Goal: Task Accomplishment & Management: Complete application form

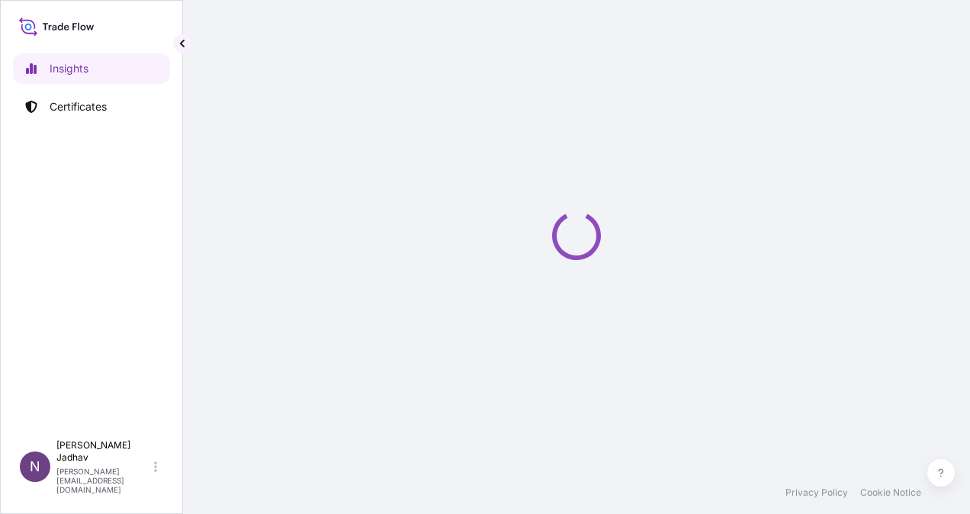
select select "2025"
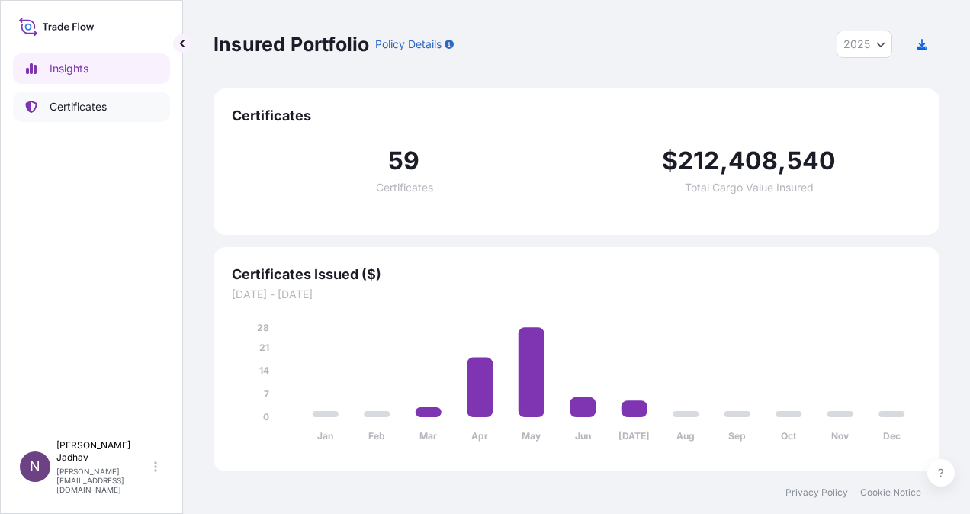
click at [67, 106] on p "Certificates" at bounding box center [78, 106] width 57 height 15
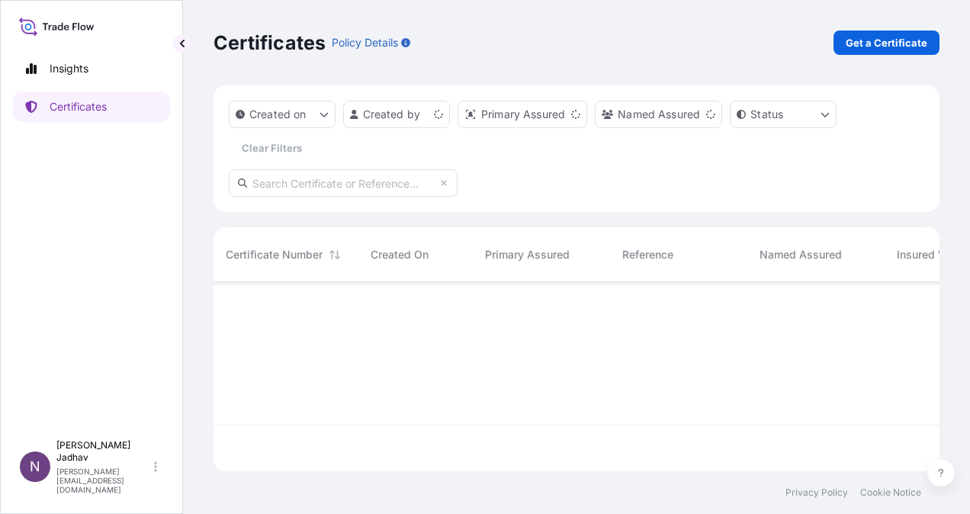
scroll to position [186, 713]
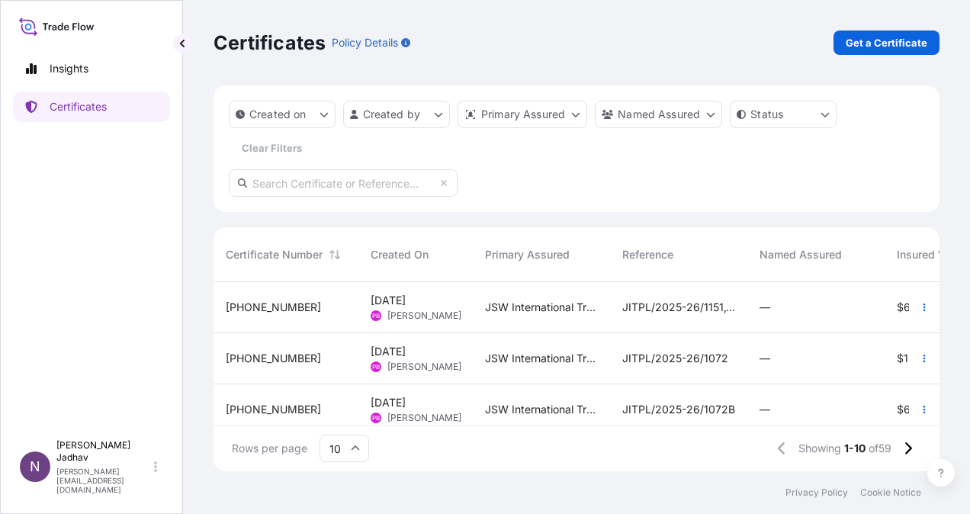
click at [437, 299] on span "[DATE] PB [PERSON_NAME]" at bounding box center [415, 307] width 90 height 29
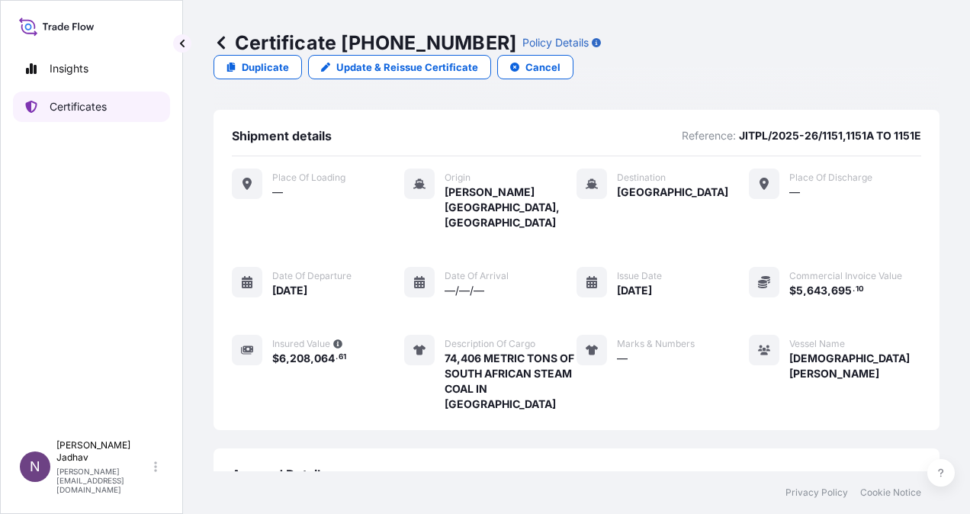
click at [65, 103] on p "Certificates" at bounding box center [78, 106] width 57 height 15
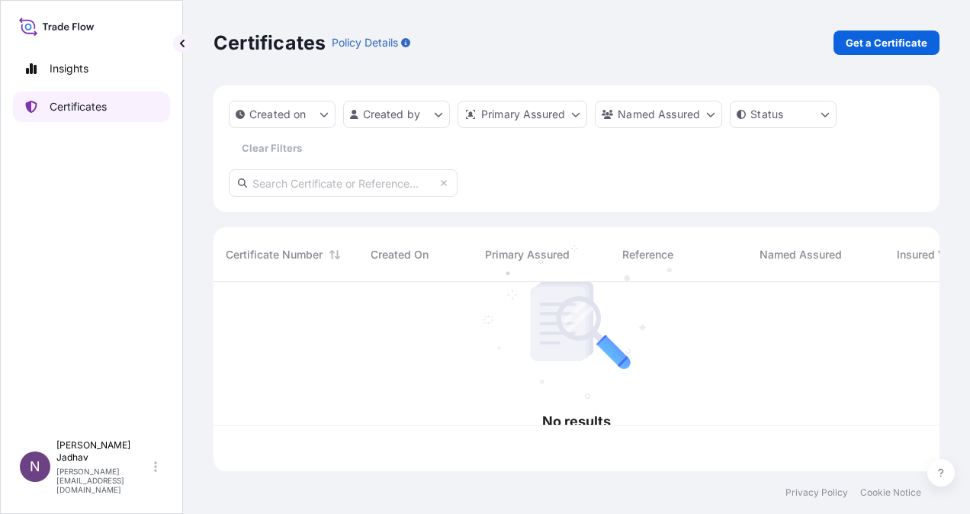
scroll to position [186, 713]
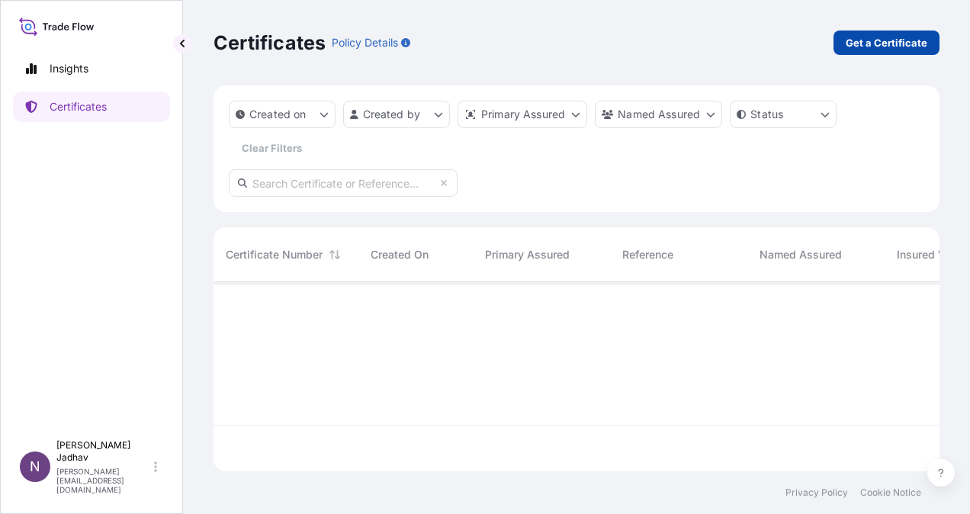
click at [880, 47] on p "Get a Certificate" at bounding box center [886, 42] width 82 height 15
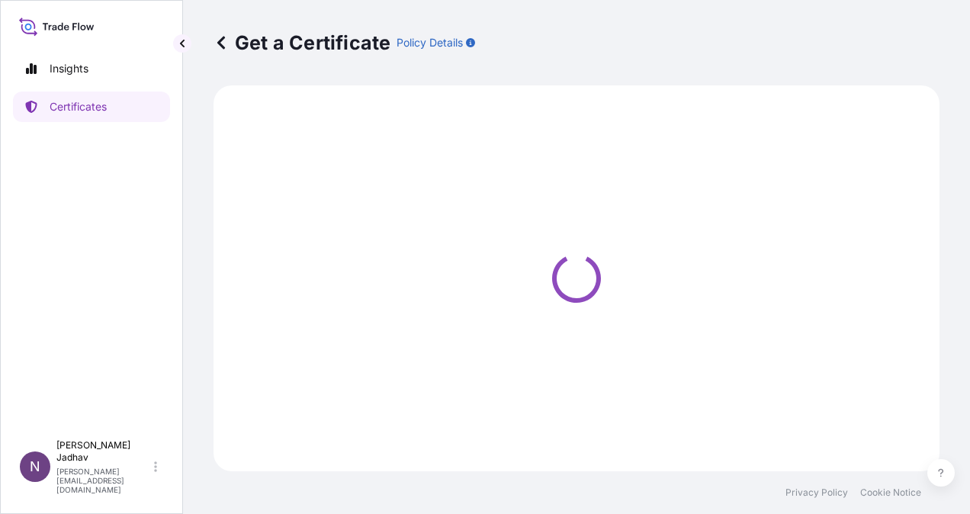
select select "Sea"
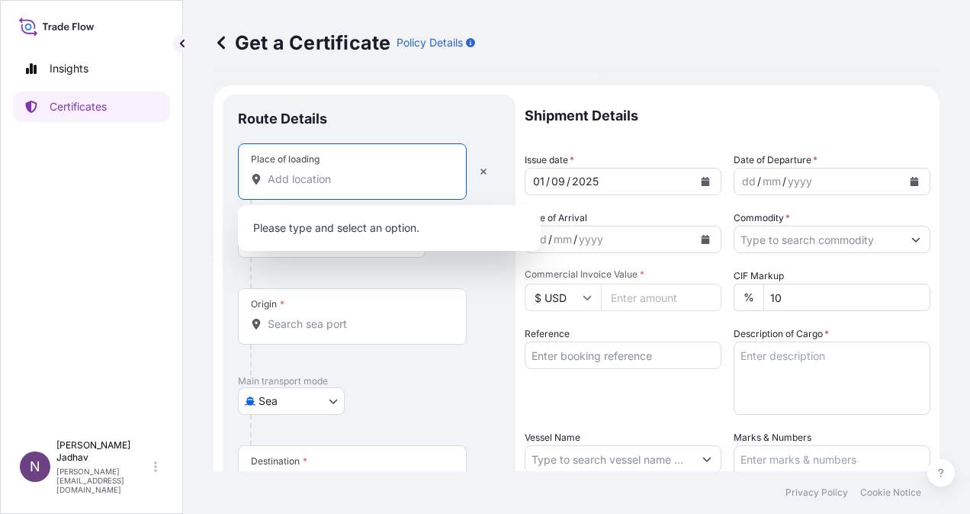
click at [290, 183] on input "Place of loading" at bounding box center [358, 178] width 180 height 15
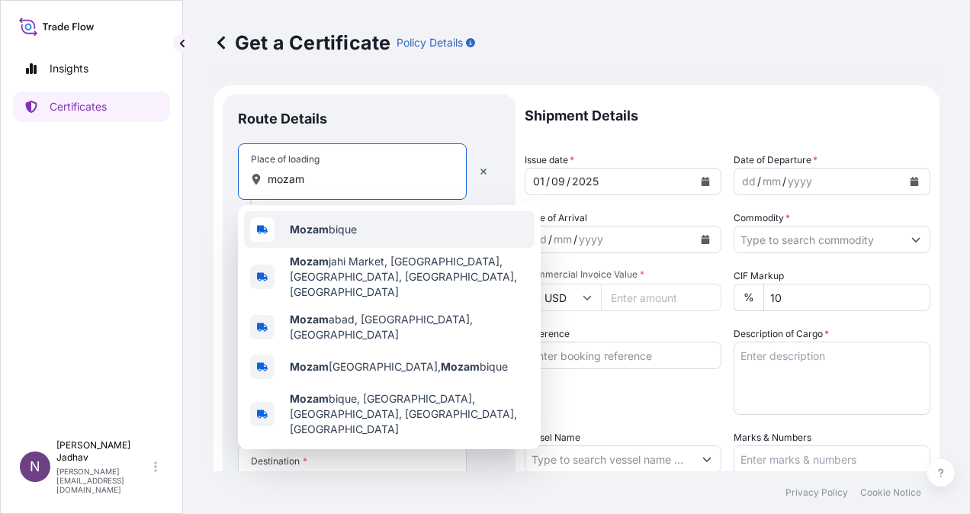
click at [341, 232] on span "[PERSON_NAME]" at bounding box center [323, 229] width 67 height 15
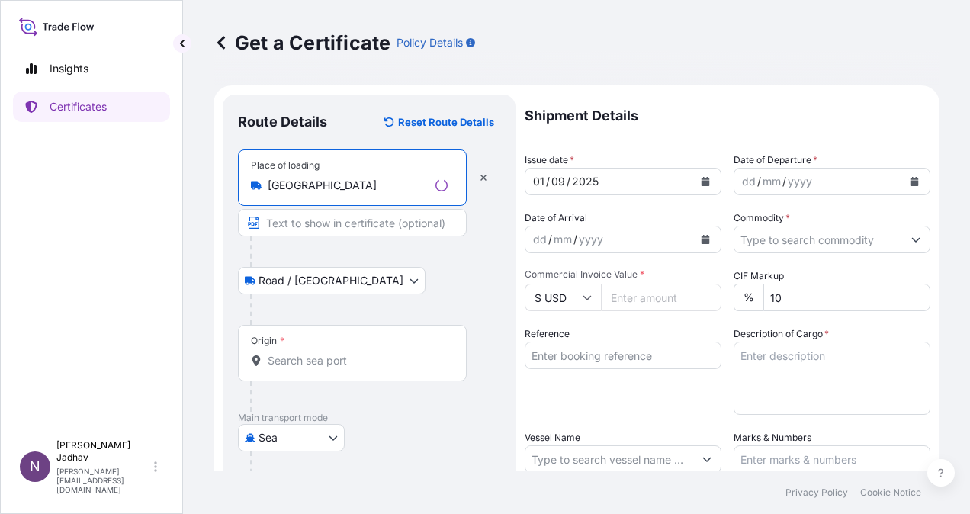
type input "[GEOGRAPHIC_DATA]"
click at [341, 231] on input "Text to appear on certificate" at bounding box center [352, 222] width 229 height 27
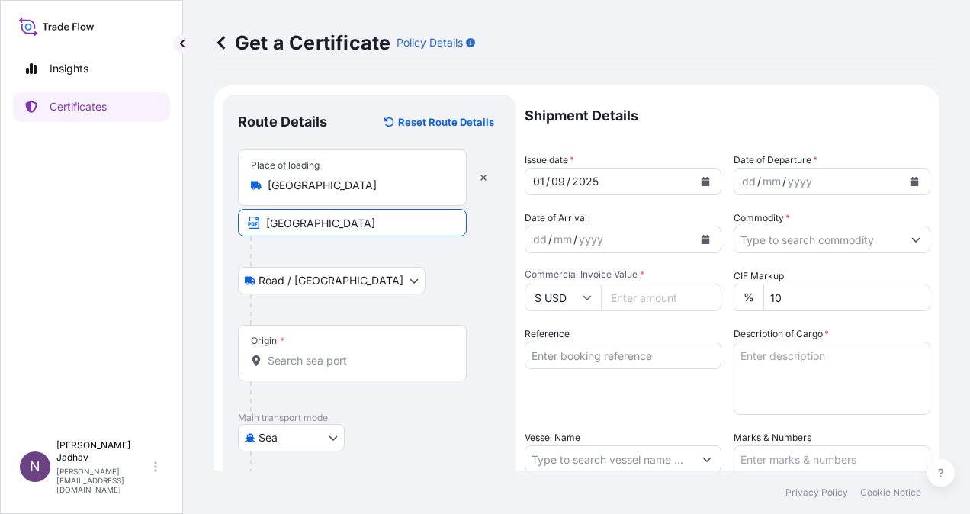
type input "[GEOGRAPHIC_DATA]"
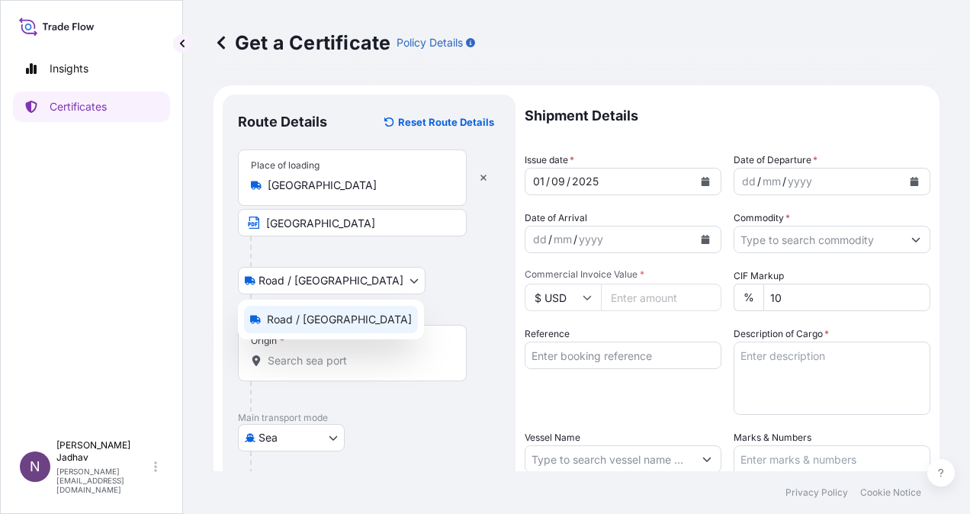
click at [309, 285] on body "Insights Certificates N [PERSON_NAME] [PERSON_NAME][EMAIL_ADDRESS][DOMAIN_NAME]…" at bounding box center [485, 257] width 970 height 514
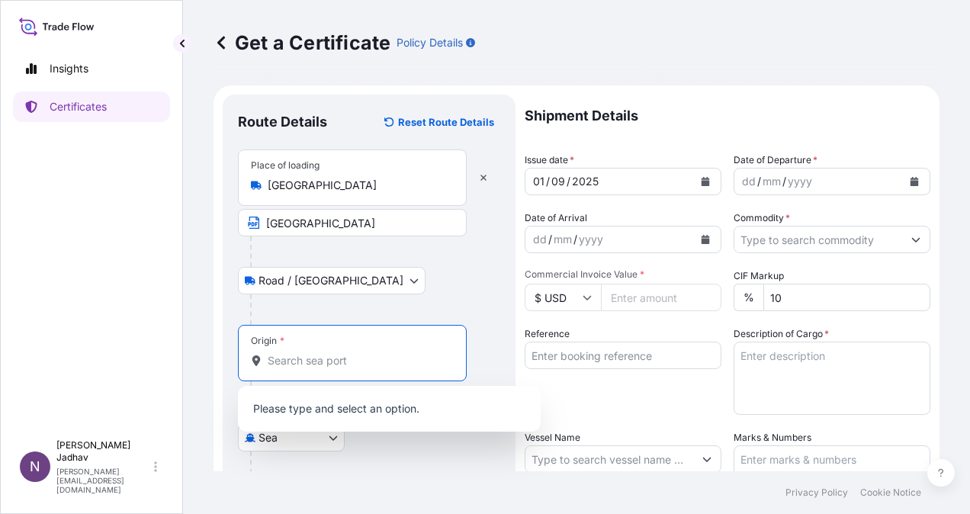
click at [354, 364] on input "Origin *" at bounding box center [358, 360] width 180 height 15
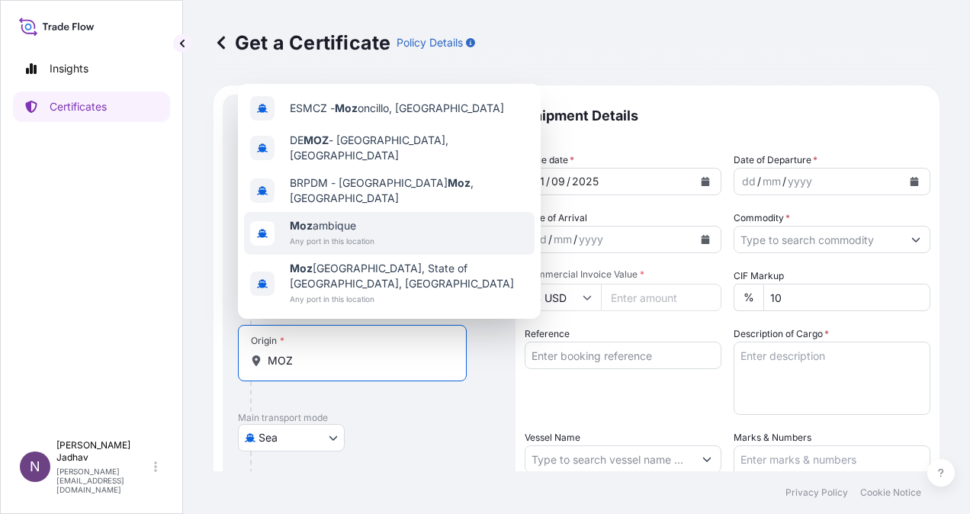
click at [422, 254] on div "Moz ambique Any port in this location" at bounding box center [389, 233] width 290 height 43
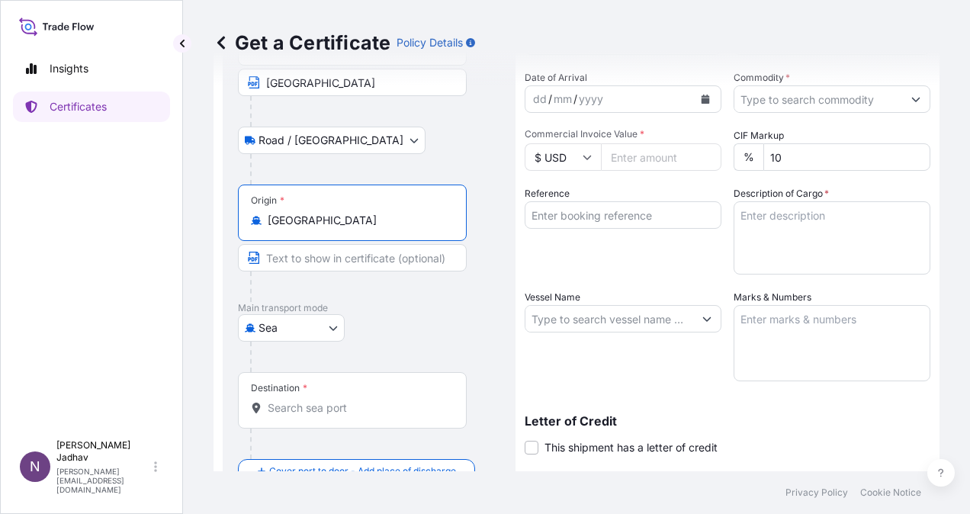
scroll to position [152, 0]
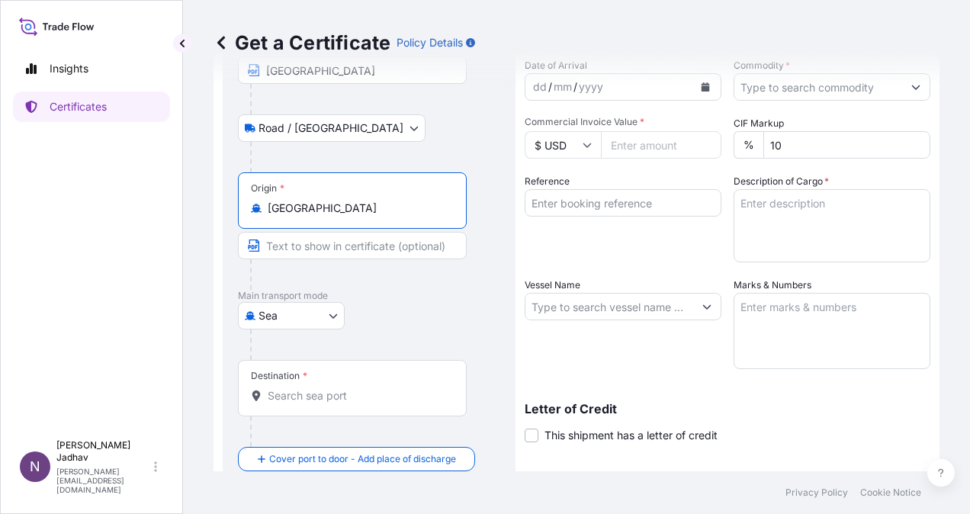
type input "[GEOGRAPHIC_DATA]"
click at [380, 241] on input "Text to appear on certificate" at bounding box center [352, 245] width 229 height 27
type input "[GEOGRAPHIC_DATA]"
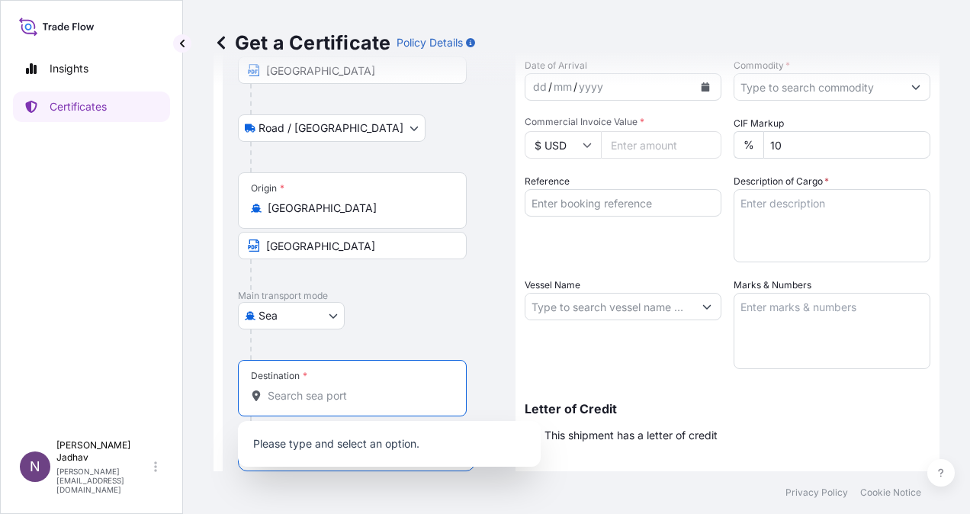
click at [335, 401] on input "Destination *" at bounding box center [358, 395] width 180 height 15
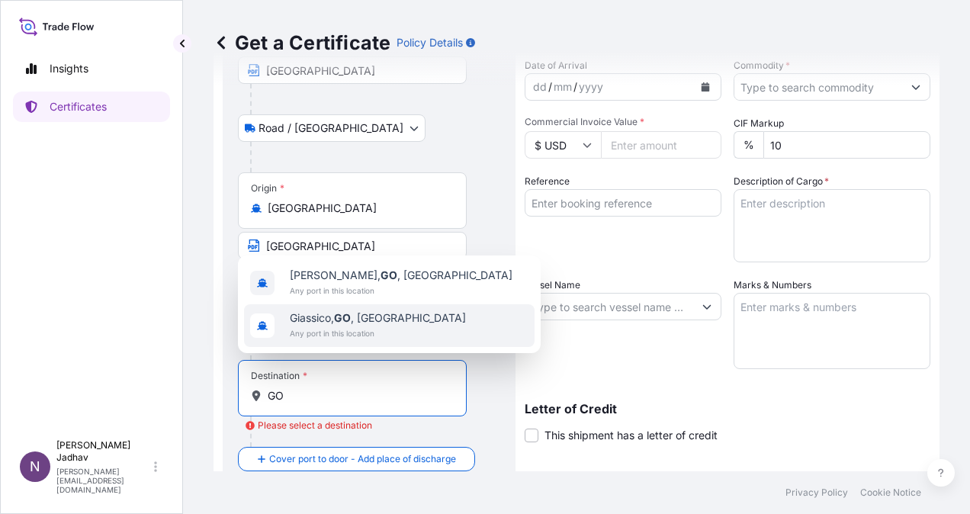
type input "G"
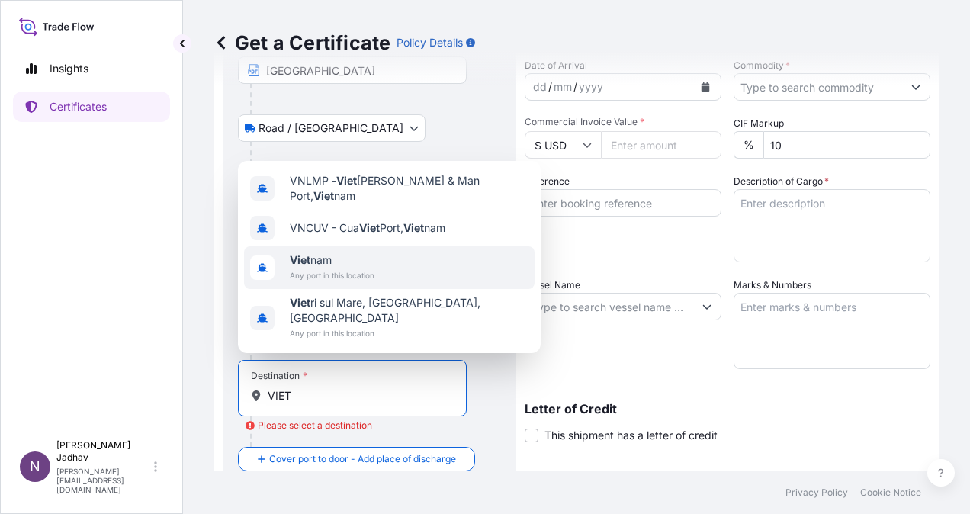
click at [331, 283] on span "Any port in this location" at bounding box center [332, 275] width 85 height 15
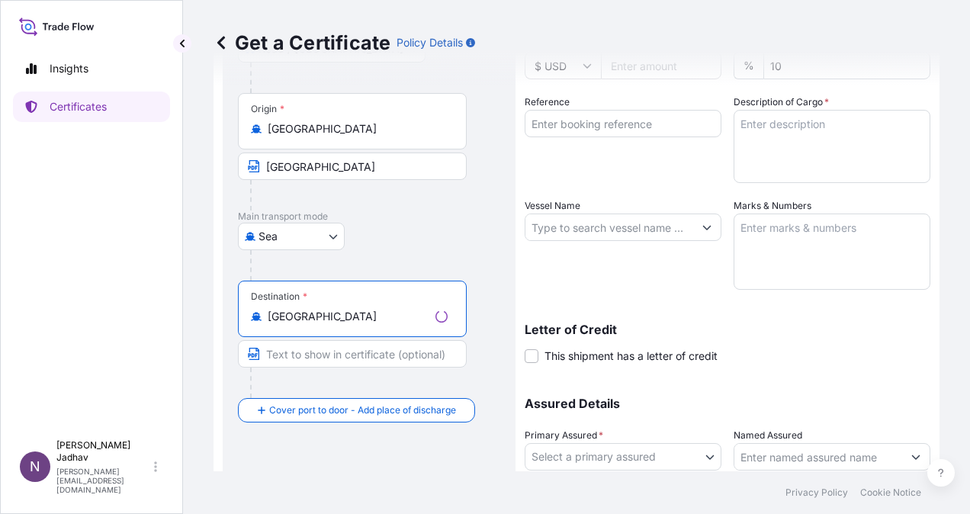
scroll to position [305, 0]
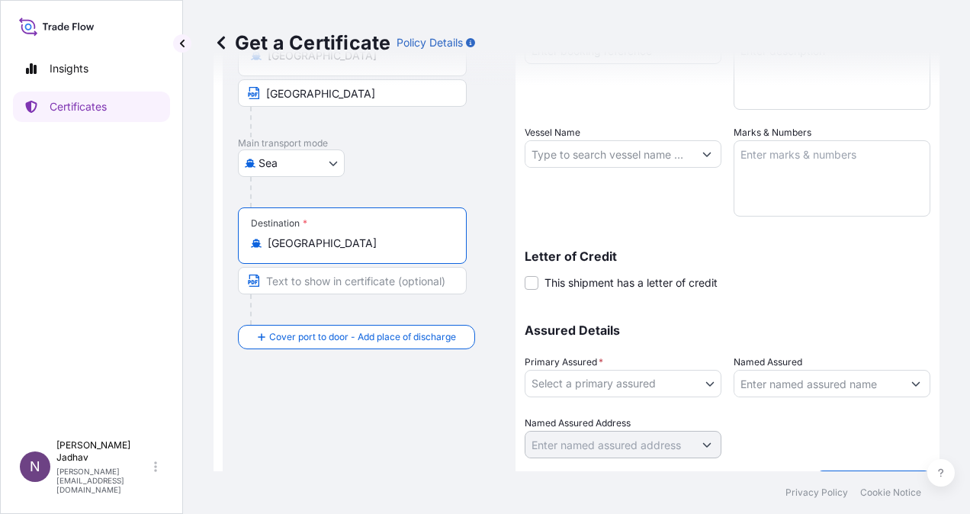
drag, startPoint x: 333, startPoint y: 248, endPoint x: 236, endPoint y: 258, distance: 97.3
click at [236, 258] on div "Route Details Reset Route Details Place of loading [GEOGRAPHIC_DATA] [GEOGRAPHI…" at bounding box center [369, 145] width 293 height 711
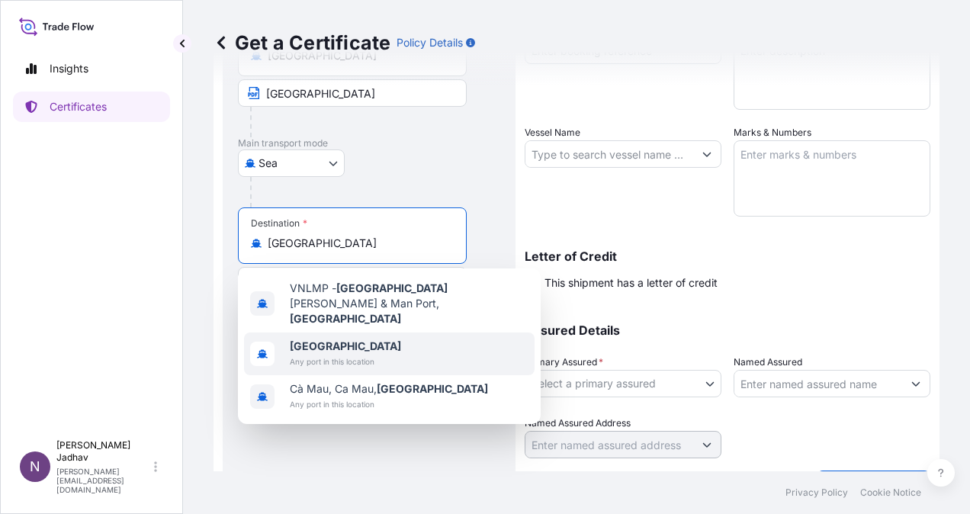
click at [352, 354] on span "Any port in this location" at bounding box center [345, 361] width 111 height 15
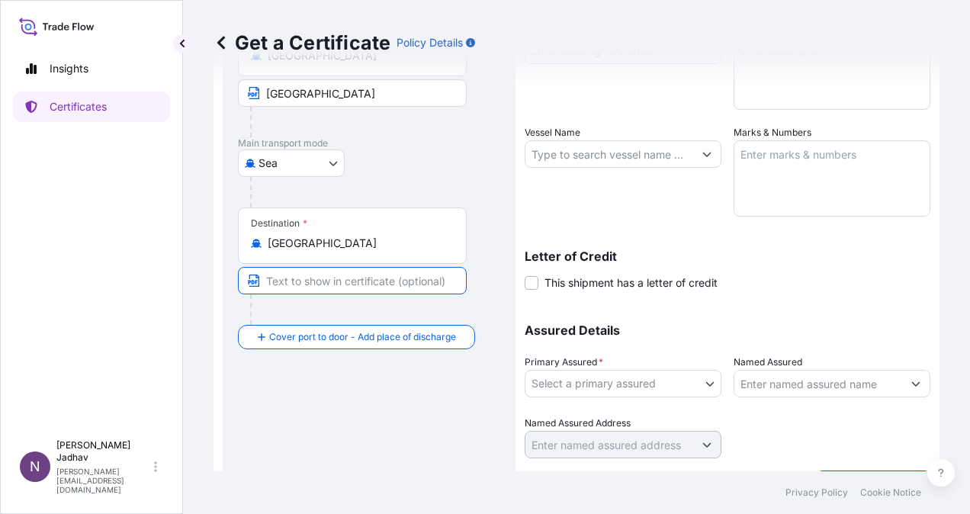
click at [300, 282] on input "Text to appear on certificate" at bounding box center [352, 280] width 229 height 27
click at [317, 245] on input "[GEOGRAPHIC_DATA]" at bounding box center [358, 243] width 180 height 15
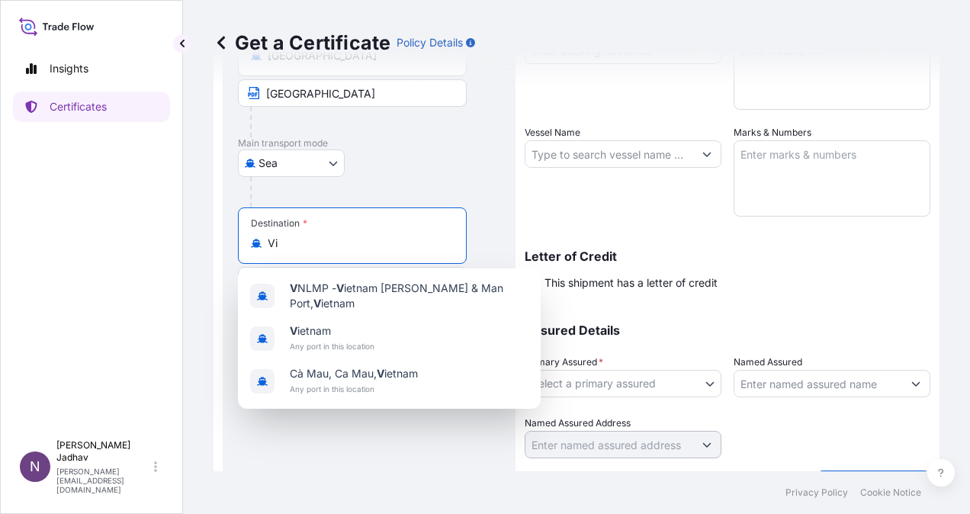
type input "V"
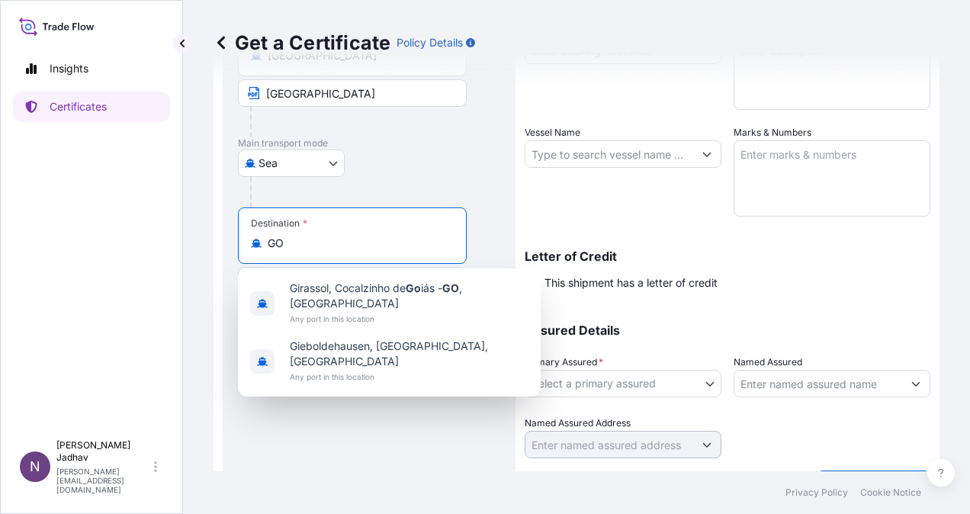
type input "G"
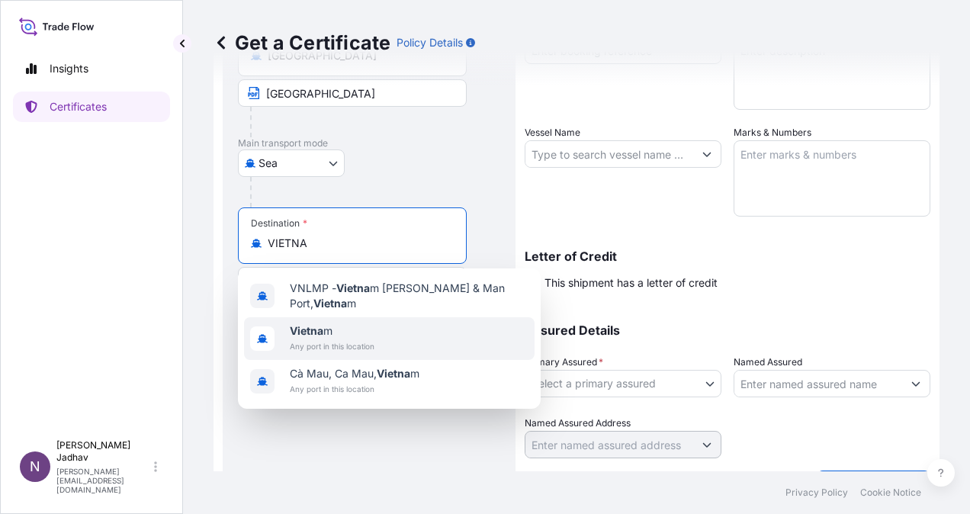
click at [329, 329] on span "Vietna m" at bounding box center [332, 330] width 85 height 15
type input "[GEOGRAPHIC_DATA]"
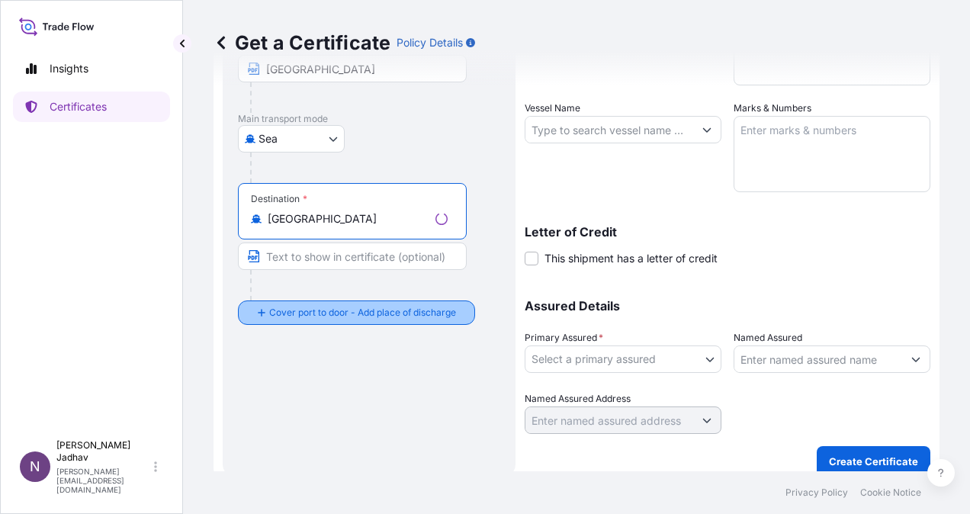
scroll to position [343, 0]
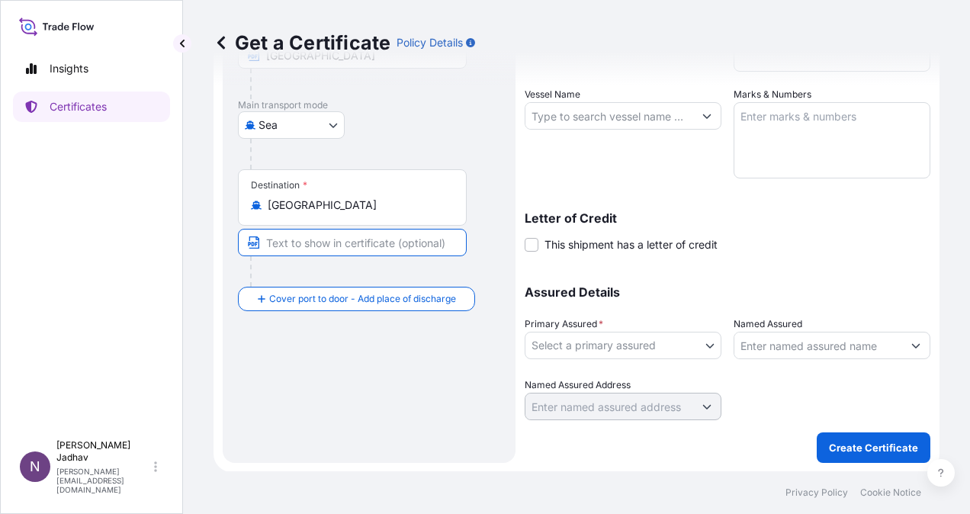
click at [363, 242] on input "Text to appear on certificate" at bounding box center [352, 242] width 229 height 27
type input "VIETNAM - GO DIA ANCHORAGE"
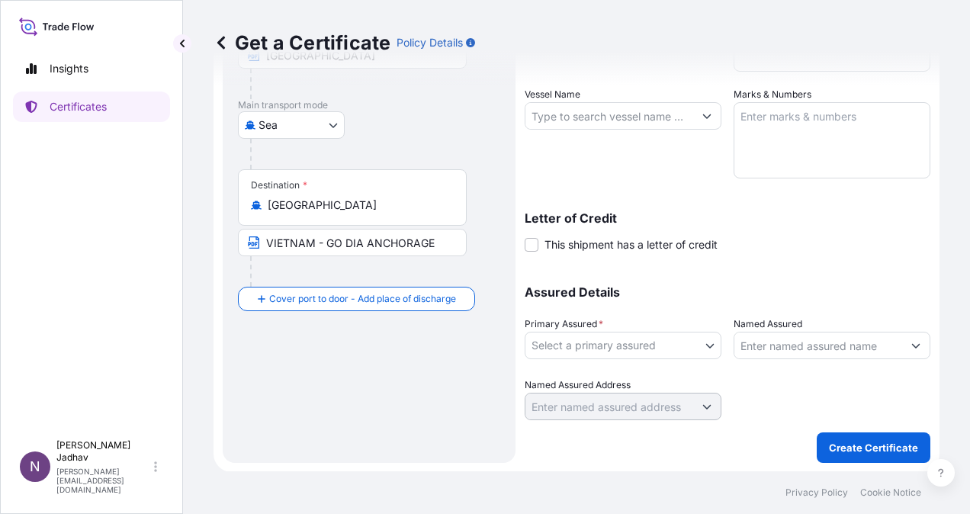
click at [412, 343] on div "Route Details Reset Route Details Place of loading [GEOGRAPHIC_DATA] [GEOGRAPHI…" at bounding box center [369, 107] width 262 height 681
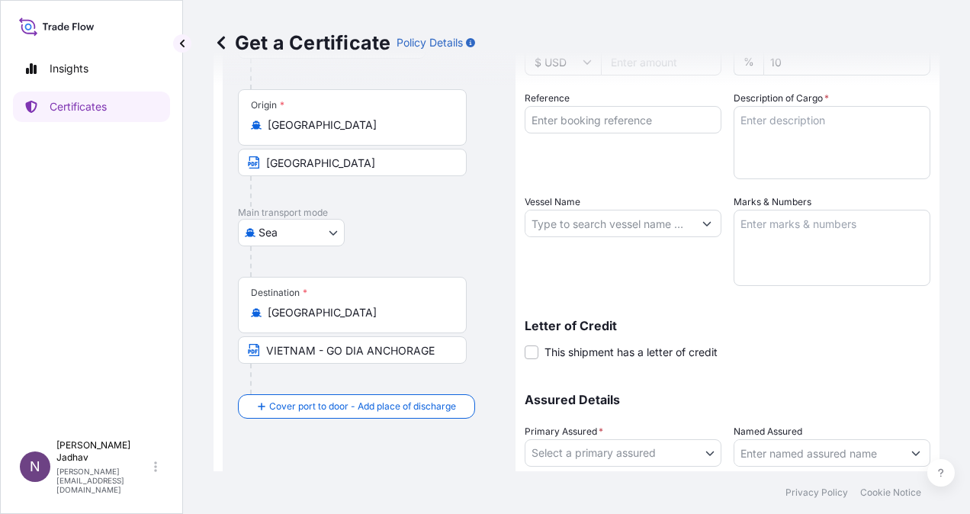
scroll to position [305, 0]
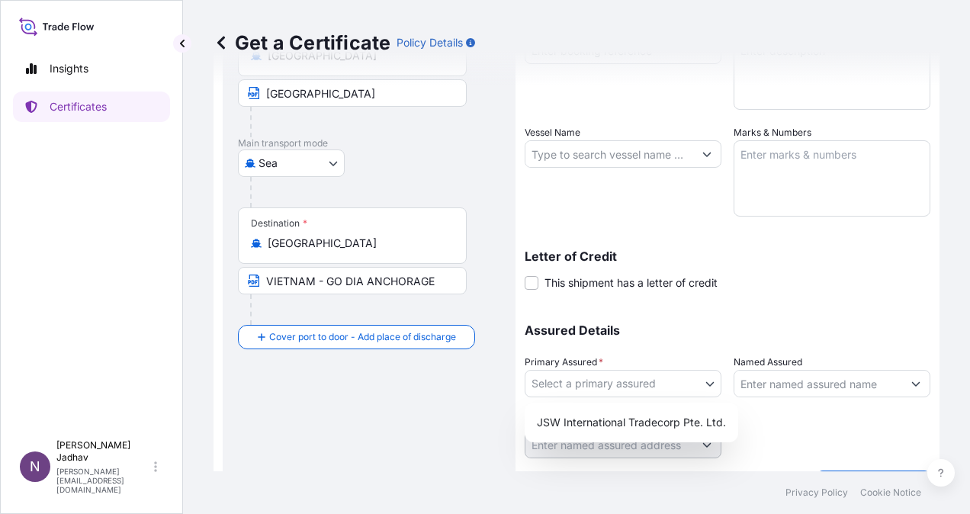
click at [690, 384] on body "Insights Certificates N [PERSON_NAME] [PERSON_NAME][EMAIL_ADDRESS][DOMAIN_NAME]…" at bounding box center [485, 257] width 970 height 514
click at [693, 412] on div "JSW International Tradecorp Pte. Ltd." at bounding box center [630, 422] width 201 height 27
select select "32012"
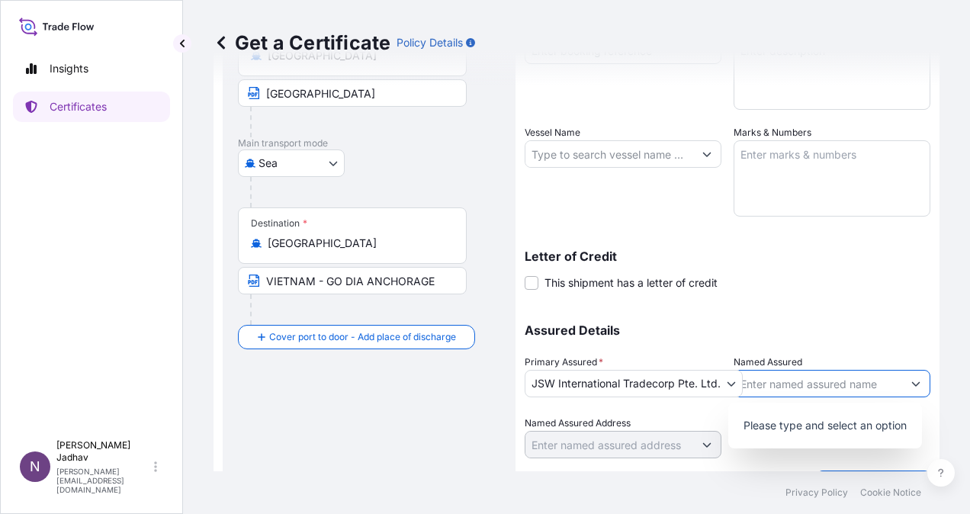
click at [782, 383] on input "Named Assured" at bounding box center [818, 383] width 168 height 27
click at [831, 387] on input "Named Assured" at bounding box center [818, 383] width 168 height 27
click at [537, 288] on label "This shipment has a letter of credit" at bounding box center [620, 282] width 193 height 16
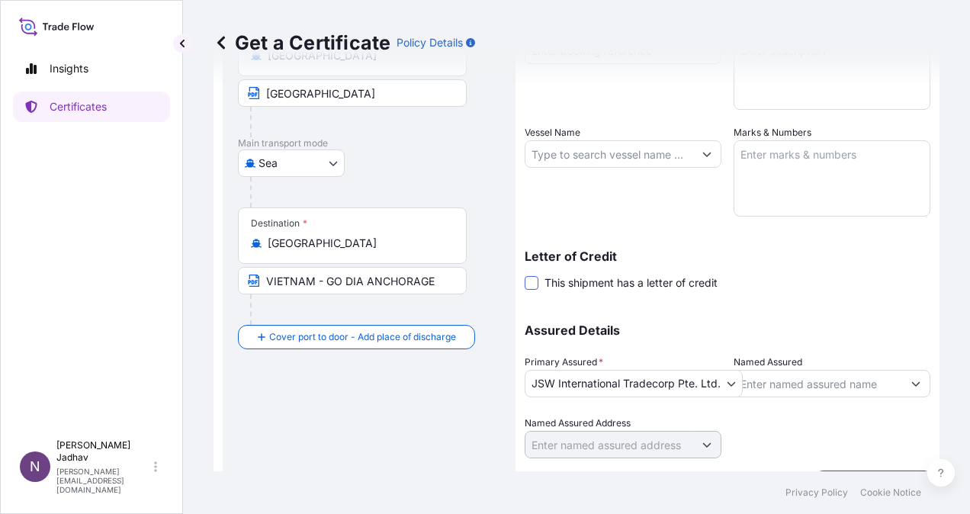
click at [536, 286] on span at bounding box center [531, 283] width 14 height 14
click at [524, 274] on input "This shipment has a letter of credit" at bounding box center [524, 274] width 0 height 0
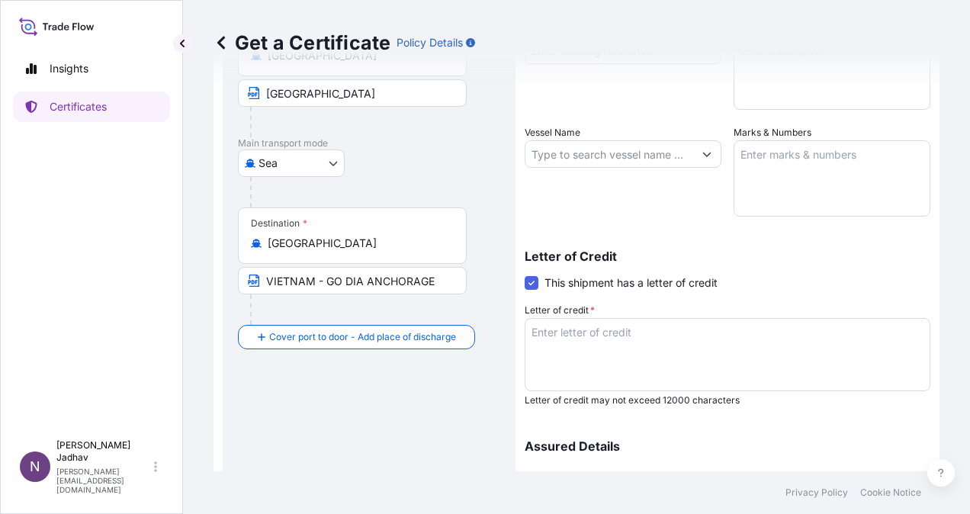
click at [660, 358] on textarea "Letter of credit *" at bounding box center [726, 354] width 405 height 73
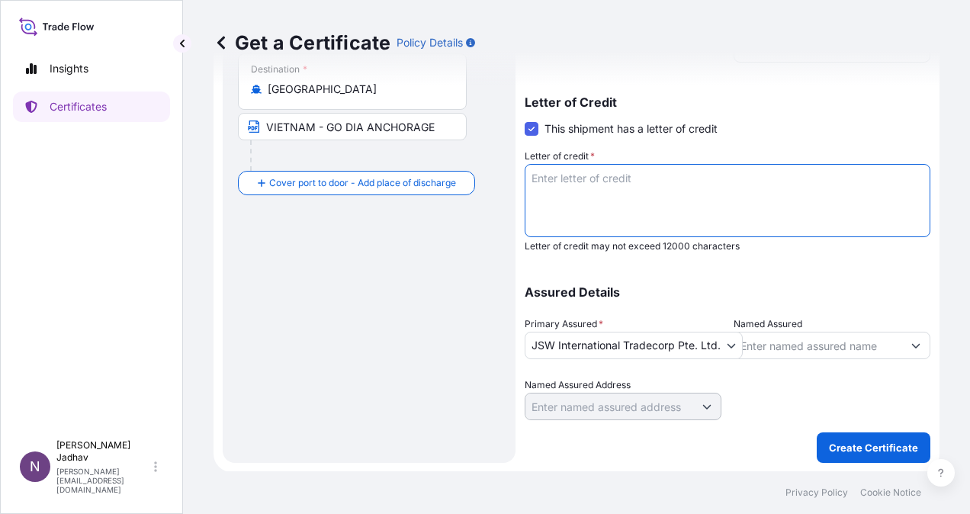
scroll to position [444, 0]
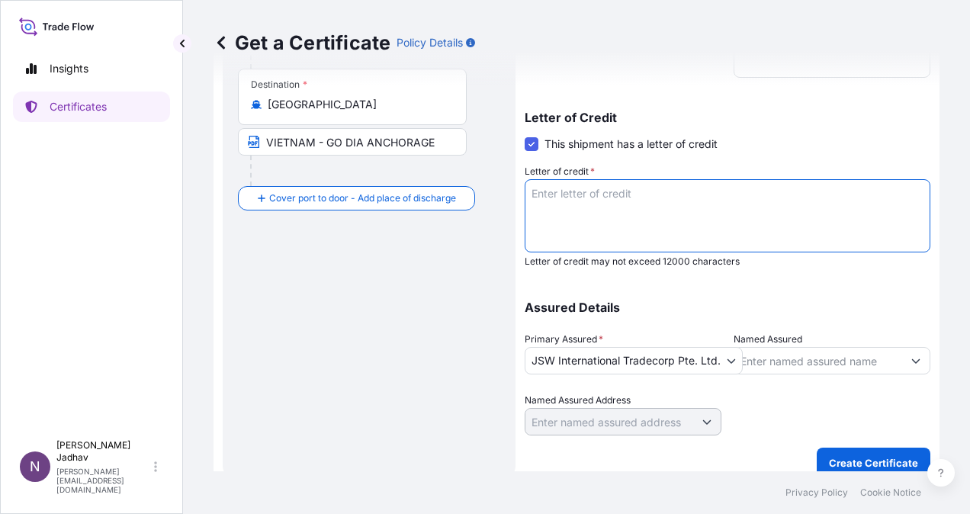
click at [761, 348] on input "Named Assured" at bounding box center [818, 360] width 168 height 27
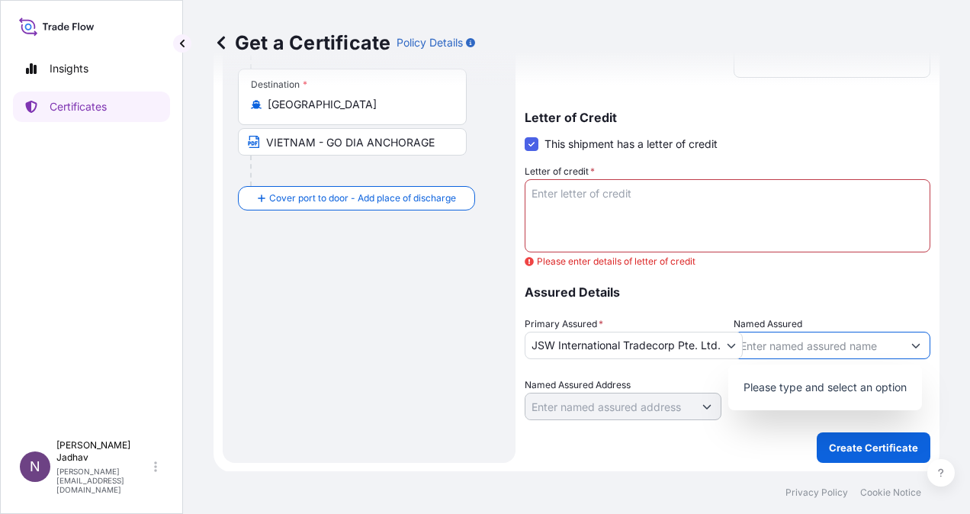
click at [911, 347] on icon "Show suggestions" at bounding box center [915, 345] width 9 height 9
click at [899, 383] on p "Please type and select an option" at bounding box center [824, 387] width 181 height 34
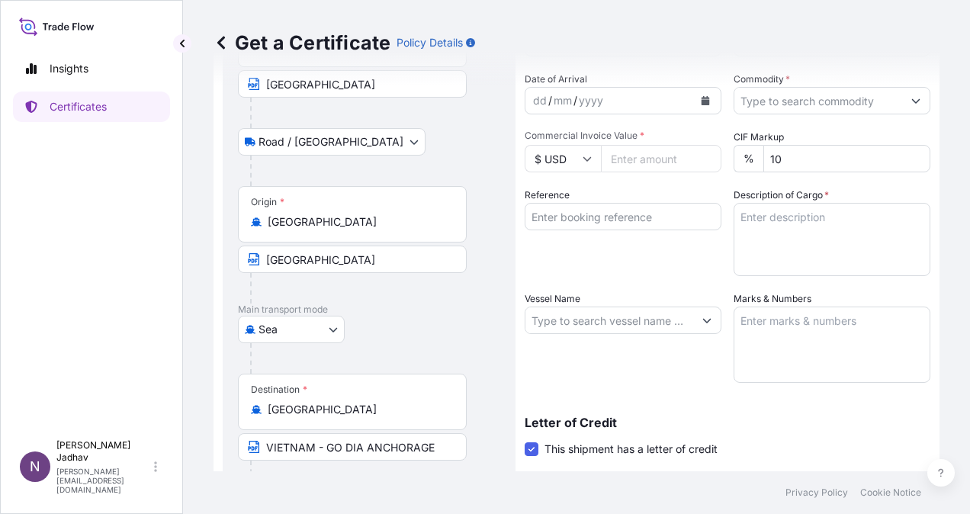
scroll to position [0, 0]
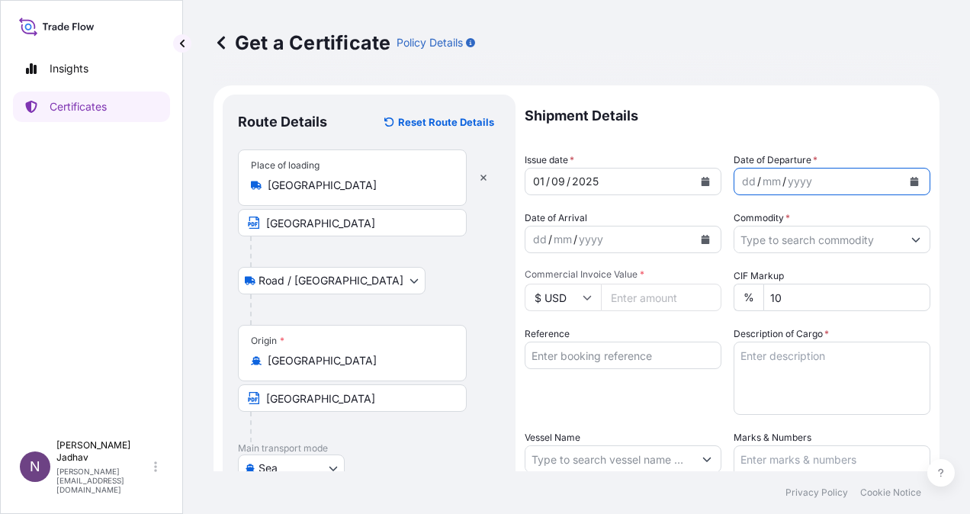
click at [902, 181] on button "Calendar" at bounding box center [914, 181] width 24 height 24
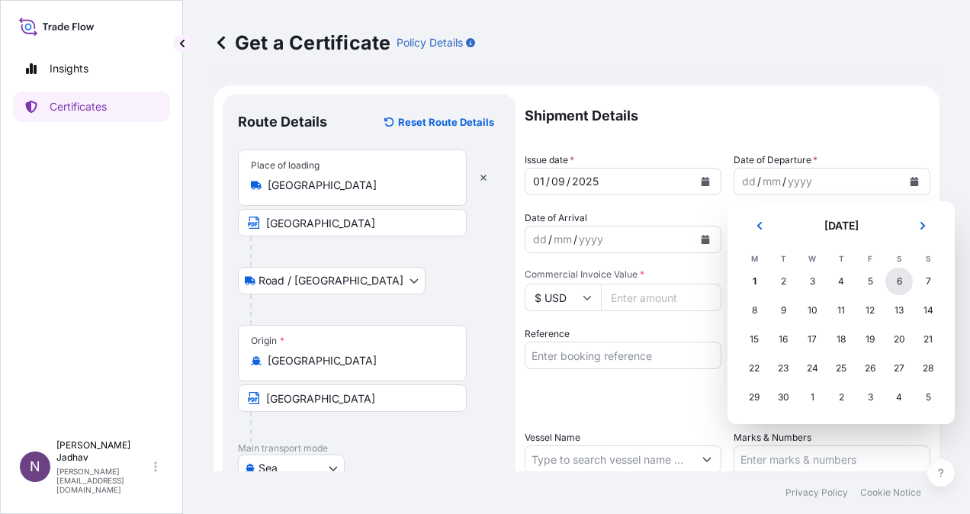
click at [896, 286] on div "6" at bounding box center [898, 281] width 27 height 27
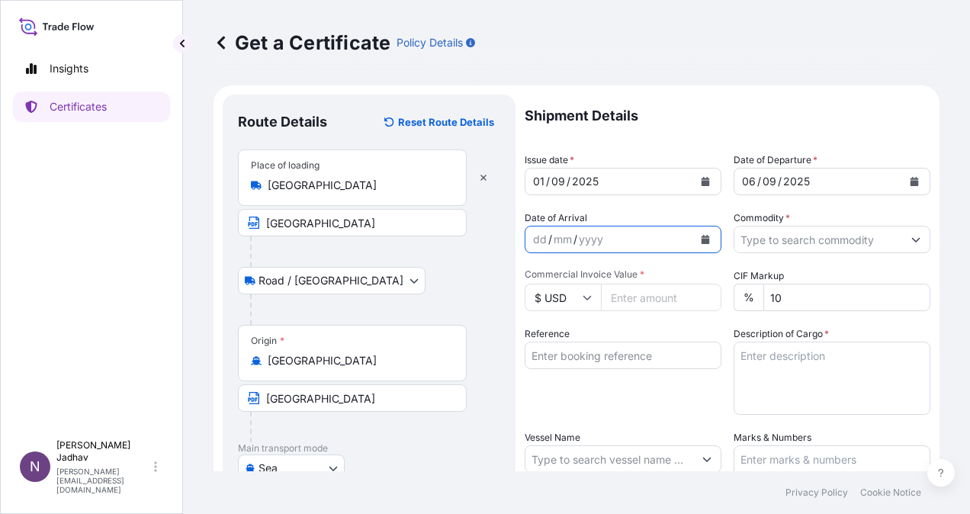
click at [700, 243] on icon "Calendar" at bounding box center [704, 239] width 9 height 9
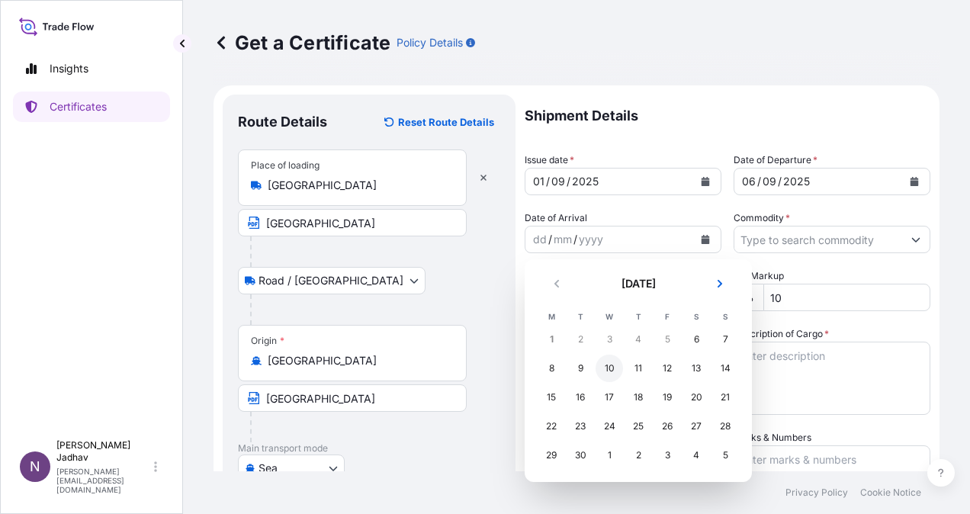
click at [604, 370] on div "10" at bounding box center [608, 367] width 27 height 27
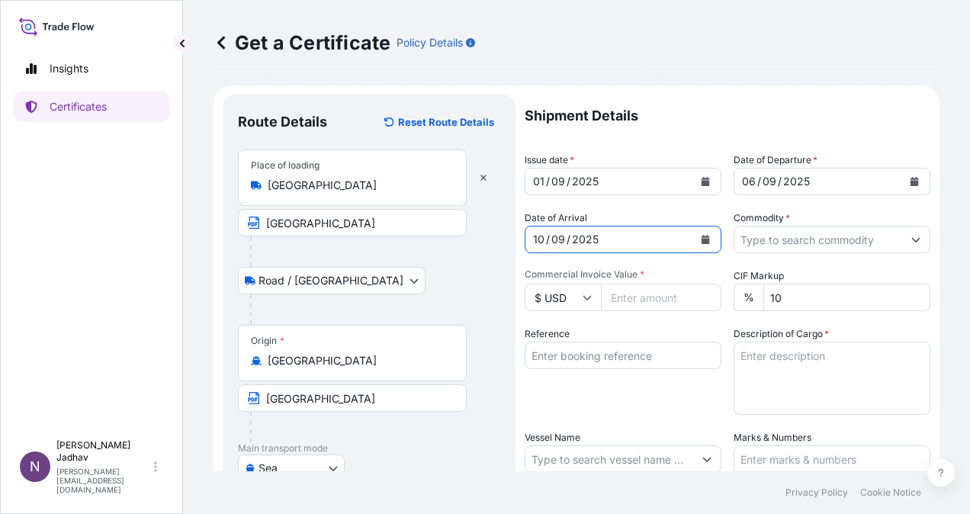
click at [701, 241] on icon "Calendar" at bounding box center [705, 239] width 8 height 9
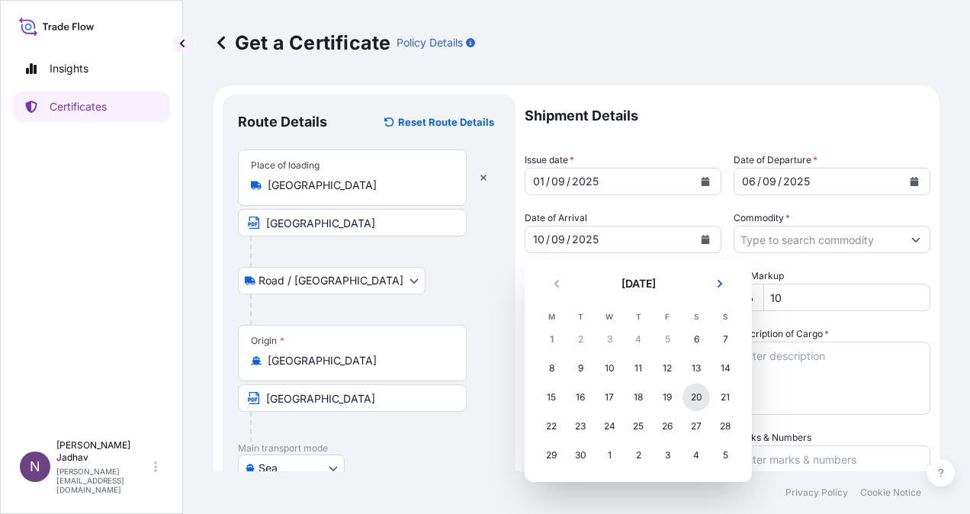
click at [692, 399] on div "20" at bounding box center [695, 396] width 27 height 27
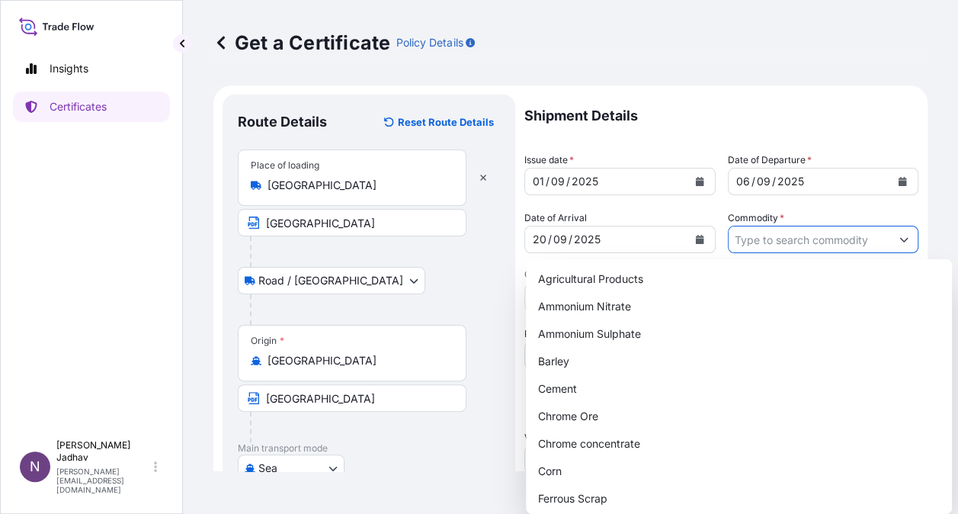
click at [905, 241] on div at bounding box center [823, 239] width 191 height 27
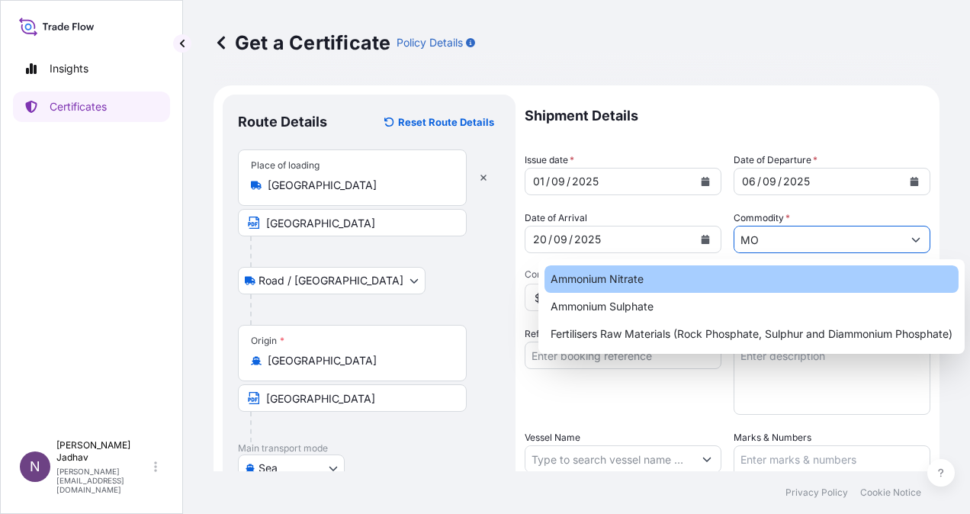
type input "M"
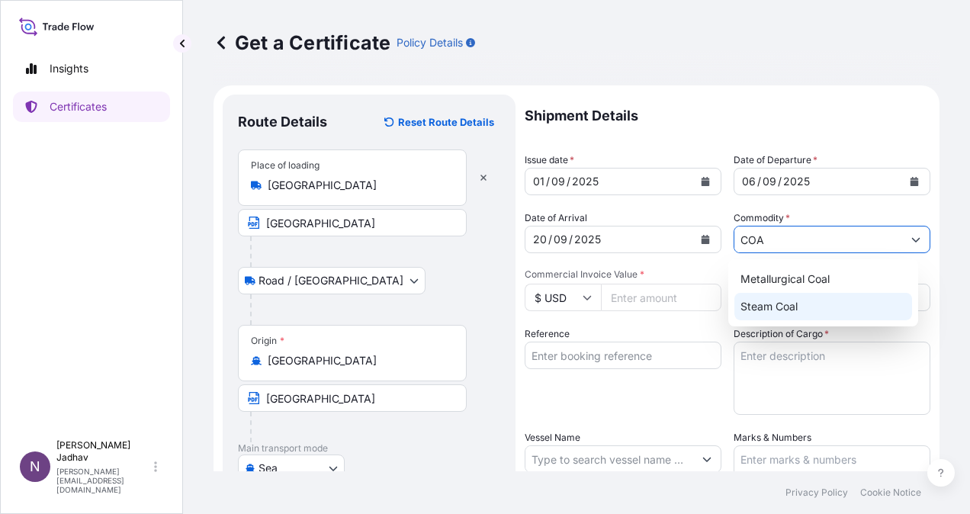
click at [825, 305] on div "Steam Coal" at bounding box center [823, 306] width 178 height 27
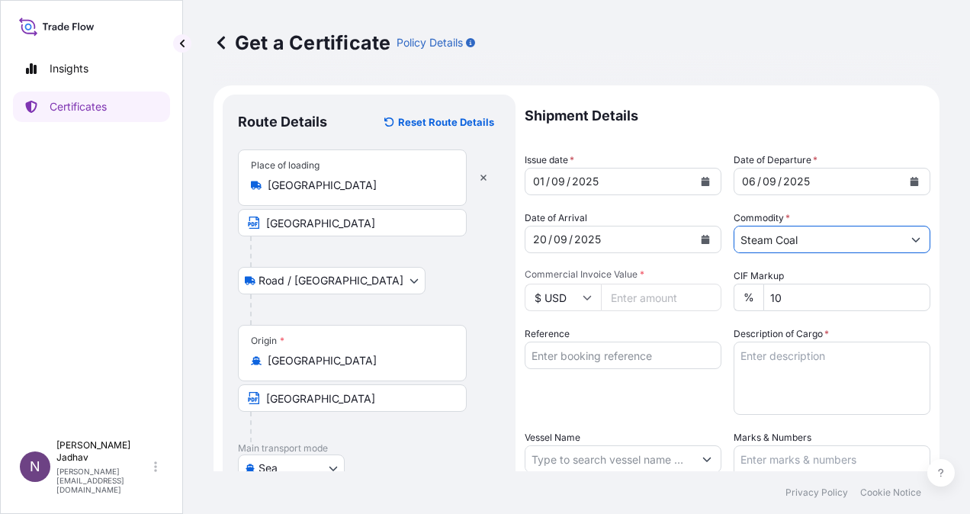
type input "Steam Coal"
click at [657, 302] on input "Commercial Invoice Value *" at bounding box center [661, 297] width 120 height 27
type input "5"
type input "5112000"
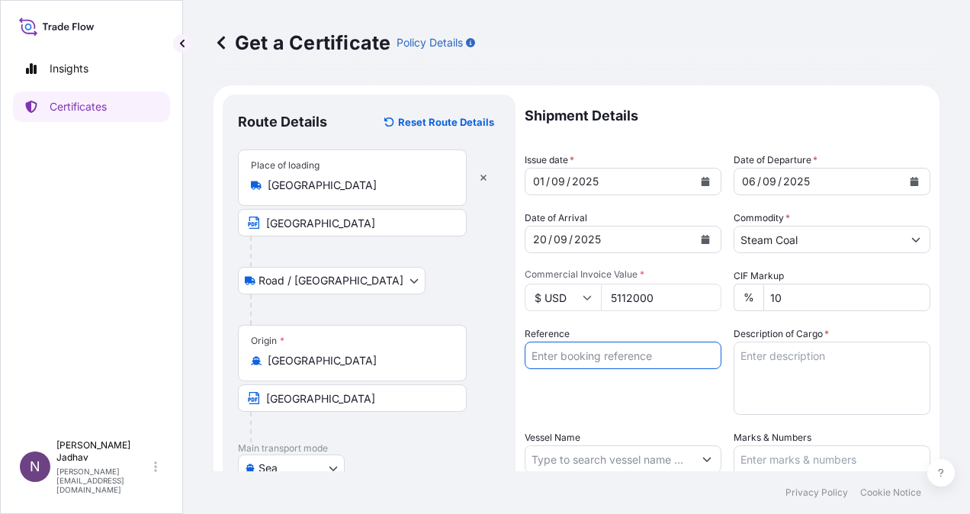
click at [618, 344] on input "Reference" at bounding box center [622, 354] width 197 height 27
click at [787, 387] on textarea "Description of Cargo *" at bounding box center [831, 377] width 197 height 73
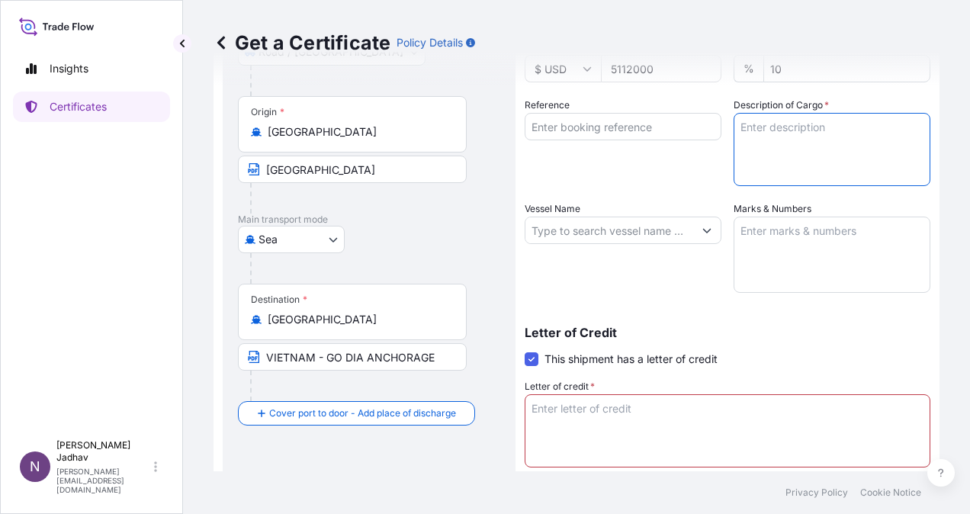
scroll to position [444, 0]
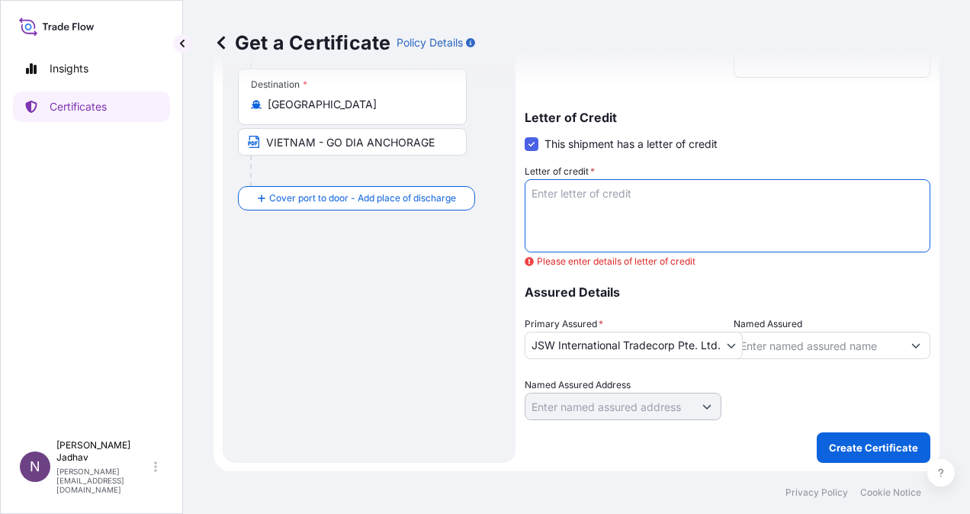
click at [625, 211] on textarea "Letter of credit *" at bounding box center [726, 215] width 405 height 73
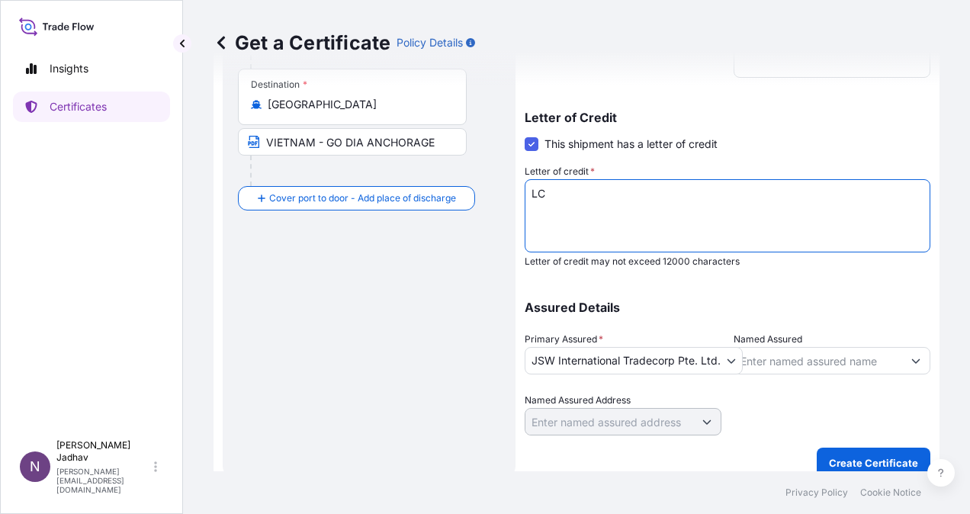
type textarea "LC"
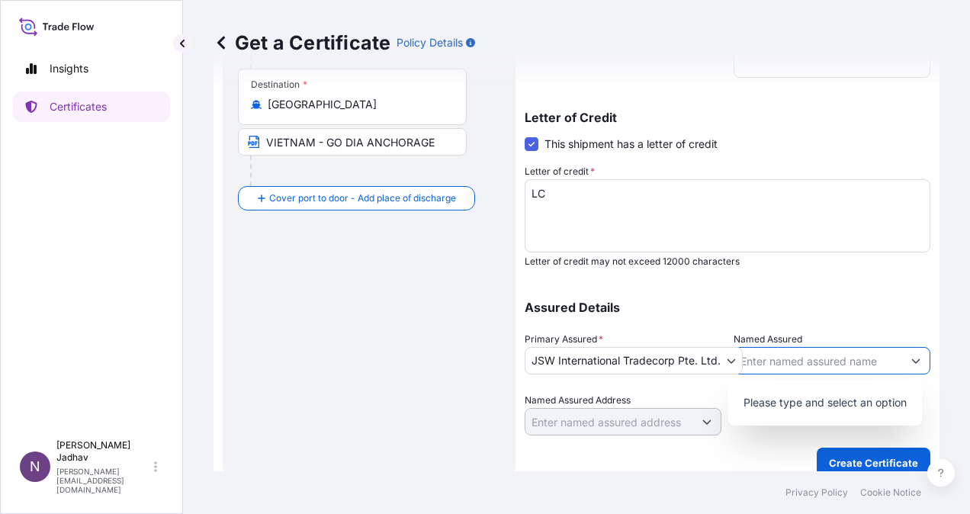
click at [911, 361] on icon "Show suggestions" at bounding box center [915, 360] width 9 height 9
click at [902, 399] on p "Please type and select an option" at bounding box center [824, 403] width 181 height 34
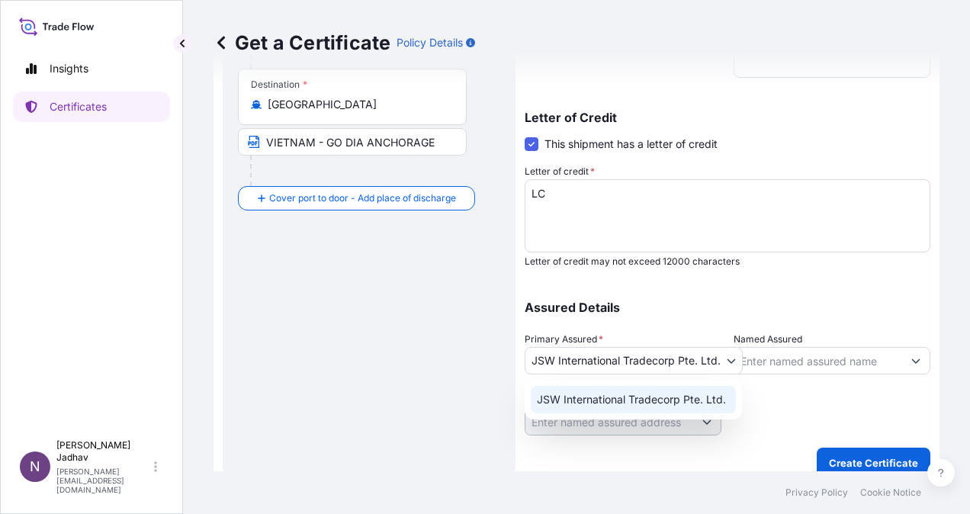
click at [678, 366] on body "0 options available. Insights Certificates N [PERSON_NAME] [PERSON_NAME][EMAIL_…" at bounding box center [485, 257] width 970 height 514
click at [669, 396] on div "JSW International Tradecorp Pte. Ltd." at bounding box center [632, 399] width 205 height 27
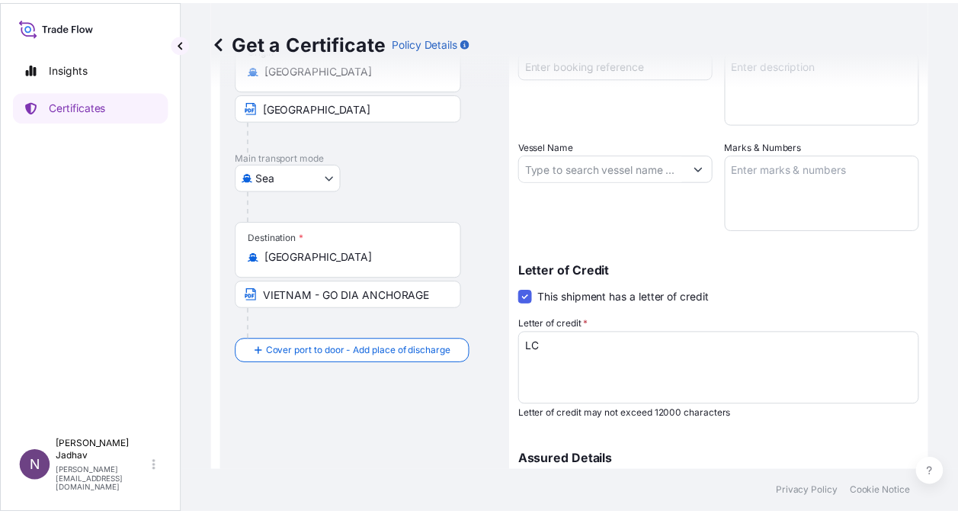
scroll to position [154, 0]
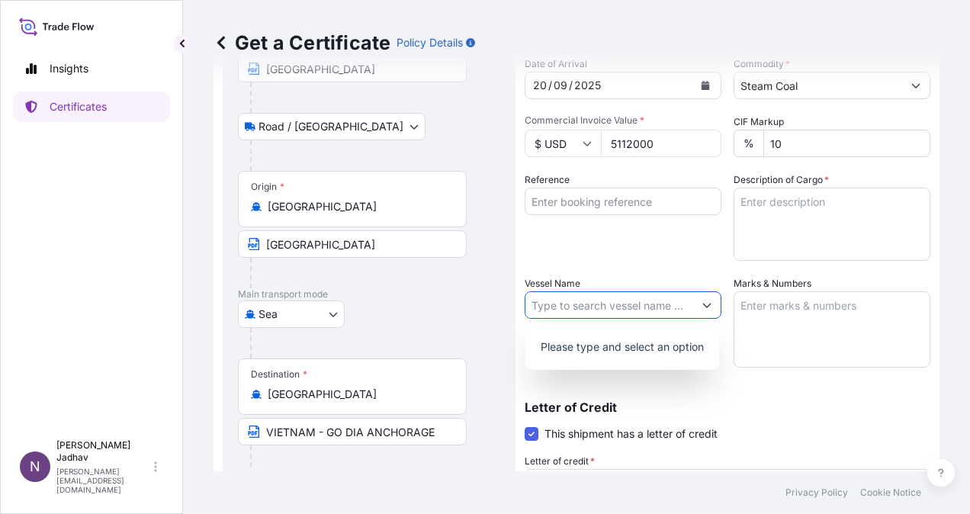
click at [706, 305] on button "Show suggestions" at bounding box center [706, 304] width 27 height 27
click at [627, 207] on input "Reference" at bounding box center [622, 200] width 197 height 27
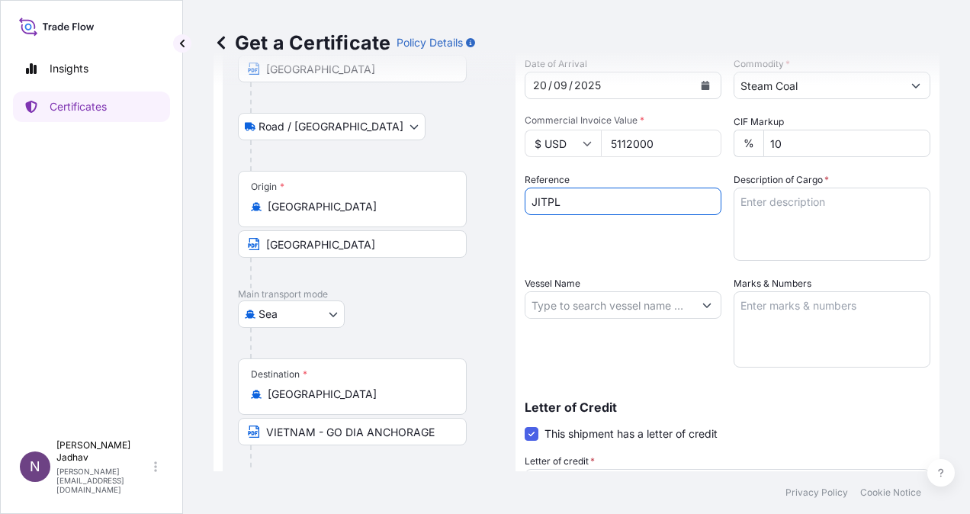
type input "JITPL"
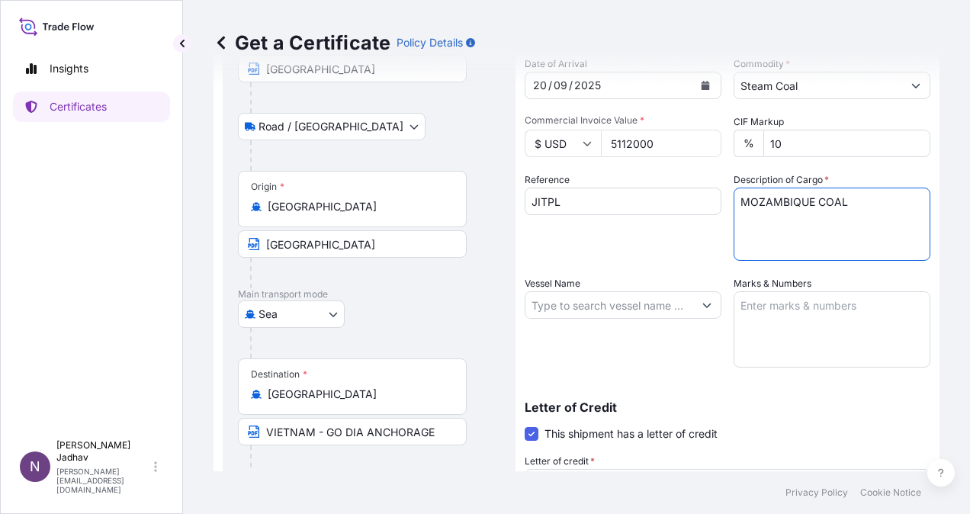
type textarea "MOZAMBIQUE COAL"
click at [561, 314] on input "Vessel Name" at bounding box center [609, 304] width 168 height 27
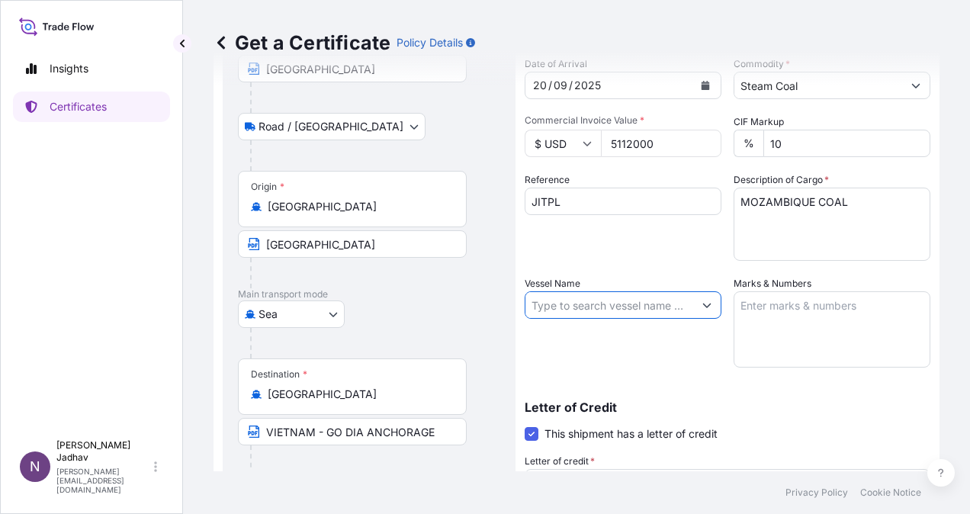
click at [575, 304] on input "Vessel Name" at bounding box center [609, 304] width 168 height 27
drag, startPoint x: 638, startPoint y: 306, endPoint x: 295, endPoint y: 306, distance: 343.0
click at [295, 306] on form "Route Details Reset Route Details Place of loading [GEOGRAPHIC_DATA] [GEOGRAPHI…" at bounding box center [576, 353] width 726 height 845
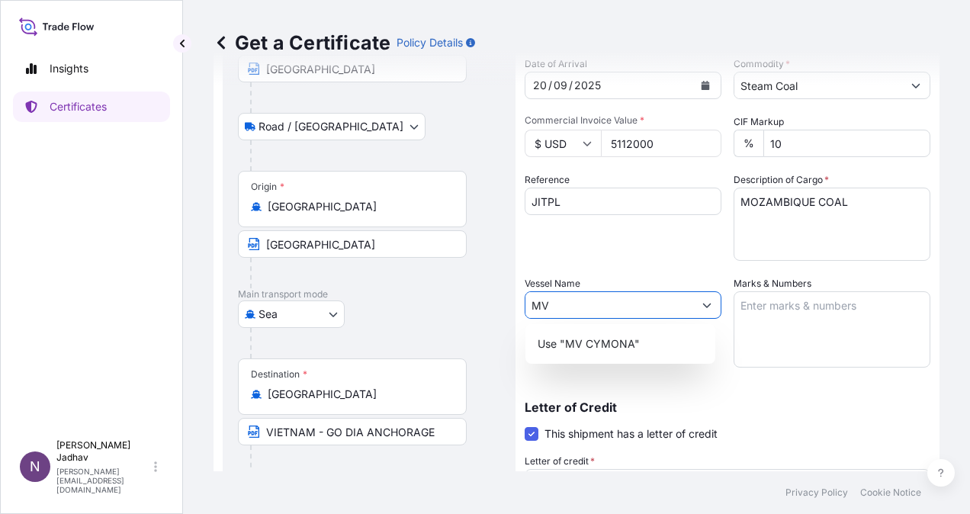
type input "M"
paste input "Cymona Energy"
click at [669, 409] on p "Letter of Credit" at bounding box center [726, 407] width 405 height 12
click at [707, 306] on button "Show suggestions" at bounding box center [706, 304] width 27 height 27
click at [659, 306] on input "Cymona Energy" at bounding box center [609, 304] width 168 height 27
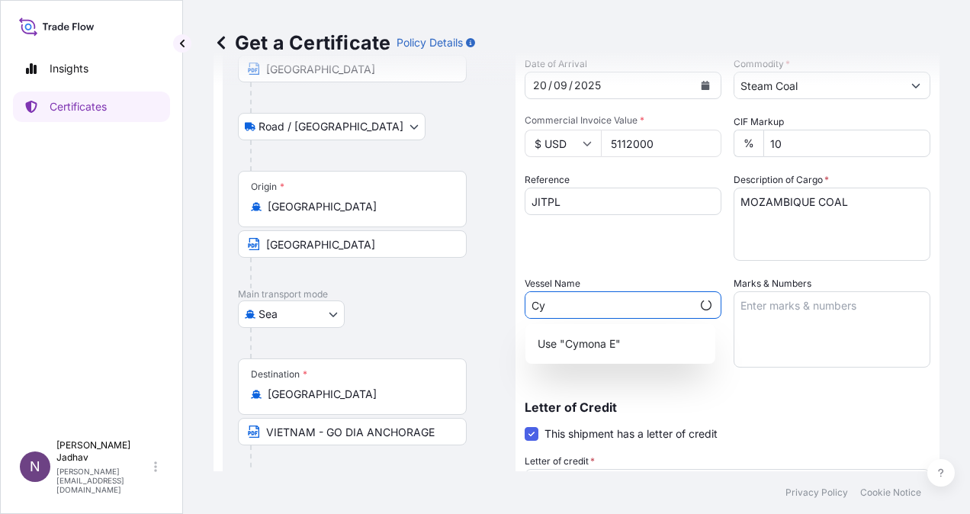
type input "C"
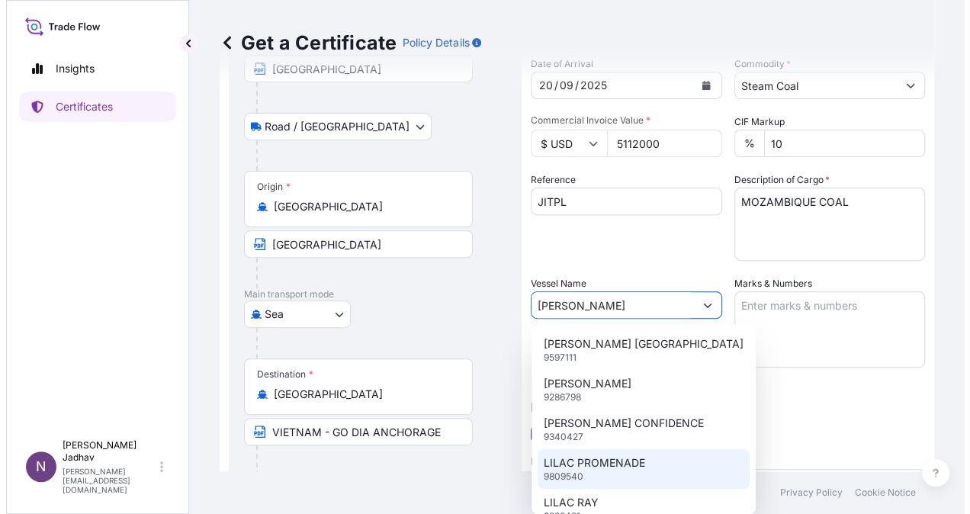
scroll to position [381, 0]
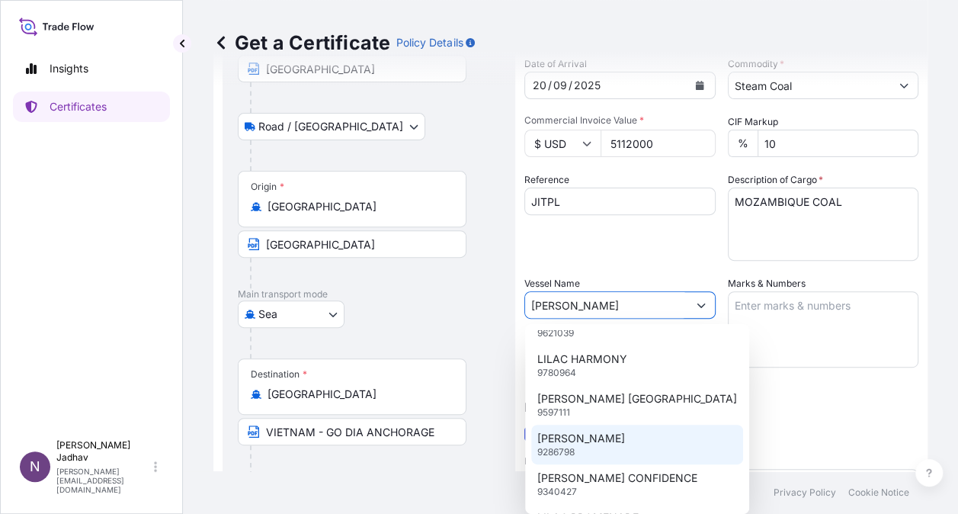
click at [594, 437] on p "[PERSON_NAME]" at bounding box center [581, 438] width 88 height 15
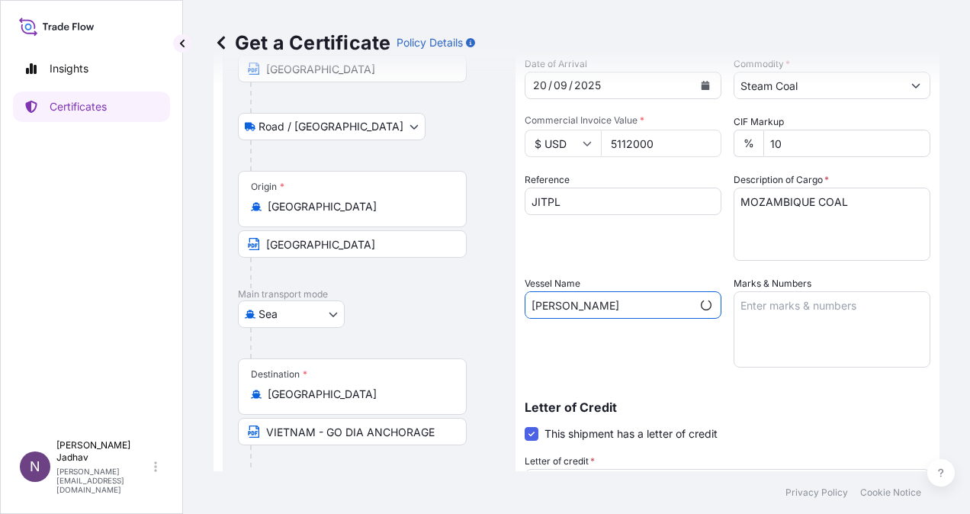
scroll to position [383, 0]
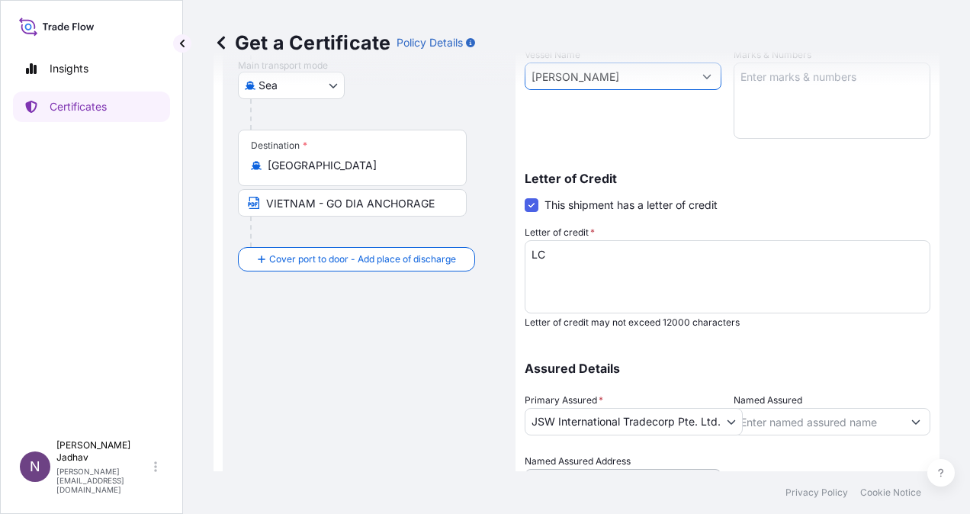
type input "[PERSON_NAME]"
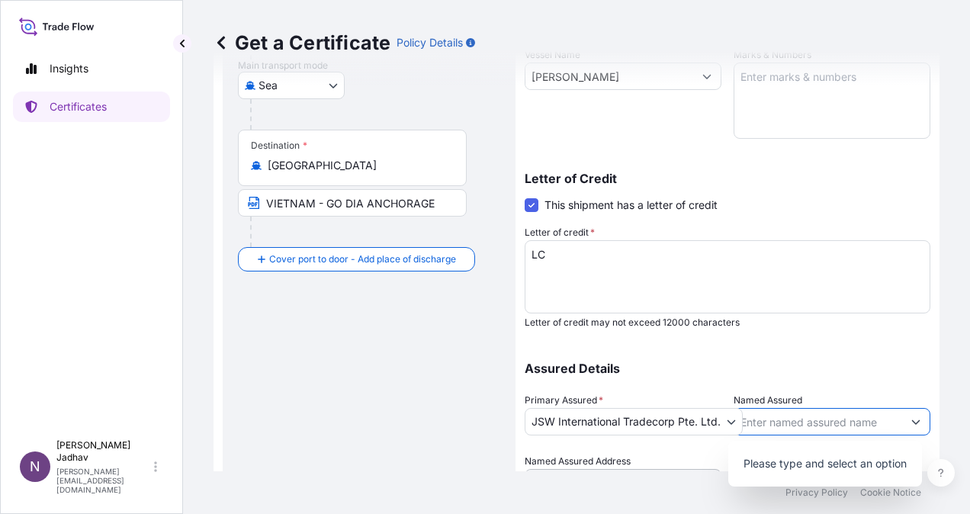
click at [911, 424] on icon "Show suggestions" at bounding box center [915, 421] width 9 height 9
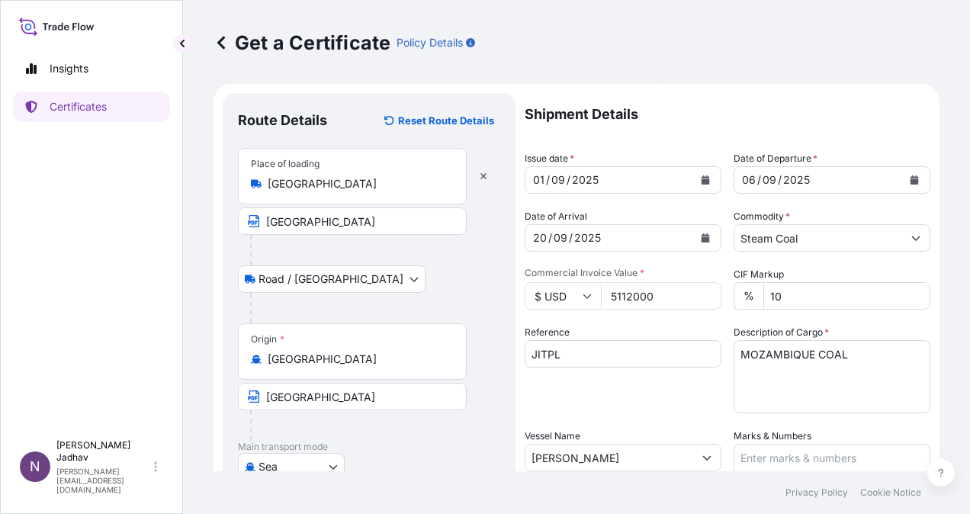
scroll to position [230, 0]
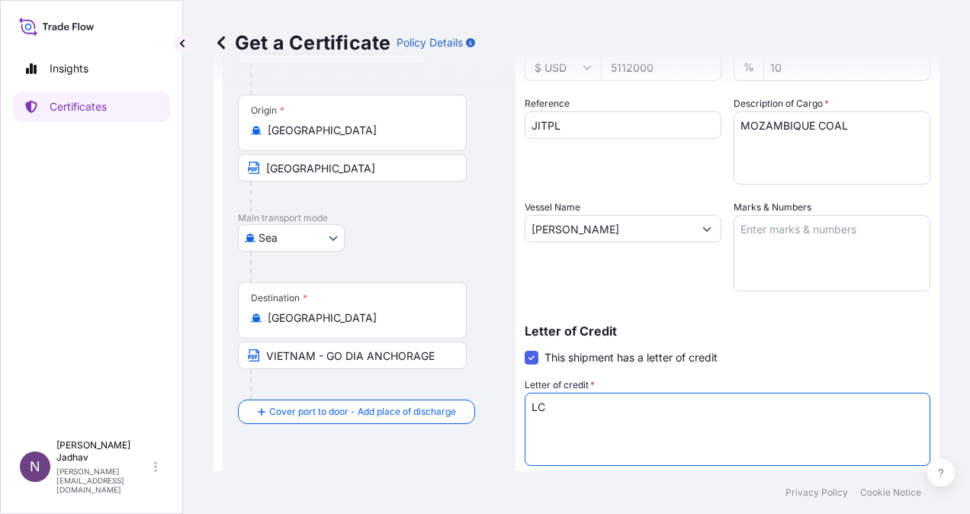
click at [605, 418] on textarea "LC" at bounding box center [726, 429] width 405 height 73
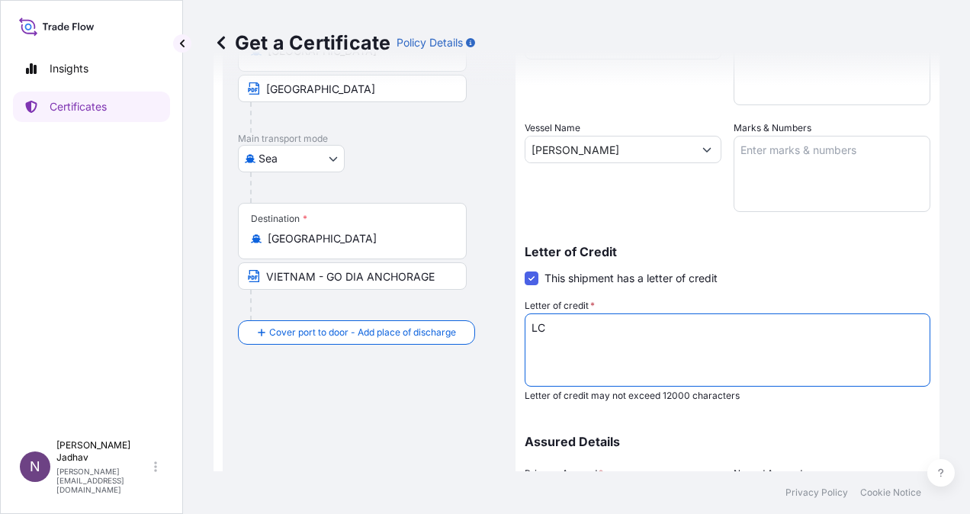
scroll to position [383, 0]
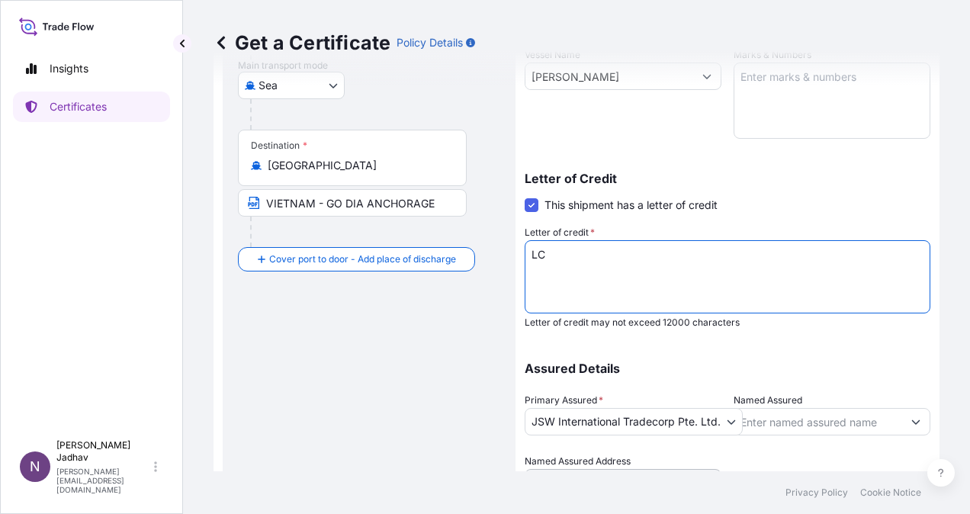
drag, startPoint x: 588, startPoint y: 264, endPoint x: 501, endPoint y: 258, distance: 87.8
click at [501, 258] on form "Route Details Reset Route Details Place of loading [GEOGRAPHIC_DATA] [GEOGRAPHI…" at bounding box center [576, 125] width 726 height 845
paste textarea "FULL SET OF ORIGINAL MARINE INSURANCE POLICY IN NEGOTIABLE FORM AND ENDORSED IN…"
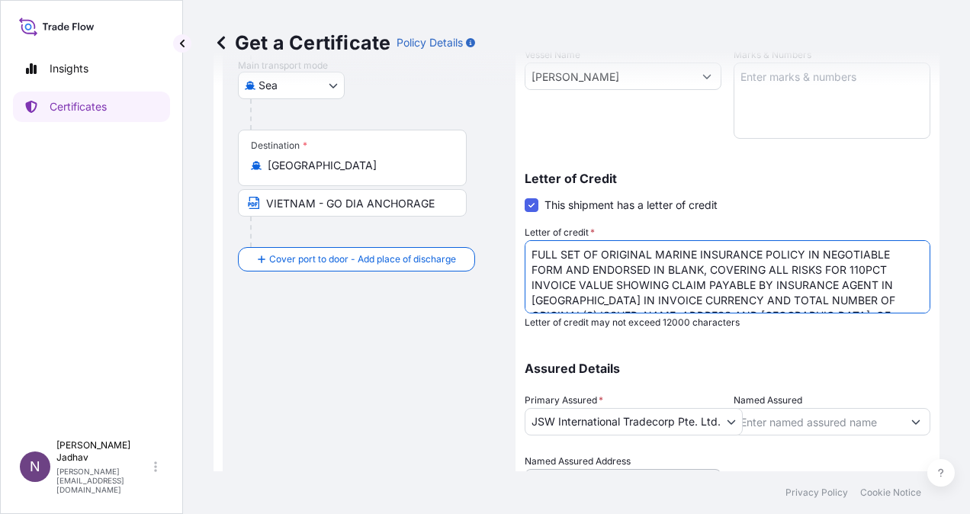
scroll to position [24, 0]
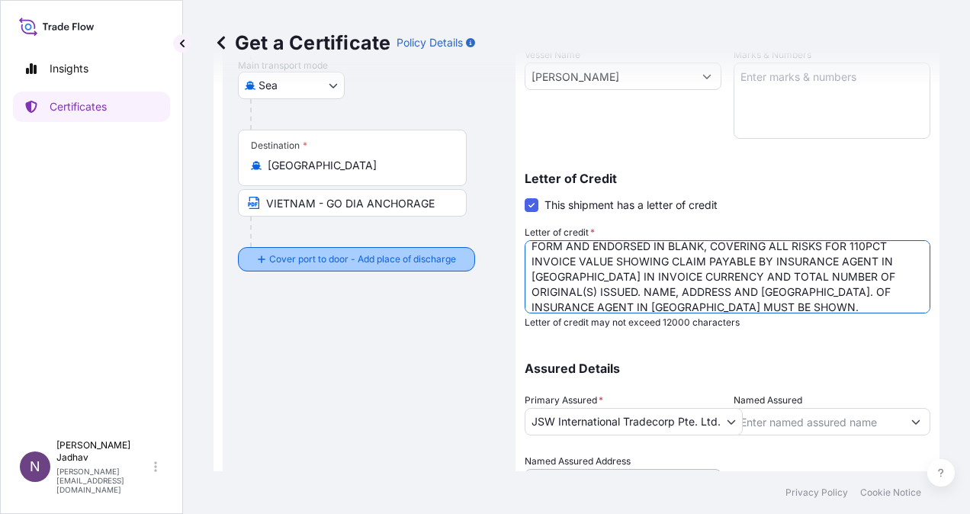
type textarea "FULL SET OF ORIGINAL MARINE INSURANCE POLICY IN NEGOTIABLE FORM AND ENDORSED IN…"
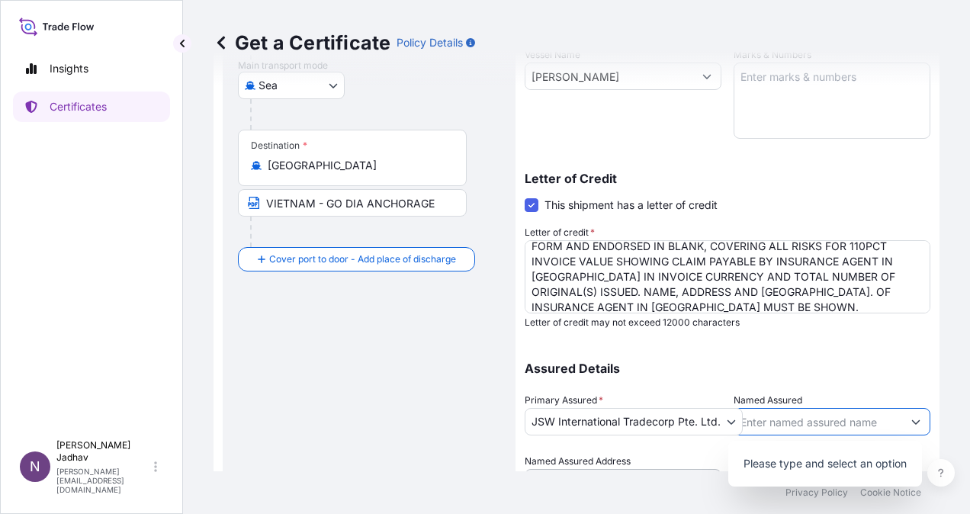
click at [780, 425] on input "Named Assured" at bounding box center [818, 421] width 168 height 27
click at [911, 418] on icon "Show suggestions" at bounding box center [915, 421] width 9 height 9
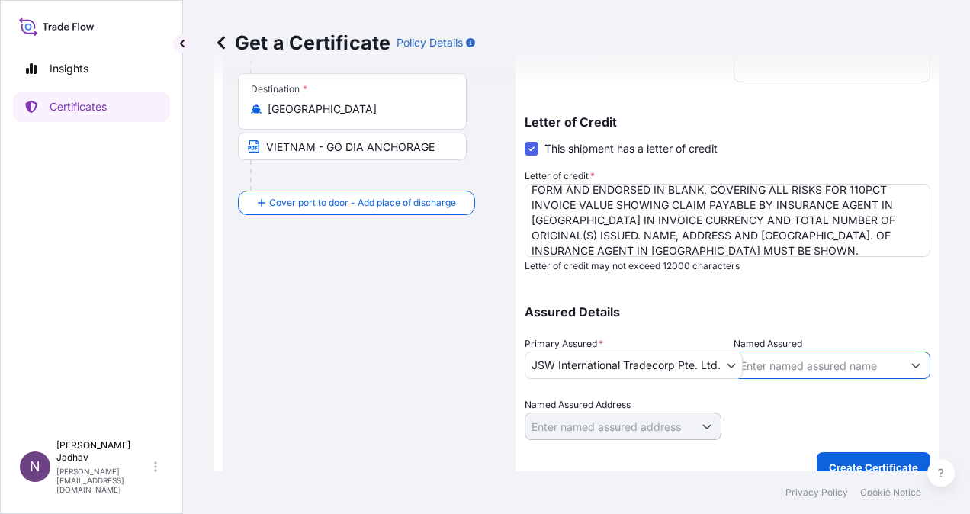
scroll to position [459, 0]
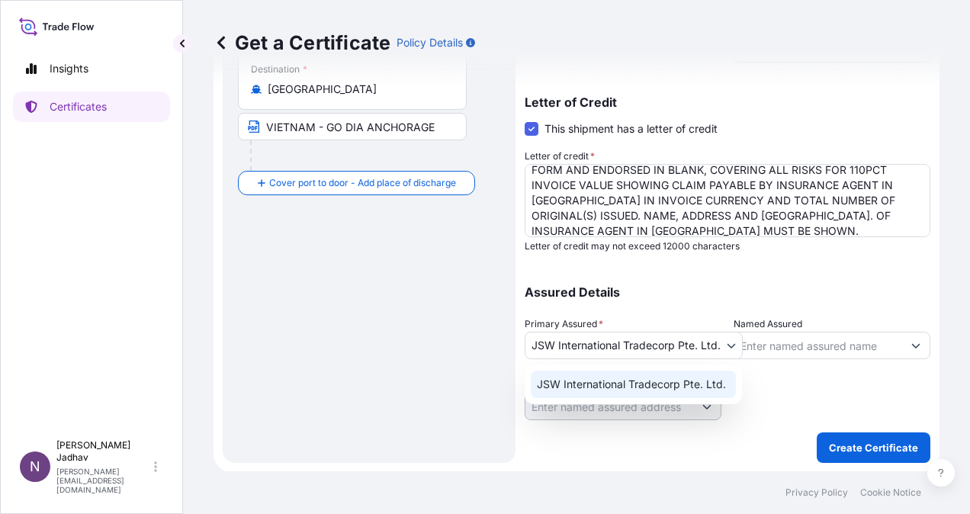
click at [723, 346] on body "Insights Certificates N [PERSON_NAME] [PERSON_NAME][EMAIL_ADDRESS][DOMAIN_NAME]…" at bounding box center [485, 257] width 970 height 514
click at [625, 390] on div "JSW International Tradecorp Pte. Ltd." at bounding box center [632, 383] width 205 height 27
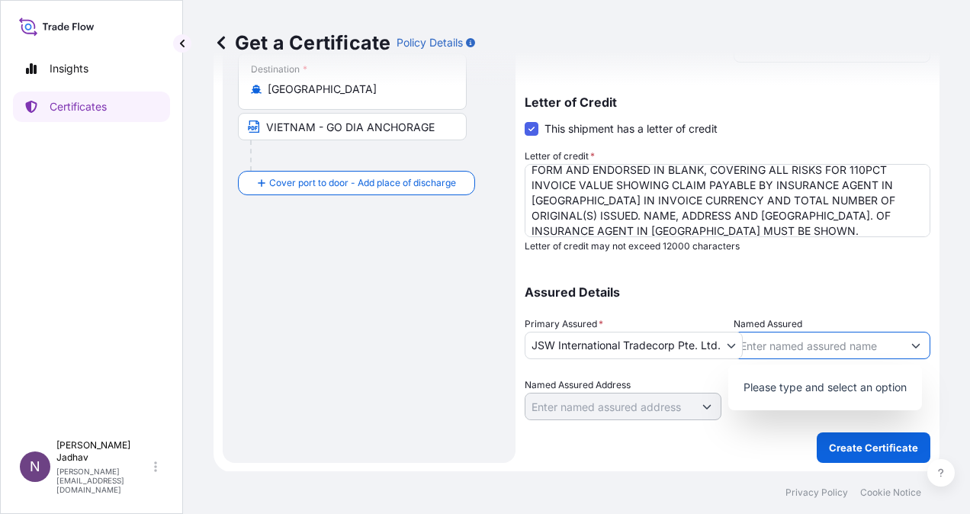
click at [911, 341] on icon "Show suggestions" at bounding box center [915, 345] width 9 height 9
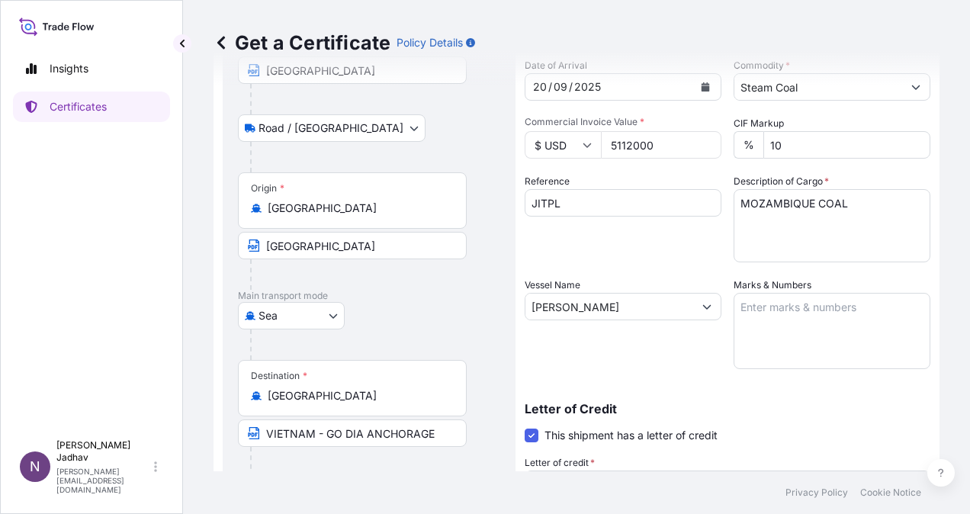
scroll to position [0, 0]
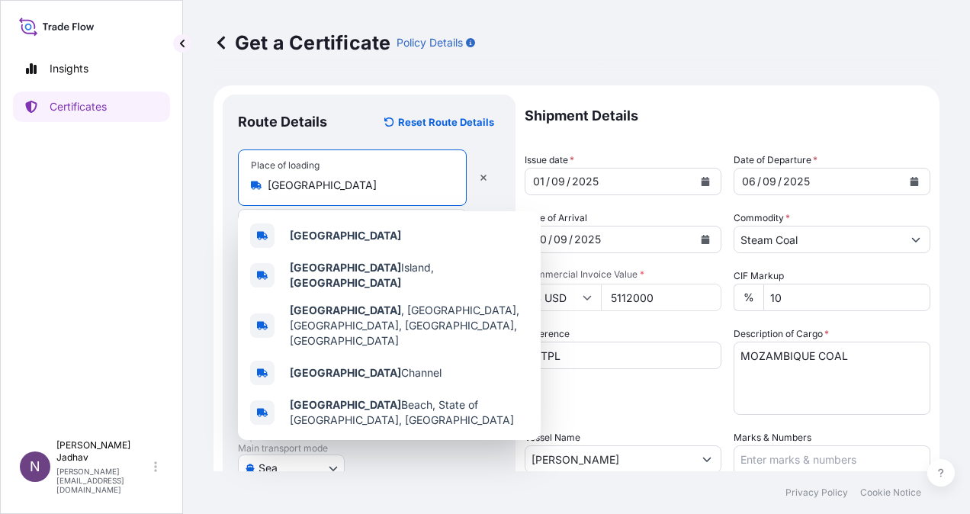
click at [386, 191] on input "[GEOGRAPHIC_DATA]" at bounding box center [358, 185] width 180 height 15
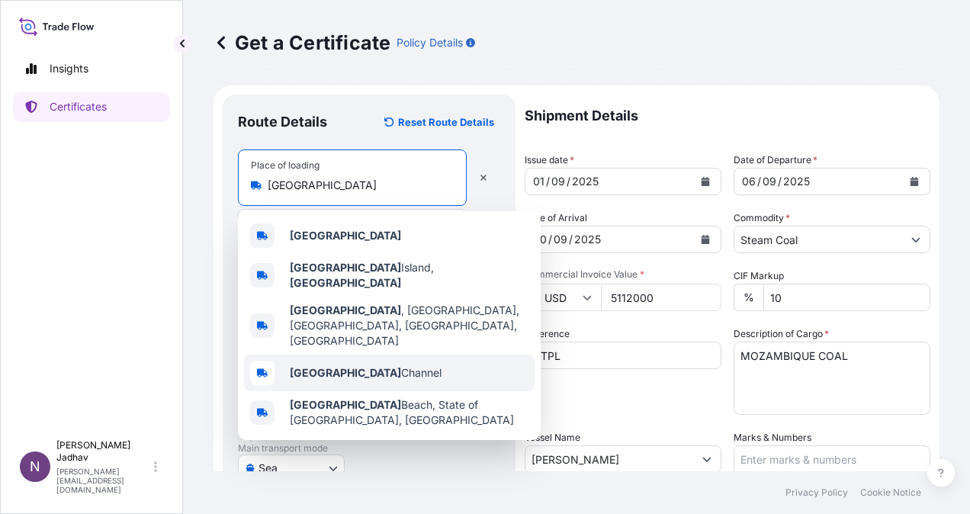
click at [377, 365] on span "Mozambique Channel" at bounding box center [366, 372] width 152 height 15
type input "Mozambique Channel"
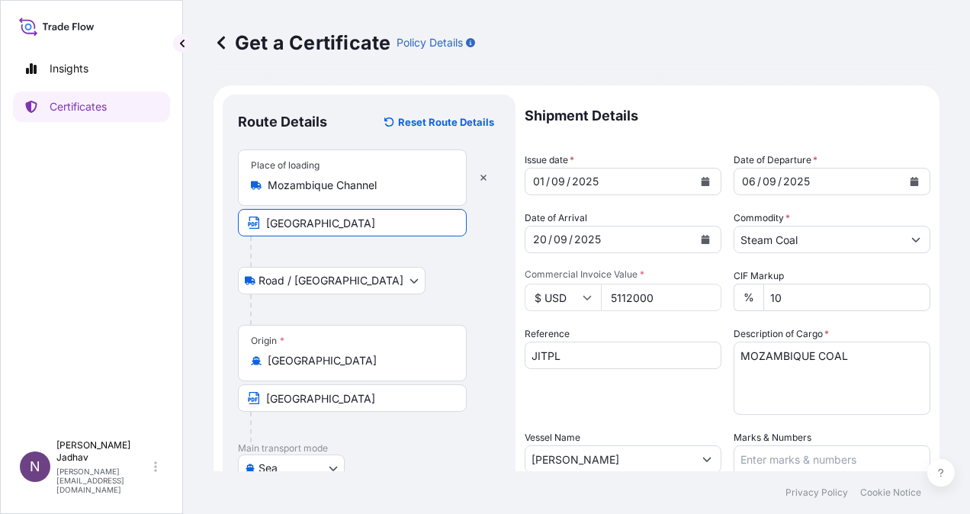
click at [335, 219] on input "[GEOGRAPHIC_DATA]" at bounding box center [352, 222] width 229 height 27
click at [401, 184] on input "Mozambique Channel" at bounding box center [358, 185] width 180 height 15
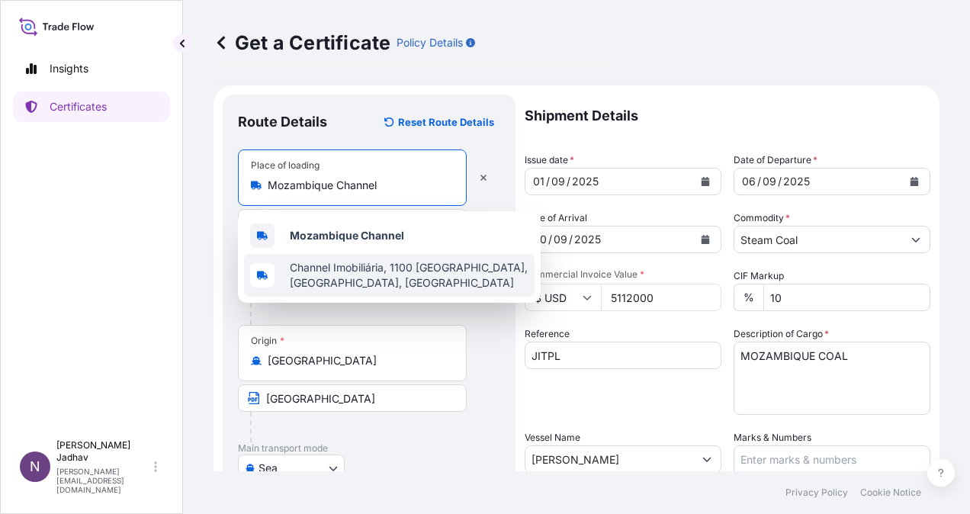
scroll to position [152, 0]
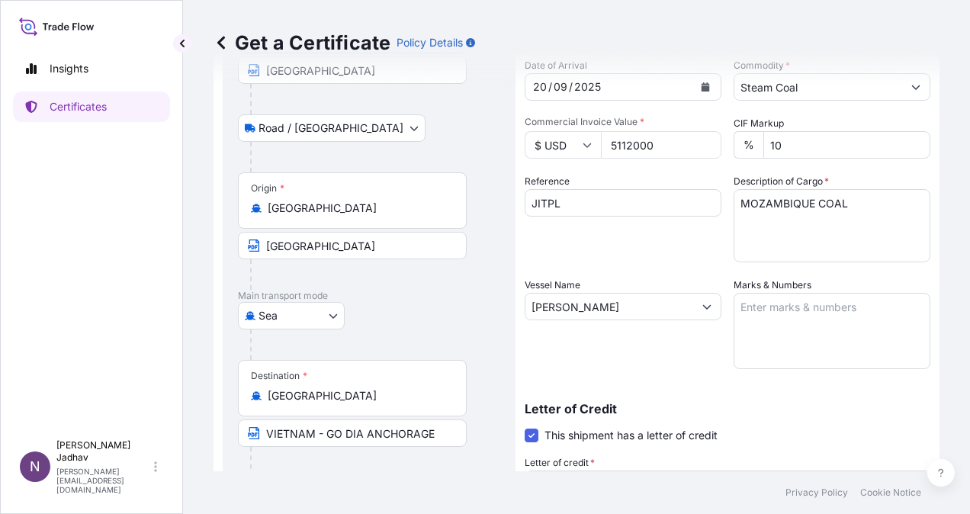
click at [380, 404] on div "Destination * [GEOGRAPHIC_DATA]" at bounding box center [352, 388] width 229 height 56
click at [380, 403] on input "[GEOGRAPHIC_DATA]" at bounding box center [358, 395] width 180 height 15
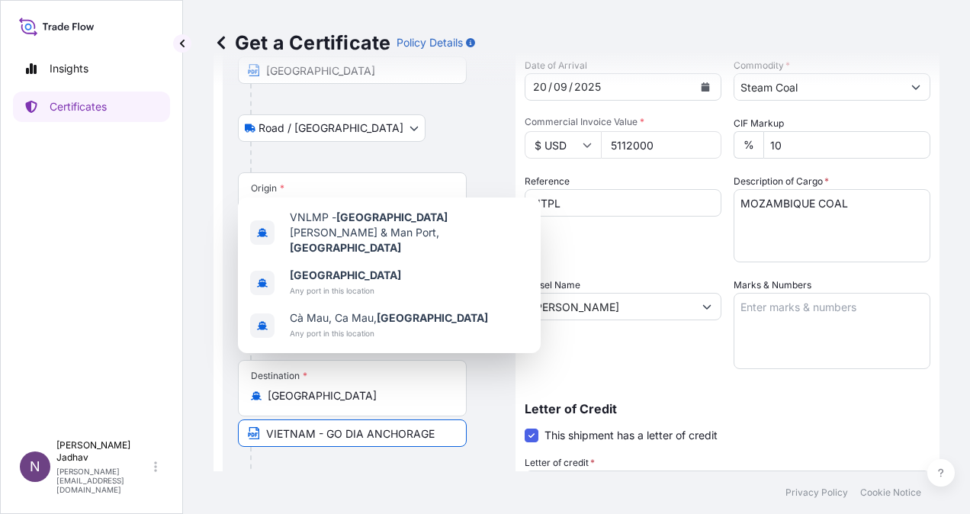
click at [380, 444] on input "VIETNAM - GO DIA ANCHORAGE" at bounding box center [352, 432] width 229 height 27
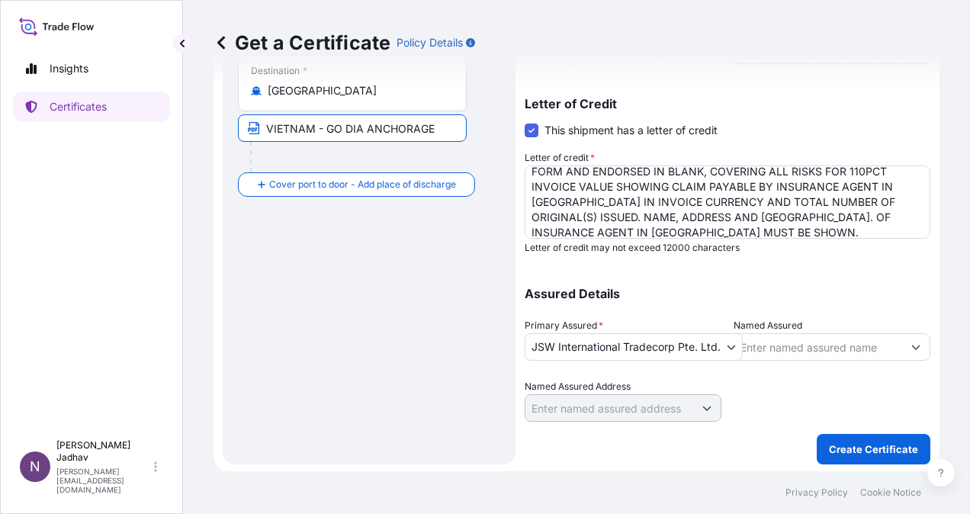
scroll to position [459, 0]
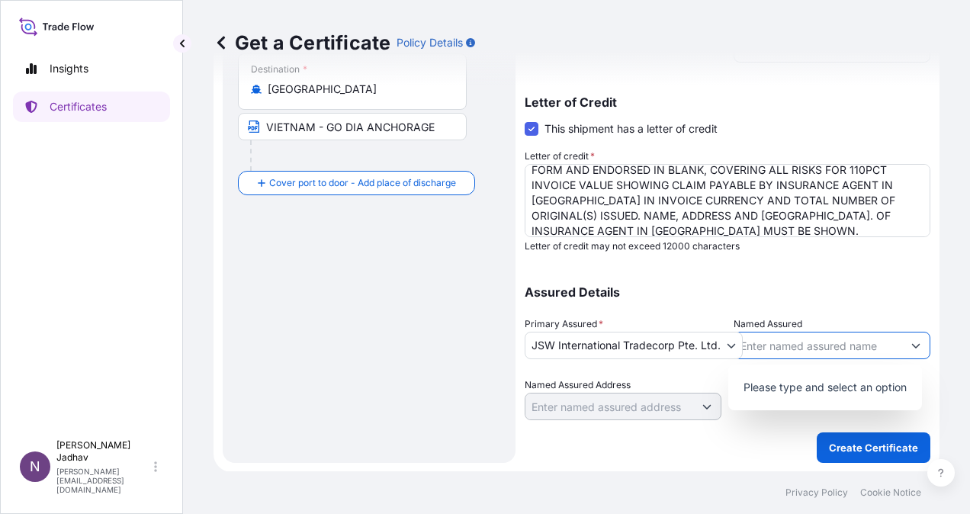
click at [839, 340] on input "Named Assured" at bounding box center [818, 345] width 168 height 27
click at [663, 385] on div "Named Assured Address" at bounding box center [622, 398] width 197 height 43
click at [782, 348] on input "Named Assured" at bounding box center [818, 345] width 168 height 27
click at [710, 291] on p "Assured Details" at bounding box center [726, 292] width 405 height 12
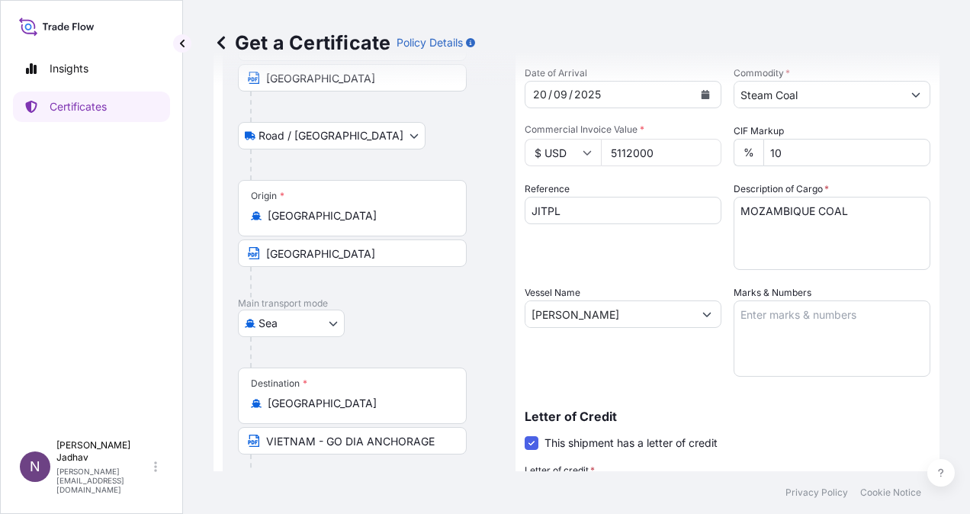
scroll to position [78, 0]
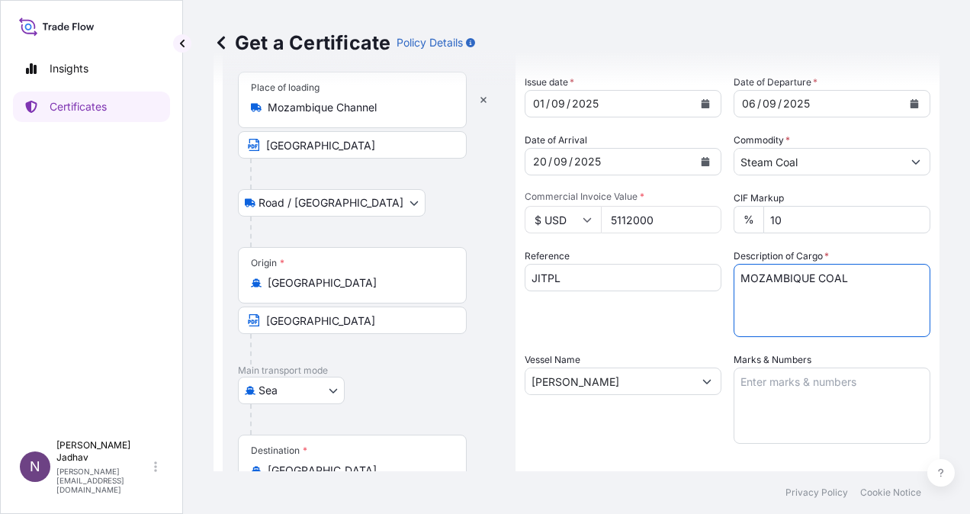
click at [778, 291] on textarea "MOZAMBIQUE COAL" at bounding box center [831, 300] width 197 height 73
click at [774, 380] on textarea "Marks & Numbers" at bounding box center [831, 405] width 197 height 76
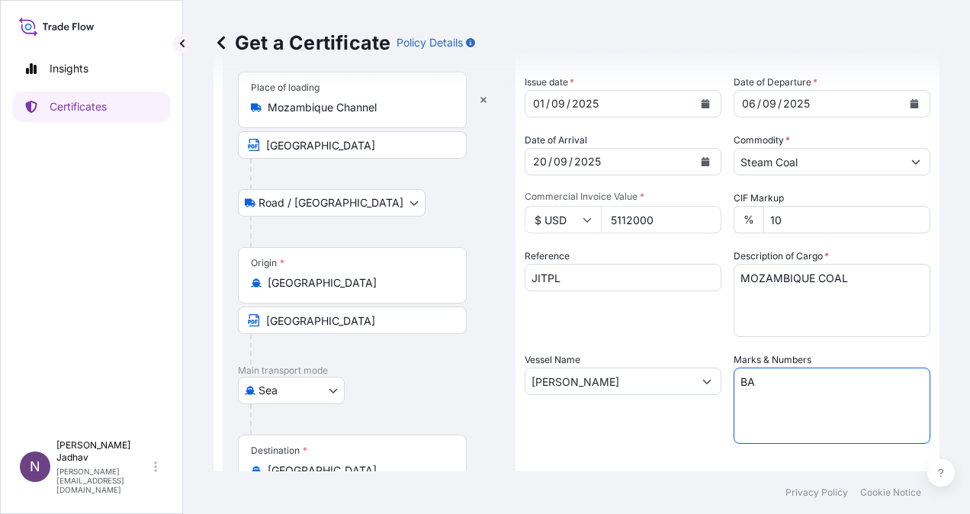
type textarea "B"
type textarea "NA"
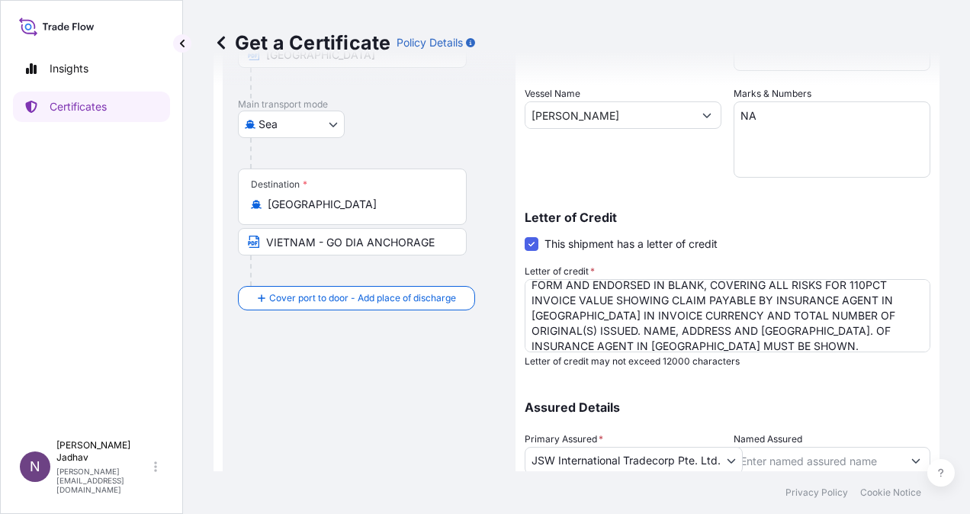
scroll to position [459, 0]
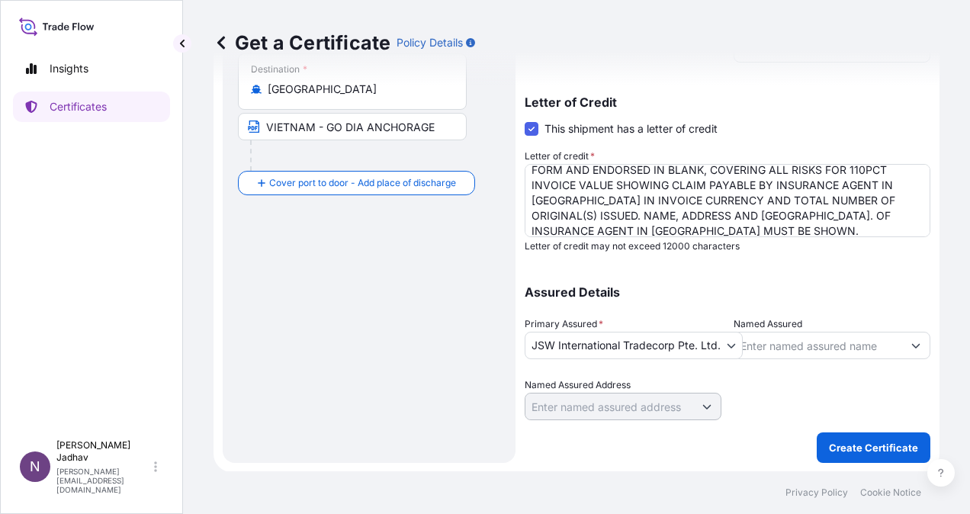
click at [912, 346] on icon "Show suggestions" at bounding box center [916, 346] width 8 height 5
click at [613, 345] on body "0 options available. Insights Certificates N [PERSON_NAME] [PERSON_NAME][EMAIL_…" at bounding box center [485, 257] width 970 height 514
click at [725, 345] on body "0 options available. Insights Certificates N [PERSON_NAME] [PERSON_NAME][EMAIL_…" at bounding box center [485, 257] width 970 height 514
click at [532, 344] on body "Insights Certificates N [PERSON_NAME] [PERSON_NAME][EMAIL_ADDRESS][DOMAIN_NAME]…" at bounding box center [485, 257] width 970 height 514
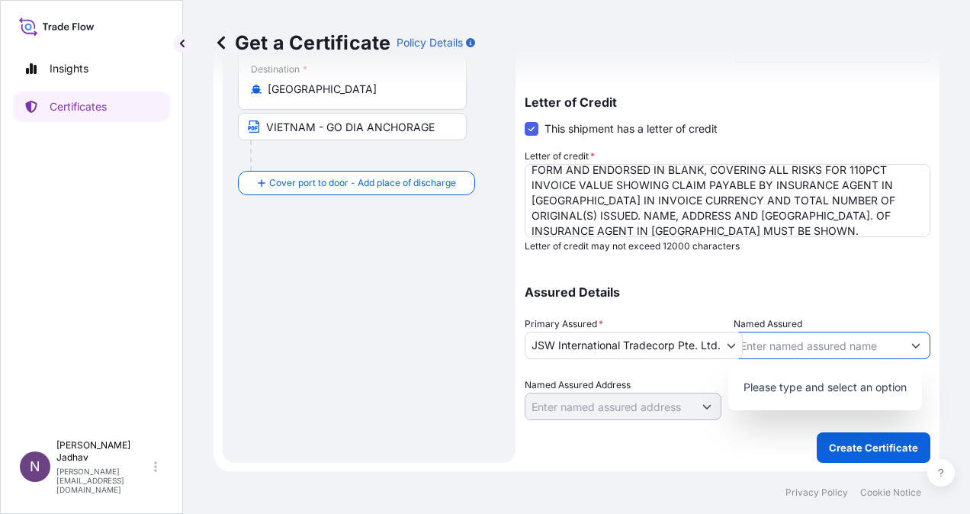
click at [838, 351] on input "Named Assured" at bounding box center [818, 345] width 168 height 27
click at [787, 342] on input "Named Assured" at bounding box center [818, 345] width 168 height 27
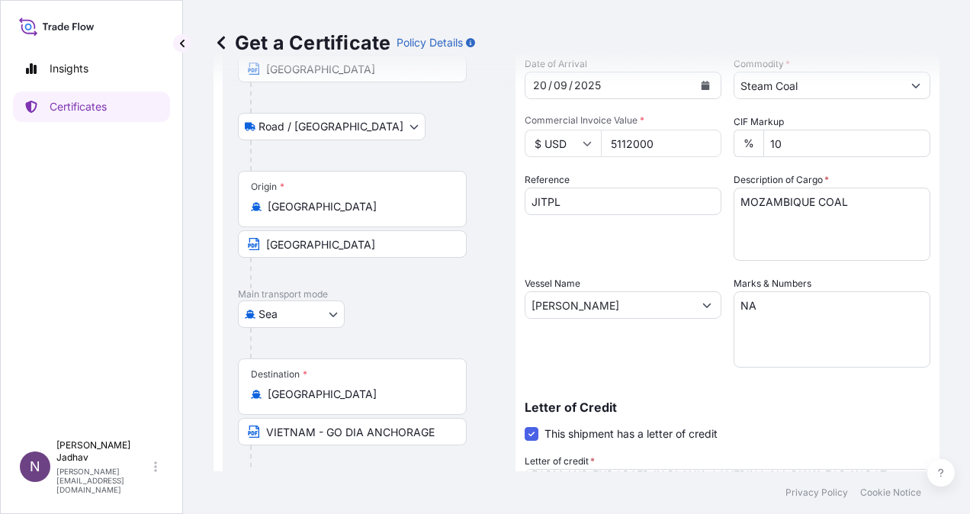
scroll to position [0, 0]
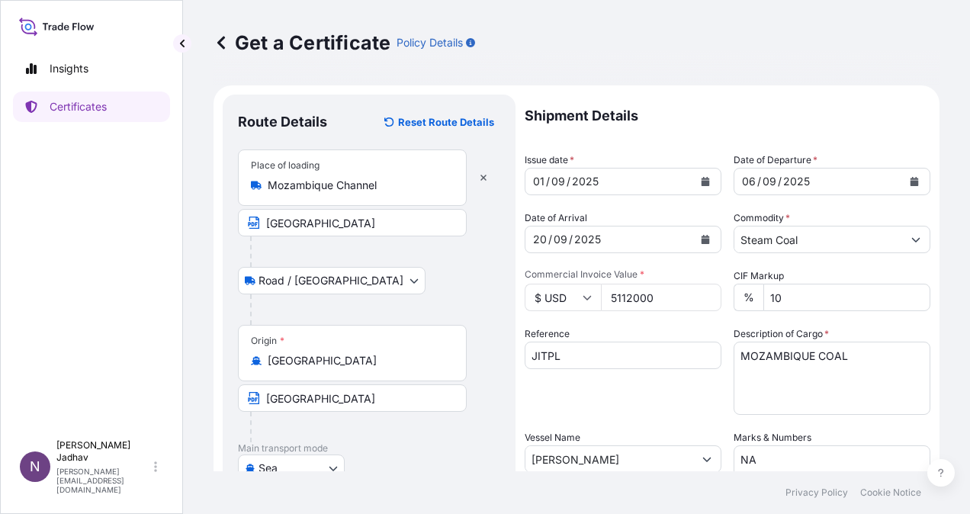
click at [356, 368] on div "Origin * [GEOGRAPHIC_DATA]" at bounding box center [352, 353] width 229 height 56
click at [356, 368] on input "[GEOGRAPHIC_DATA]" at bounding box center [358, 360] width 180 height 15
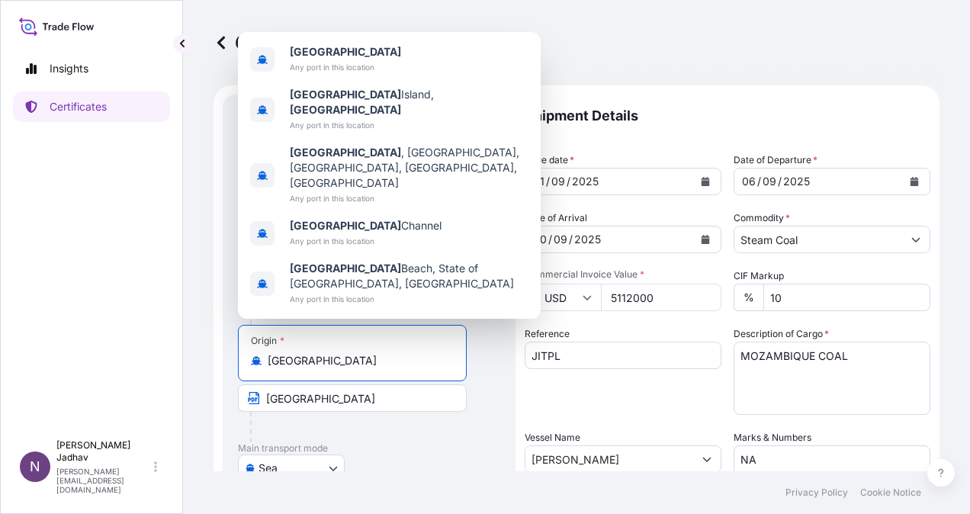
click at [683, 418] on div "Shipment Details Issue date * [DATE] Date of Departure * [DATE] Date of Arrival…" at bounding box center [726, 487] width 405 height 784
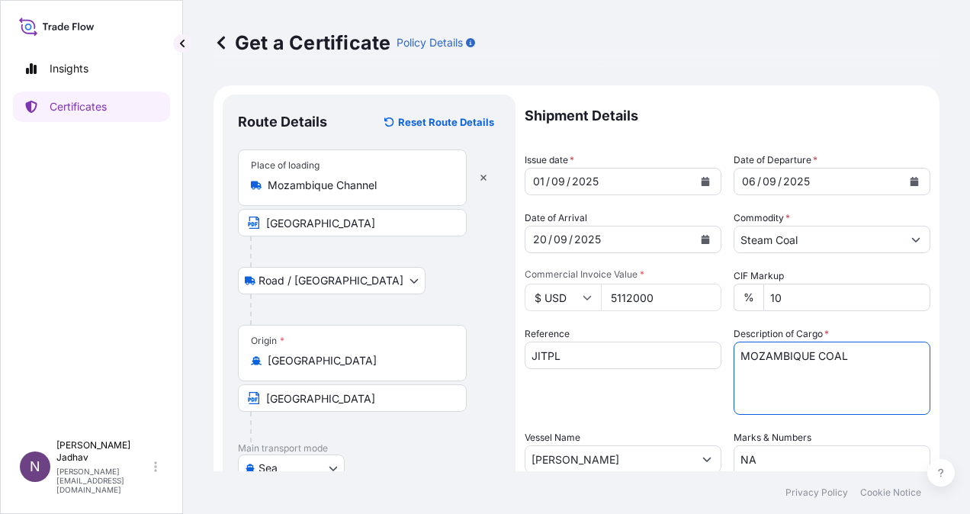
click at [809, 372] on textarea "MOZAMBIQUE COAL" at bounding box center [831, 377] width 197 height 73
click at [857, 351] on textarea "MOZAMBIQUE COAL" at bounding box center [831, 377] width 197 height 73
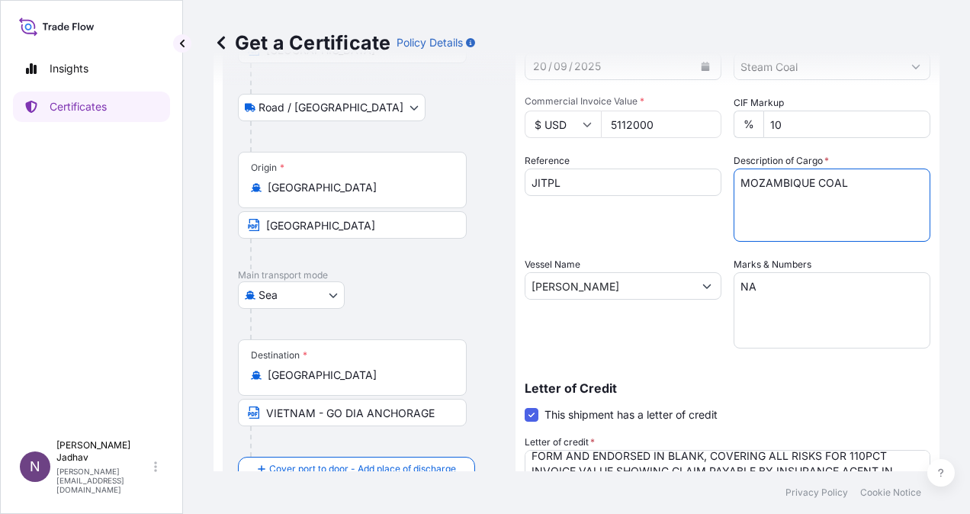
scroll to position [152, 0]
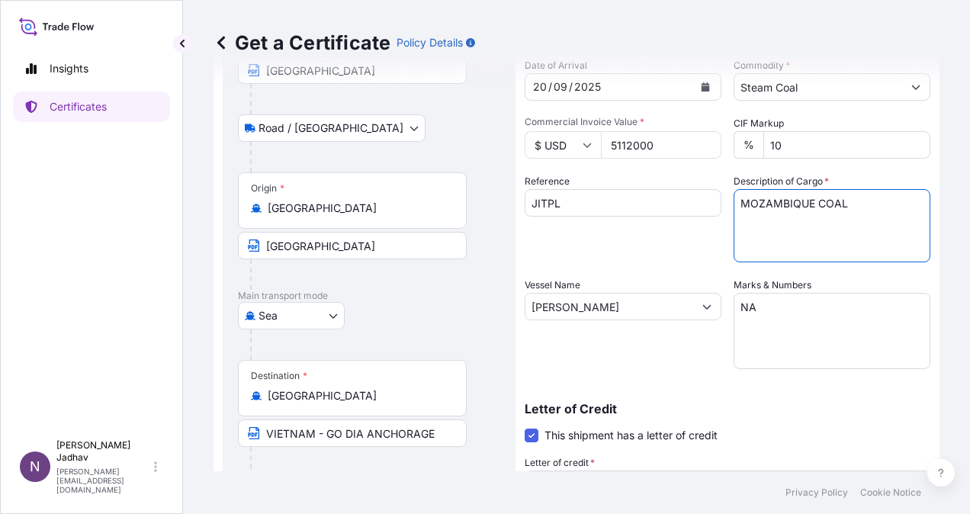
drag, startPoint x: 680, startPoint y: 187, endPoint x: 650, endPoint y: 187, distance: 29.7
click at [650, 187] on div "Shipment Details Issue date * [DATE] Date of Departure * [DATE] Date of Arrival…" at bounding box center [726, 334] width 405 height 784
paste textarea "ozambique Thermal Coal in Bulk"
type textarea "Mozambique Thermal Coal in Bulk"
click at [656, 315] on input "[PERSON_NAME]" at bounding box center [609, 306] width 168 height 27
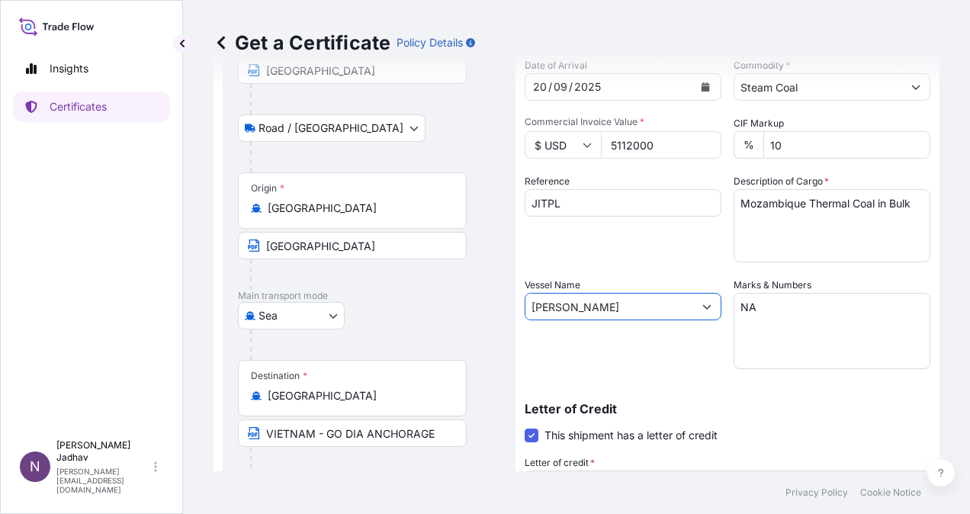
drag, startPoint x: 656, startPoint y: 315, endPoint x: 449, endPoint y: 303, distance: 207.7
click at [449, 303] on form "Route Details Reset Route Details Place of loading [GEOGRAPHIC_DATA] Channel [G…" at bounding box center [576, 355] width 726 height 845
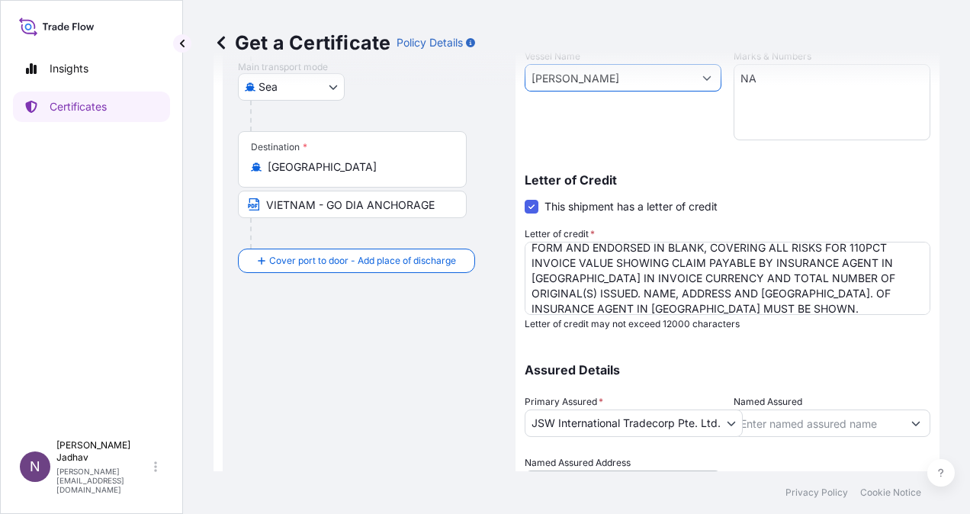
click at [687, 375] on p "Assured Details" at bounding box center [726, 370] width 405 height 12
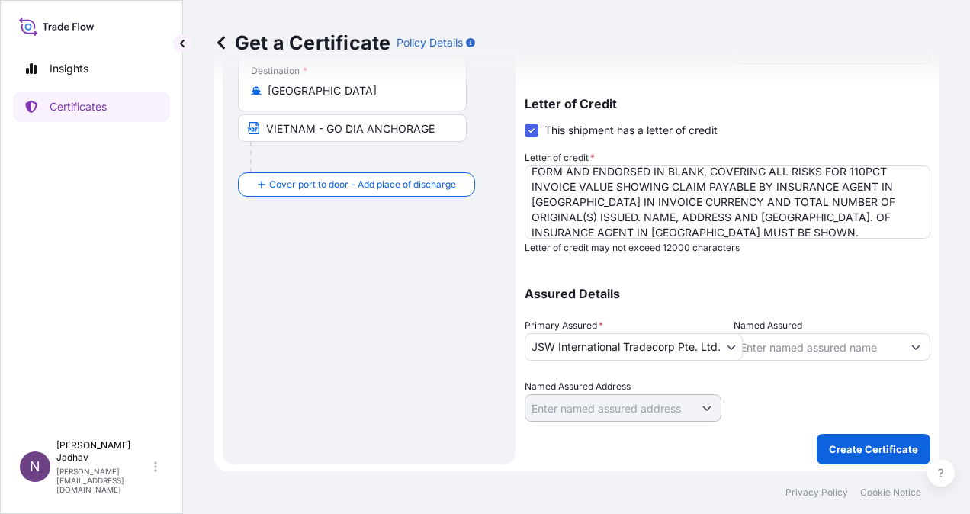
scroll to position [459, 0]
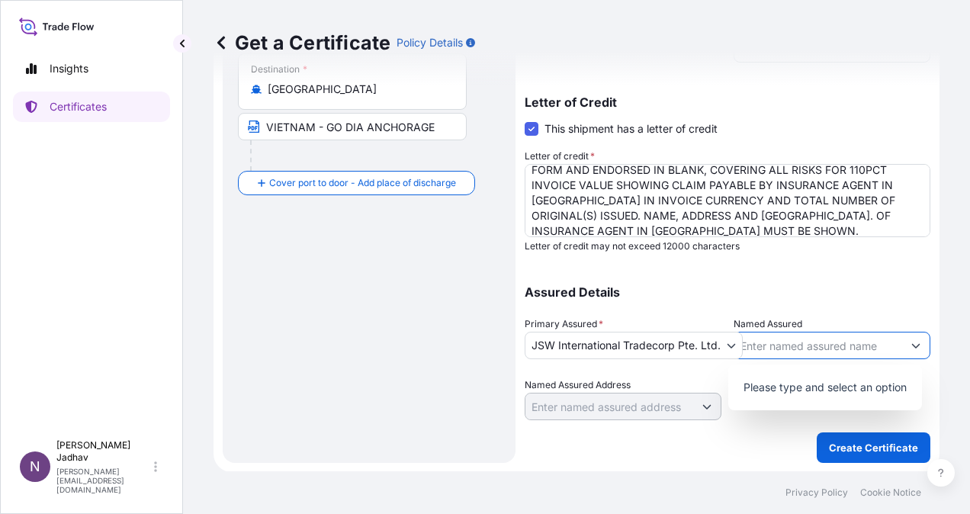
click at [829, 346] on input "Named Assured" at bounding box center [818, 345] width 168 height 27
click at [911, 348] on icon "Show suggestions" at bounding box center [915, 345] width 9 height 9
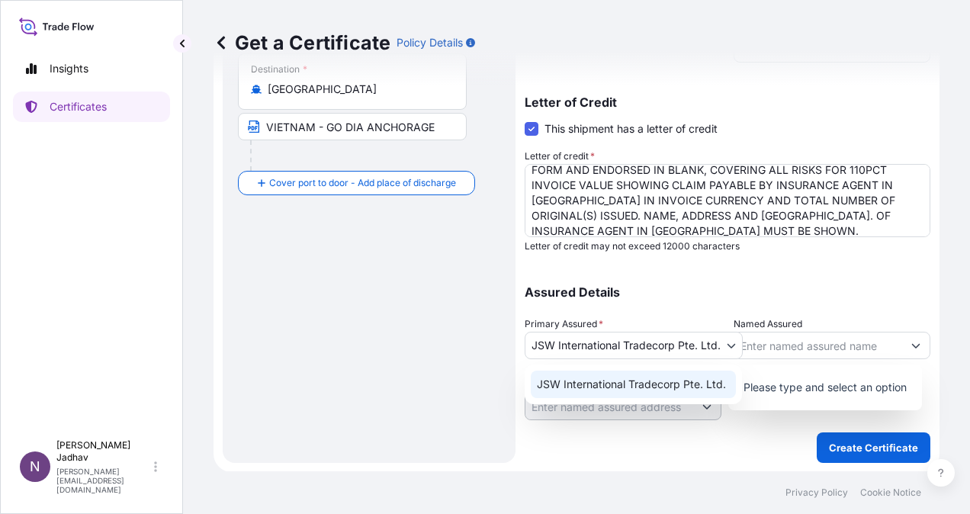
click at [730, 343] on body "0 options available. 0 options available. Insights Certificates N [PERSON_NAME]…" at bounding box center [485, 257] width 970 height 514
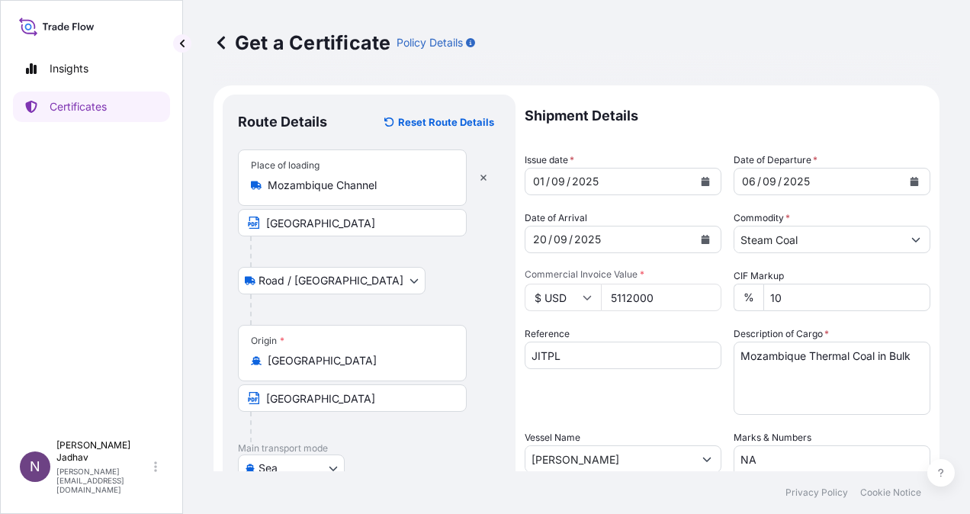
scroll to position [0, 0]
click at [701, 181] on icon "Calendar" at bounding box center [705, 181] width 8 height 9
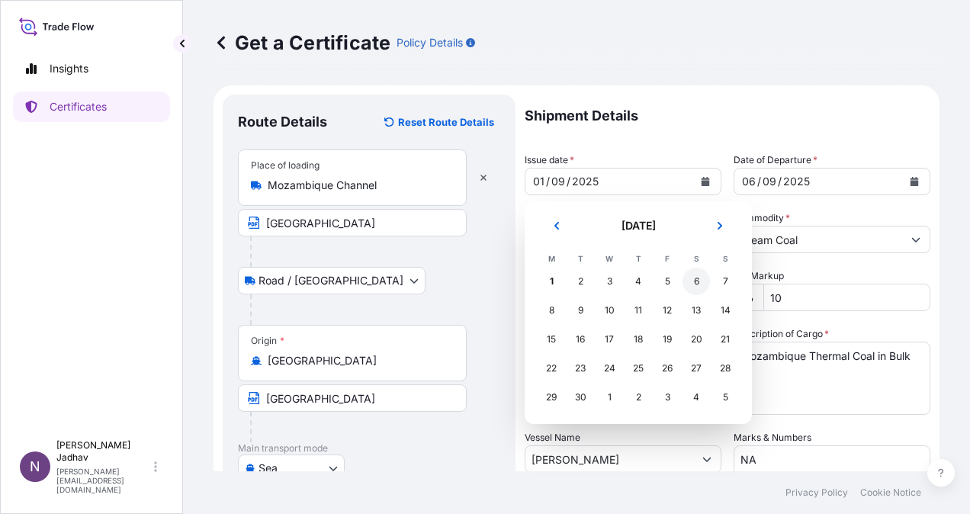
click at [692, 288] on div "6" at bounding box center [695, 281] width 27 height 27
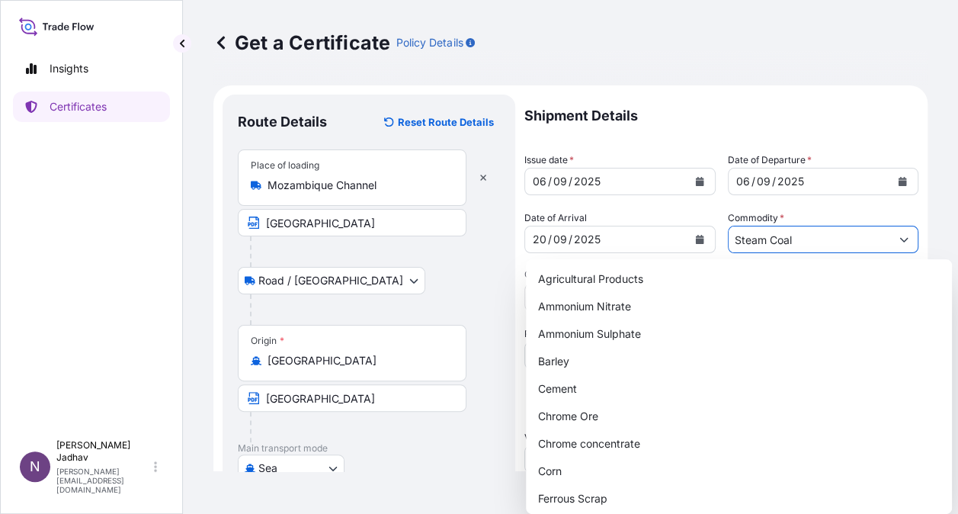
click at [794, 247] on input "Steam Coal" at bounding box center [810, 239] width 162 height 27
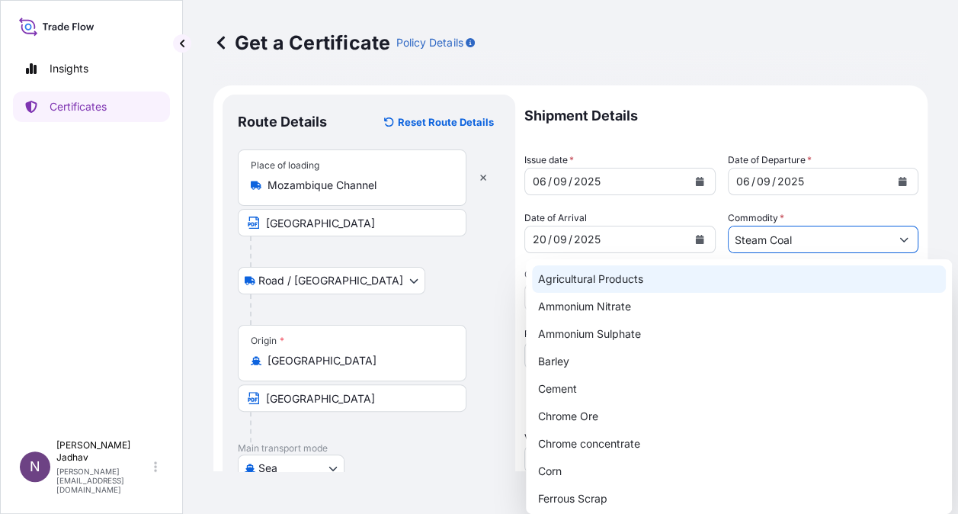
click at [819, 239] on input "Steam Coal" at bounding box center [810, 239] width 162 height 27
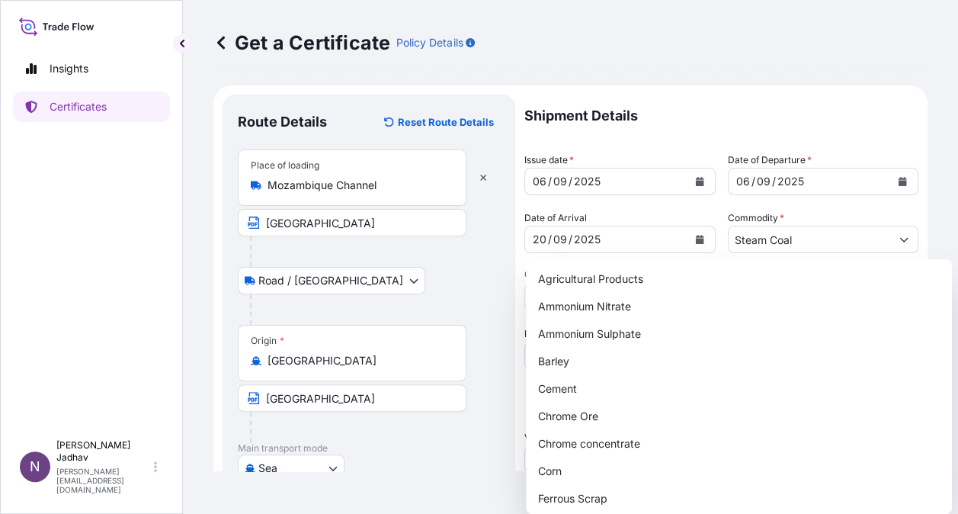
click at [931, 218] on div "Get a Certificate Policy Details Route Details Reset Route Details Place of loa…" at bounding box center [570, 235] width 775 height 471
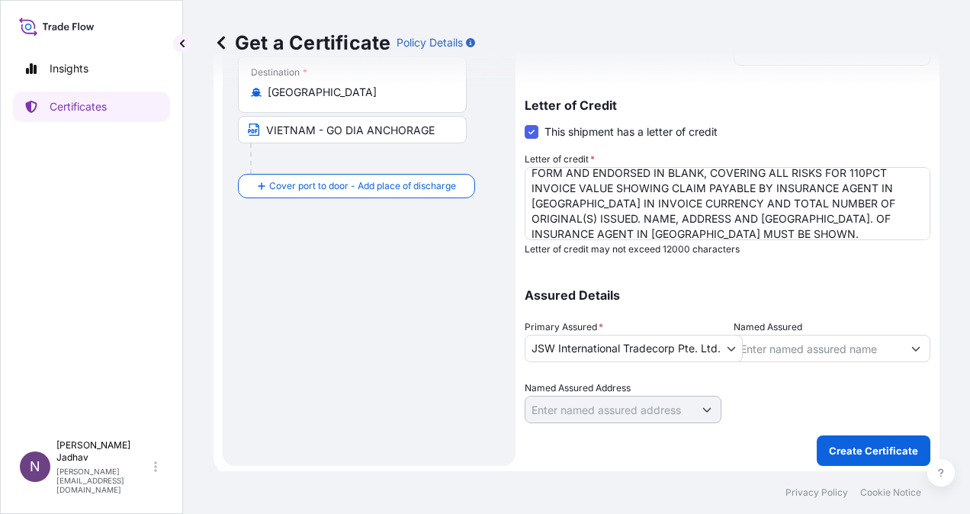
scroll to position [459, 0]
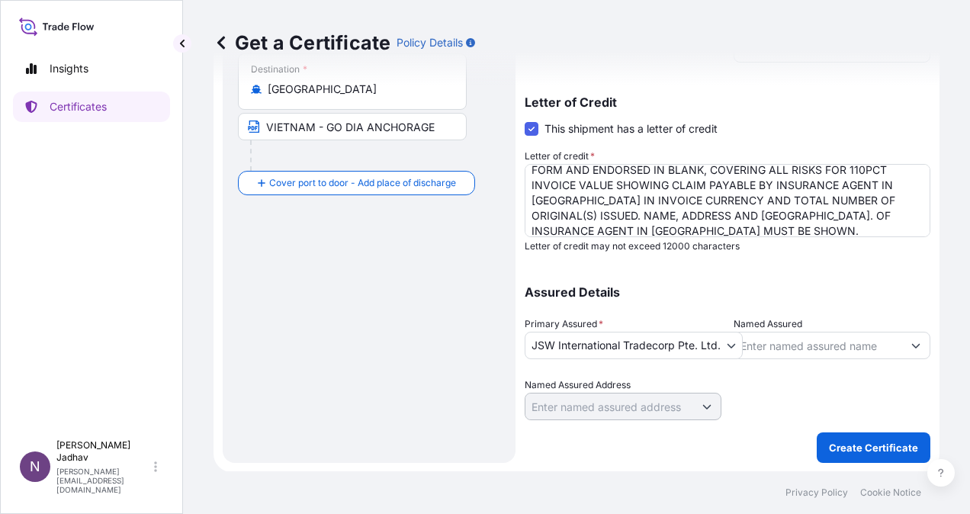
click at [628, 315] on div "Assured Details Primary Assured * JSW International Tradecorp Pte. Ltd. JSW Int…" at bounding box center [726, 344] width 405 height 152
click at [614, 221] on textarea "FULL SET OF ORIGINAL MARINE INSURANCE POLICY IN NEGOTIABLE FORM AND ENDORSED IN…" at bounding box center [726, 200] width 405 height 73
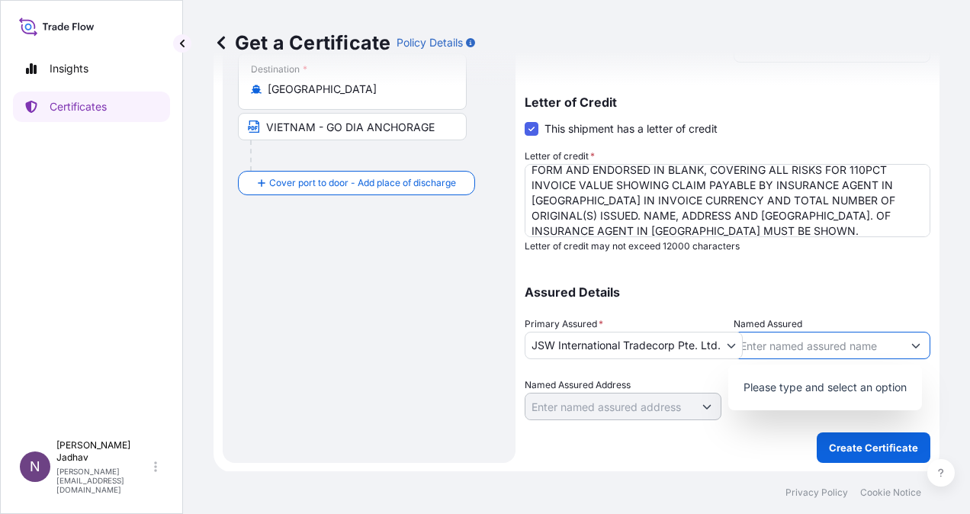
click at [841, 343] on input "Named Assured" at bounding box center [818, 345] width 168 height 27
click at [851, 379] on p "Please type and select an option" at bounding box center [824, 387] width 181 height 34
click at [822, 347] on input "Named Assured" at bounding box center [818, 345] width 168 height 27
click at [745, 450] on div "Shipment Details Issue date * [DATE] Date of Departure * [DATE] Date of Arrival…" at bounding box center [726, 49] width 405 height 827
click at [912, 345] on button "Show suggestions" at bounding box center [915, 345] width 27 height 27
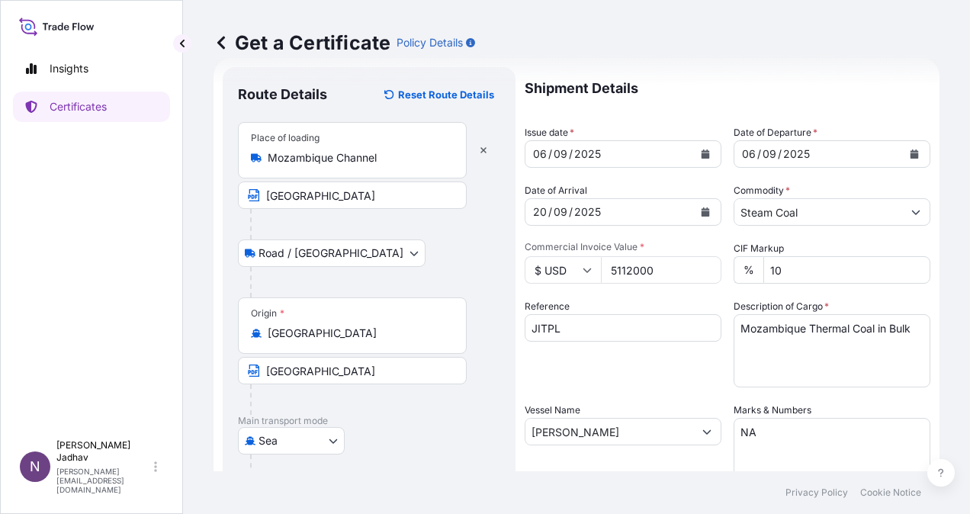
scroll to position [0, 0]
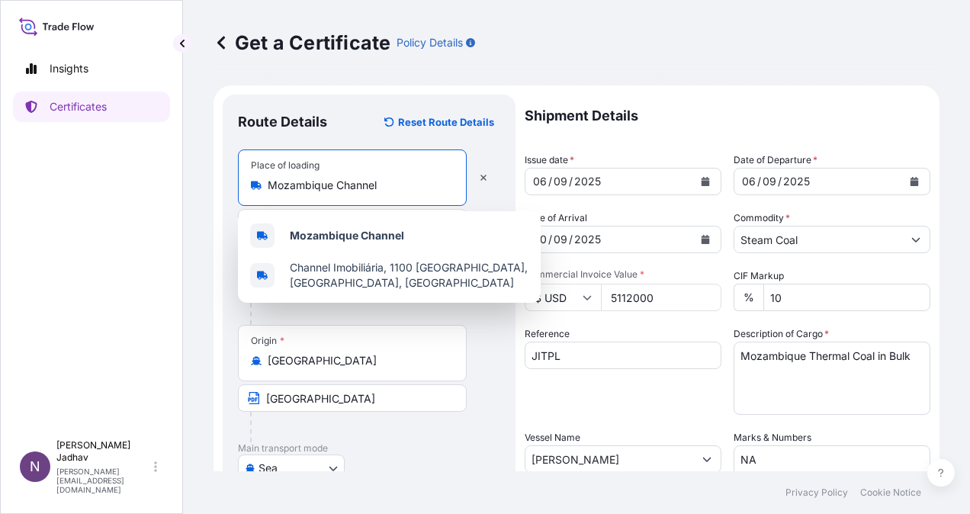
click at [385, 185] on input "Mozambique Channel" at bounding box center [358, 185] width 180 height 15
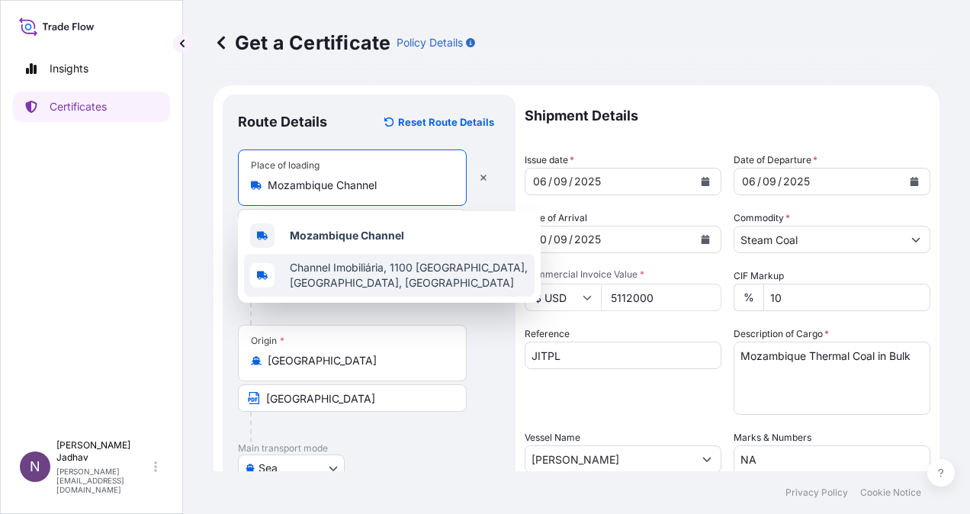
drag, startPoint x: 482, startPoint y: 377, endPoint x: 440, endPoint y: 377, distance: 42.7
click at [483, 377] on div "Origin * [GEOGRAPHIC_DATA] [GEOGRAPHIC_DATA]" at bounding box center [369, 383] width 262 height 117
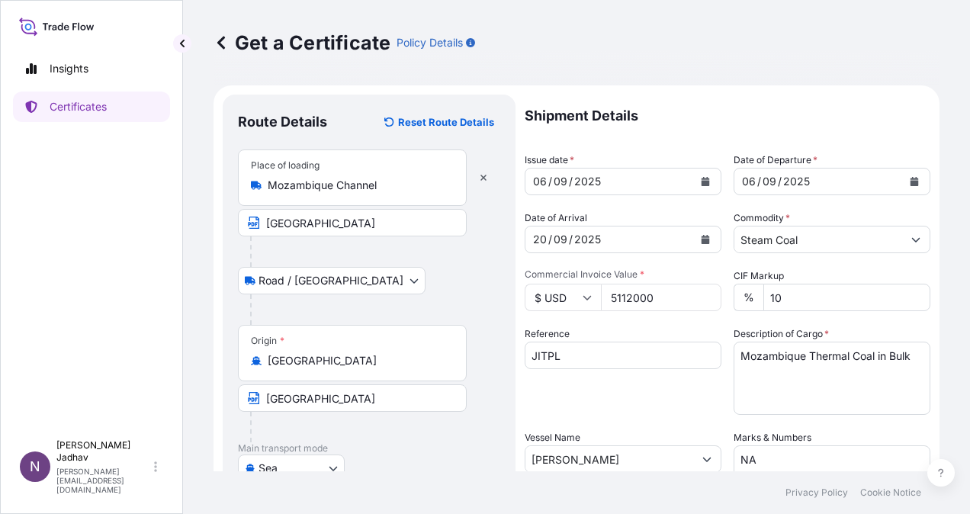
click at [392, 372] on div "Origin * [GEOGRAPHIC_DATA]" at bounding box center [352, 353] width 229 height 56
click at [392, 368] on input "[GEOGRAPHIC_DATA]" at bounding box center [358, 360] width 180 height 15
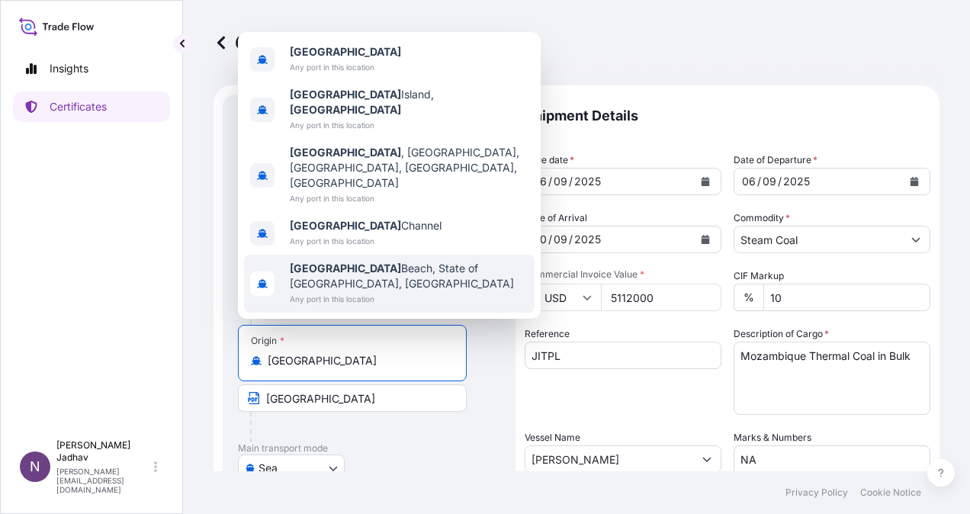
click at [390, 406] on input "[GEOGRAPHIC_DATA]" at bounding box center [352, 397] width 229 height 27
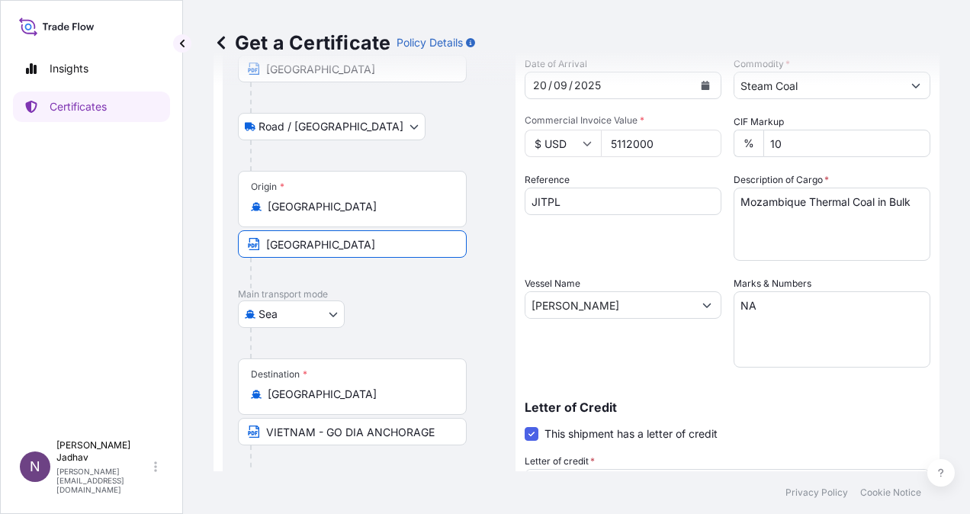
scroll to position [306, 0]
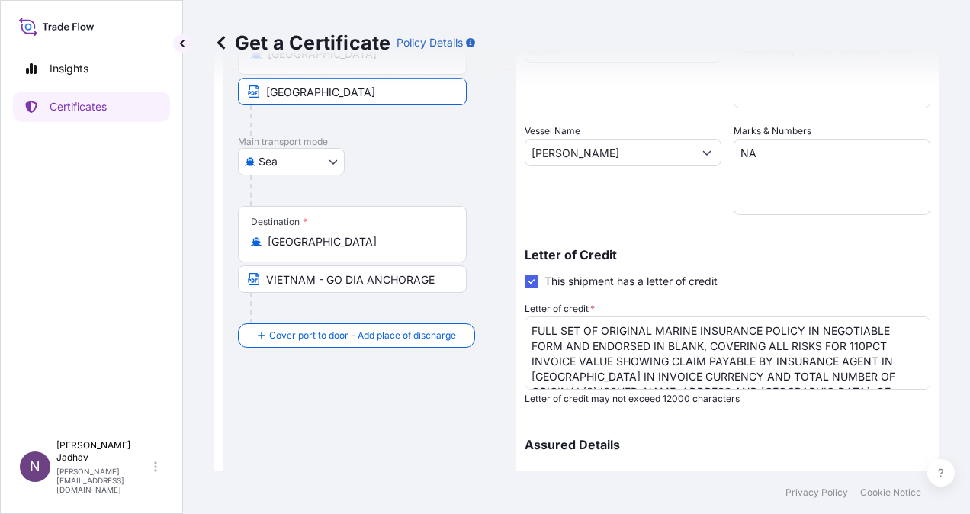
click at [342, 242] on input "[GEOGRAPHIC_DATA]" at bounding box center [358, 241] width 180 height 15
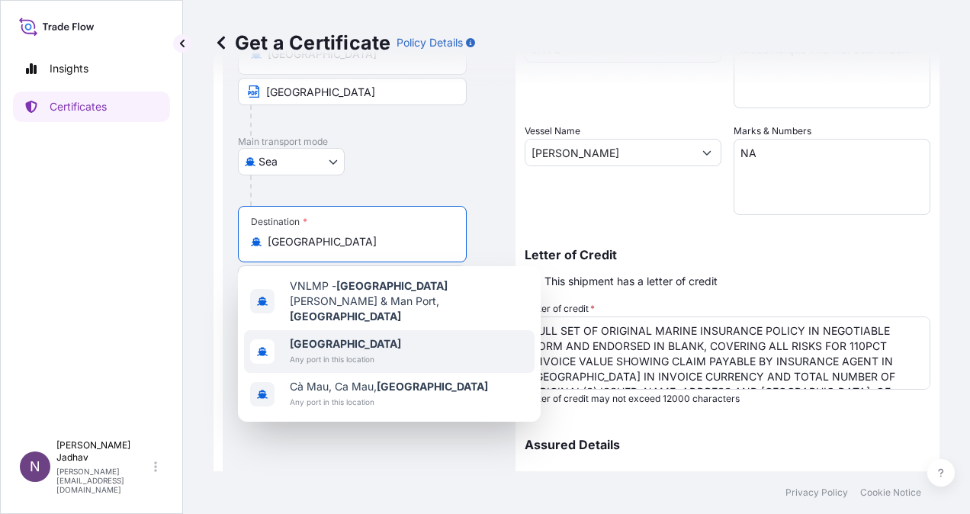
click at [352, 336] on span "[GEOGRAPHIC_DATA]" at bounding box center [345, 343] width 111 height 15
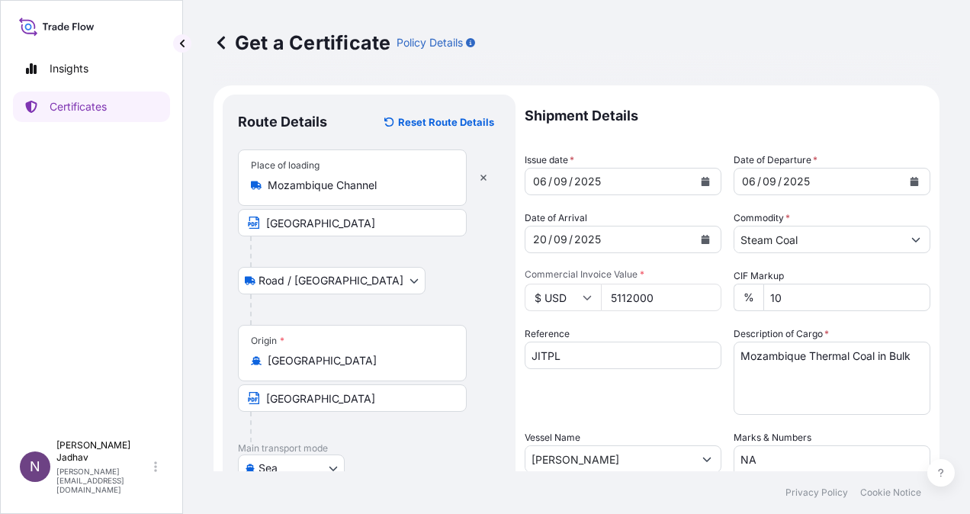
scroll to position [229, 0]
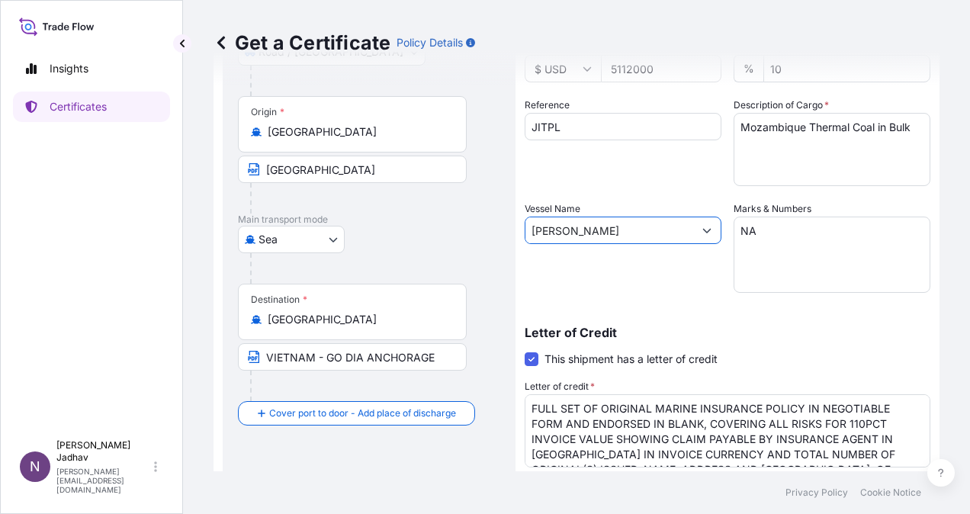
click at [633, 232] on input "[PERSON_NAME]" at bounding box center [609, 229] width 168 height 27
drag, startPoint x: 633, startPoint y: 238, endPoint x: 470, endPoint y: 241, distance: 163.1
click at [470, 241] on form "Route Details Reset Route Details Place of loading [GEOGRAPHIC_DATA] Channel [G…" at bounding box center [576, 279] width 726 height 845
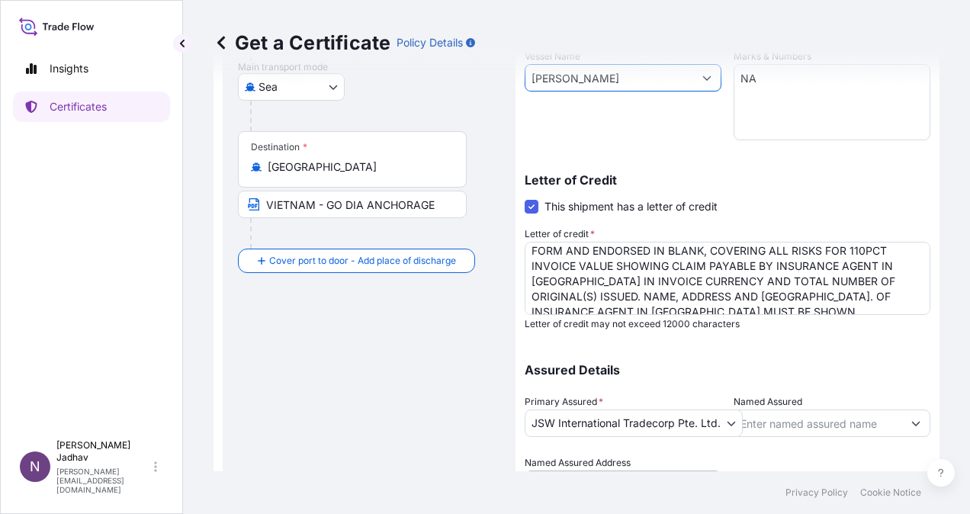
scroll to position [31, 0]
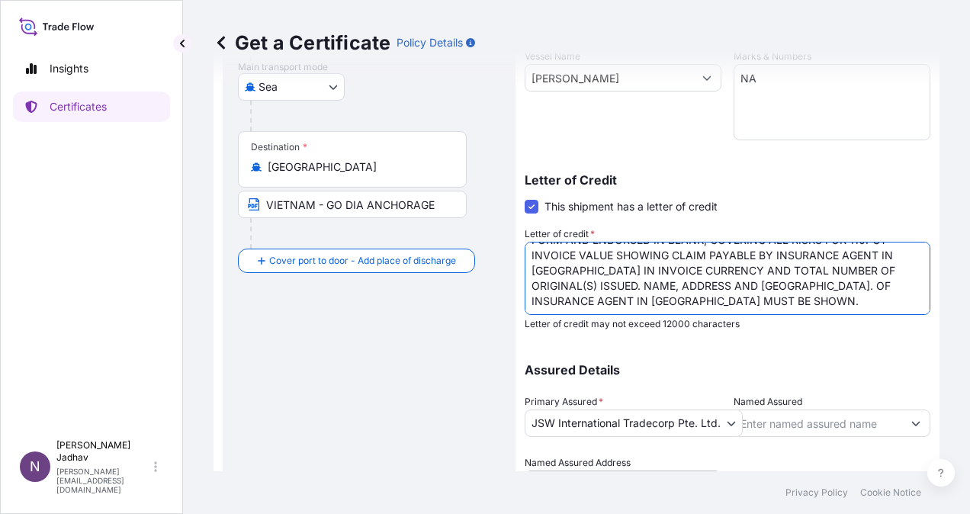
click at [717, 295] on textarea "FULL SET OF ORIGINAL MARINE INSURANCE POLICY IN NEGOTIABLE FORM AND ENDORSED IN…" at bounding box center [726, 278] width 405 height 73
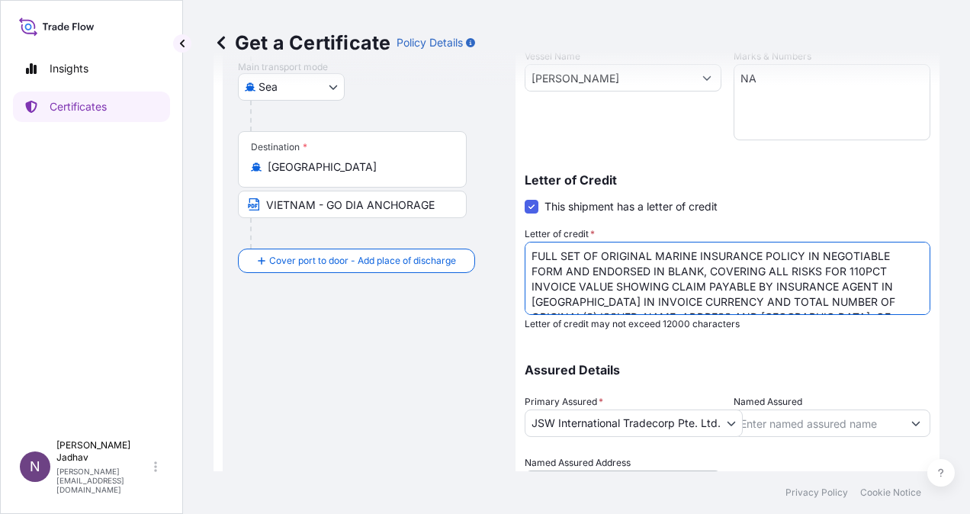
drag, startPoint x: 718, startPoint y: 294, endPoint x: 463, endPoint y: 221, distance: 264.9
click at [463, 221] on form "Route Details Reset Route Details Place of loading [GEOGRAPHIC_DATA] Channel [G…" at bounding box center [576, 126] width 726 height 845
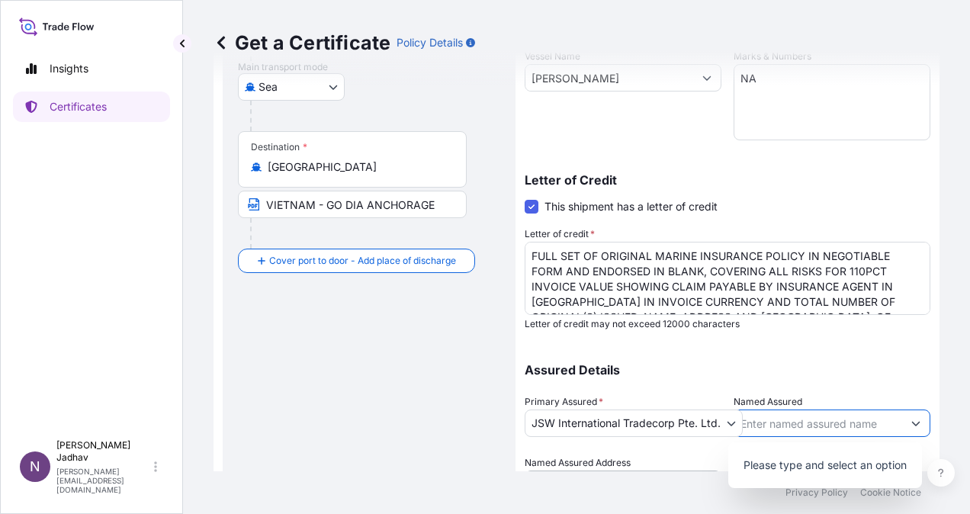
click at [790, 425] on input "Named Assured" at bounding box center [818, 422] width 168 height 27
click at [697, 369] on p "Assured Details" at bounding box center [726, 370] width 405 height 12
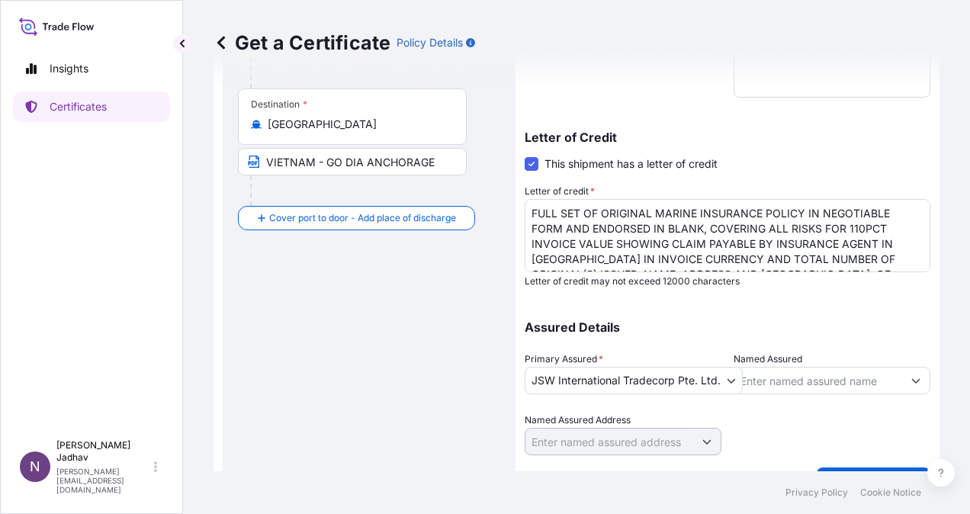
scroll to position [459, 0]
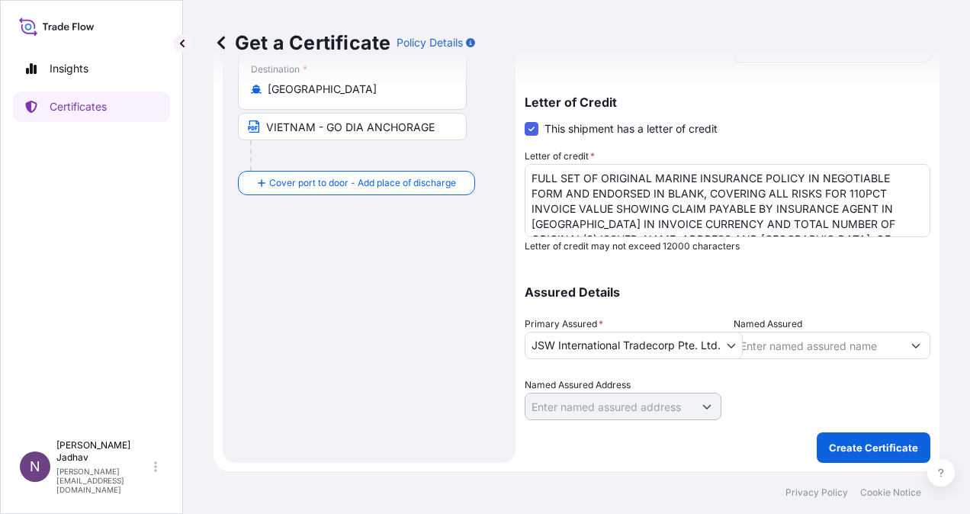
click at [790, 322] on label "Named Assured" at bounding box center [767, 323] width 69 height 15
click at [790, 332] on input "Named Assured" at bounding box center [818, 345] width 168 height 27
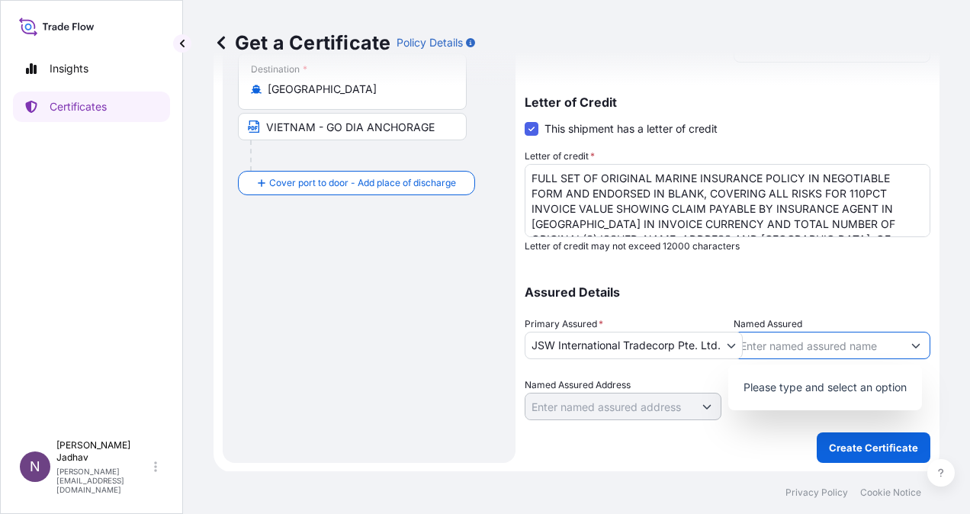
click at [886, 386] on p "Please type and select an option" at bounding box center [824, 387] width 181 height 34
click at [771, 348] on input "Named Assured" at bounding box center [818, 345] width 168 height 27
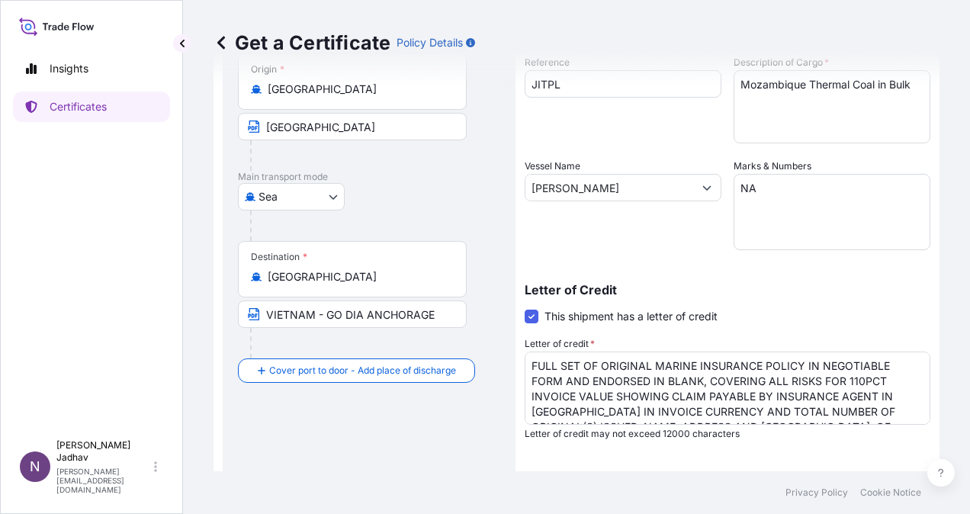
scroll to position [381, 0]
